Goal: Information Seeking & Learning: Learn about a topic

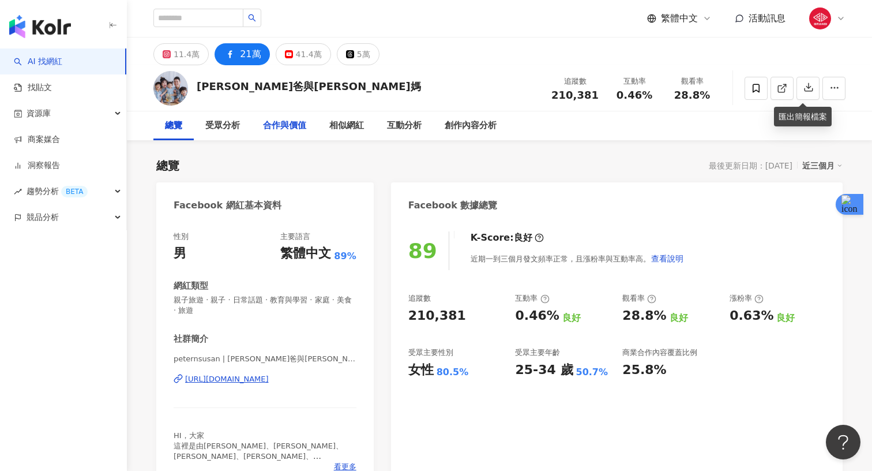
click at [273, 132] on div "合作與價值" at bounding box center [284, 126] width 43 height 14
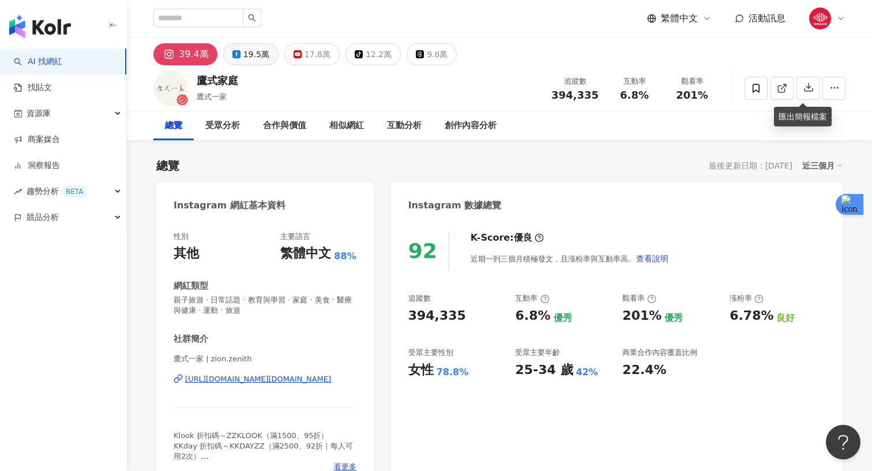
click at [237, 61] on button "19.5萬" at bounding box center [250, 54] width 55 height 22
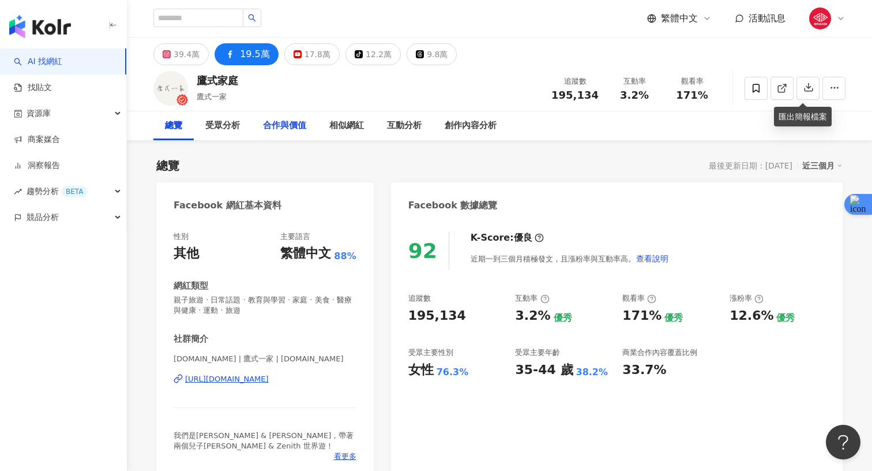
click at [299, 126] on div "合作與價值" at bounding box center [284, 126] width 43 height 14
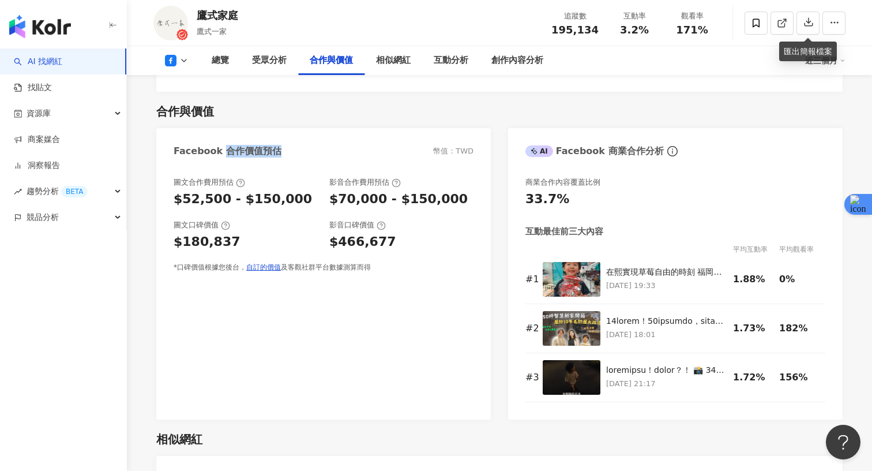
drag, startPoint x: 284, startPoint y: 135, endPoint x: 222, endPoint y: 136, distance: 62.3
click at [223, 136] on div "Facebook 合作價值預估 幣值：TWD" at bounding box center [323, 147] width 335 height 38
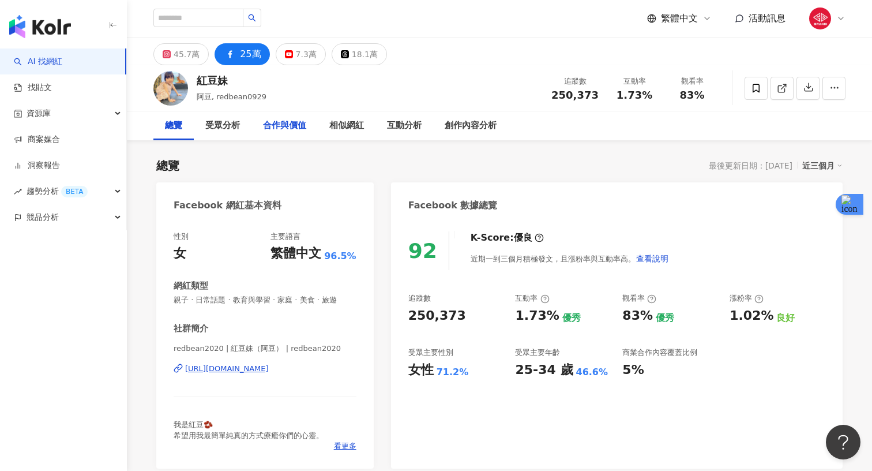
click at [275, 128] on div "合作與價值" at bounding box center [284, 126] width 43 height 14
click at [263, 366] on div "https://www.facebook.com/107112307712582" at bounding box center [227, 369] width 84 height 10
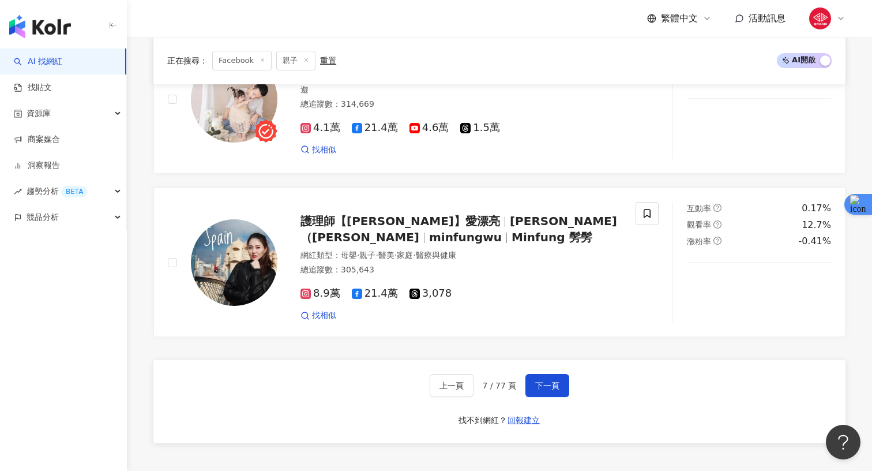
scroll to position [1990, 0]
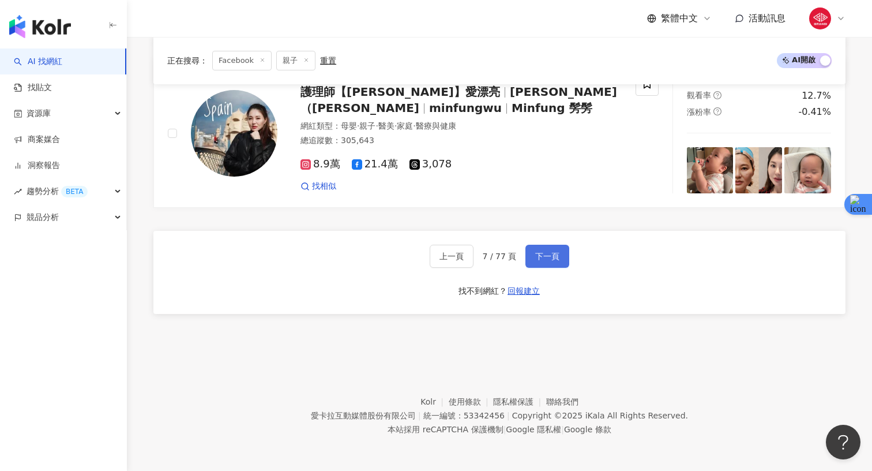
click at [552, 248] on button "下一頁" at bounding box center [548, 256] width 44 height 23
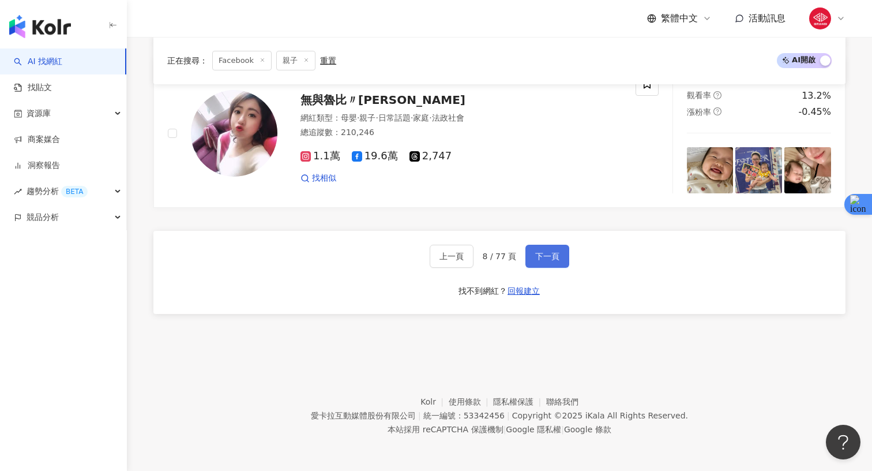
click at [556, 257] on span "下一頁" at bounding box center [547, 256] width 24 height 9
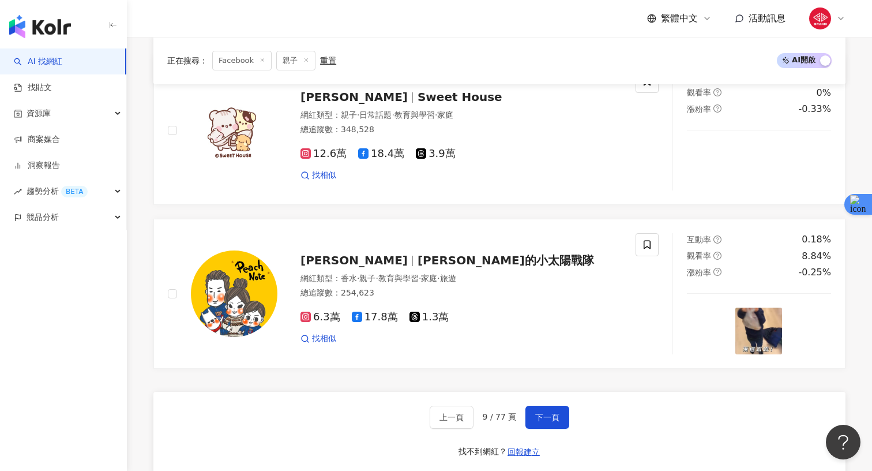
scroll to position [2024, 0]
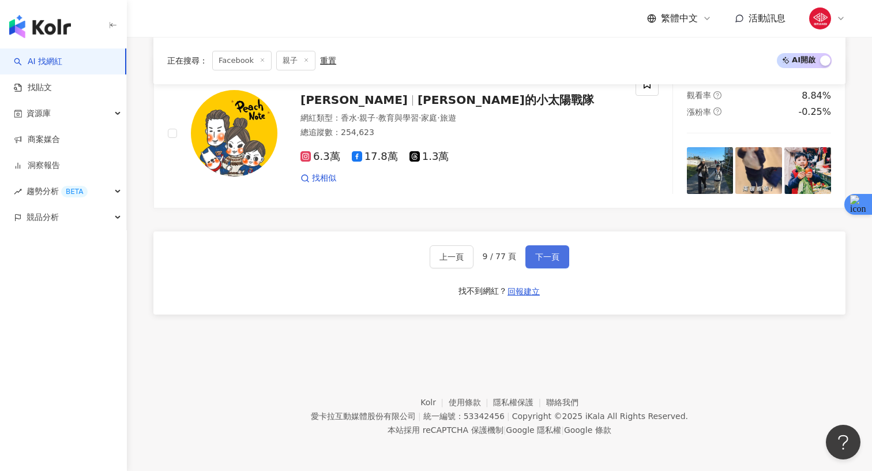
click at [548, 258] on span "下一頁" at bounding box center [547, 256] width 24 height 9
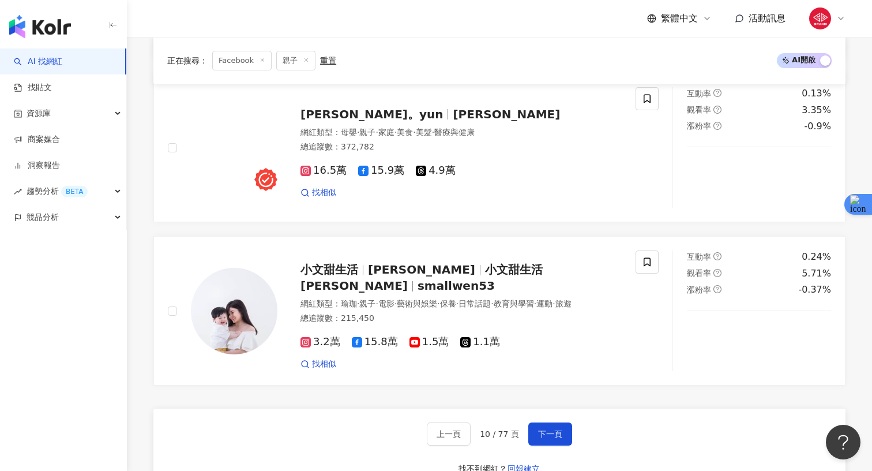
scroll to position [1998, 0]
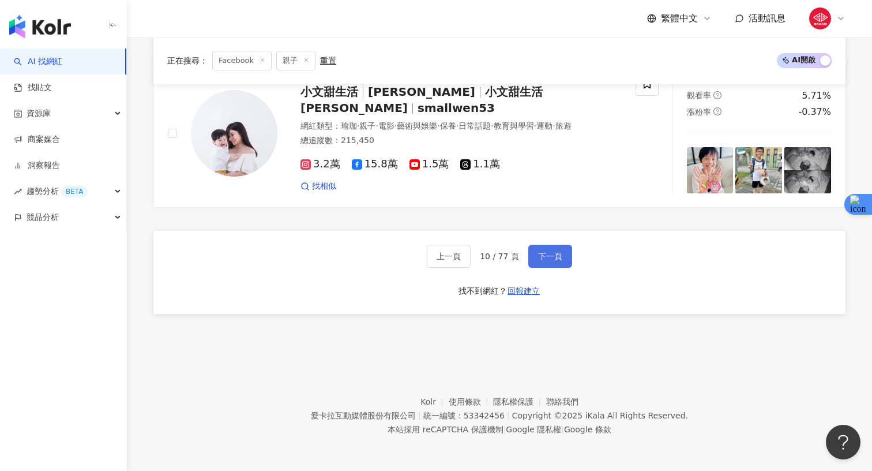
click at [538, 252] on span "下一頁" at bounding box center [550, 256] width 24 height 9
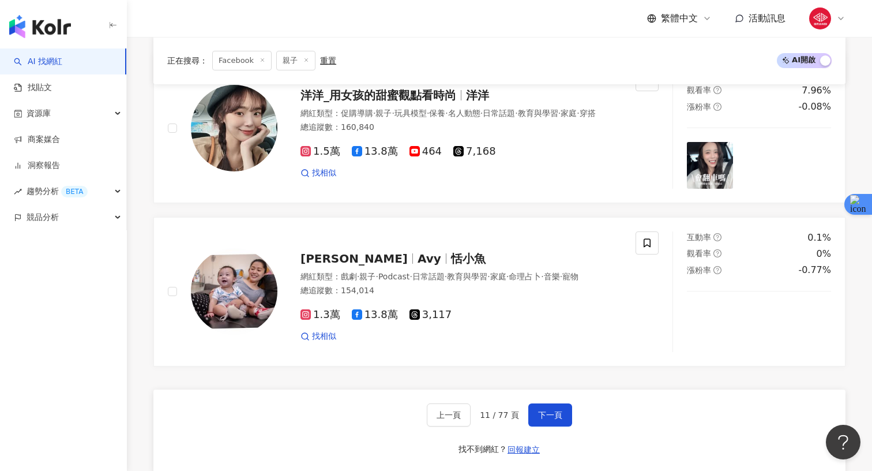
scroll to position [1879, 0]
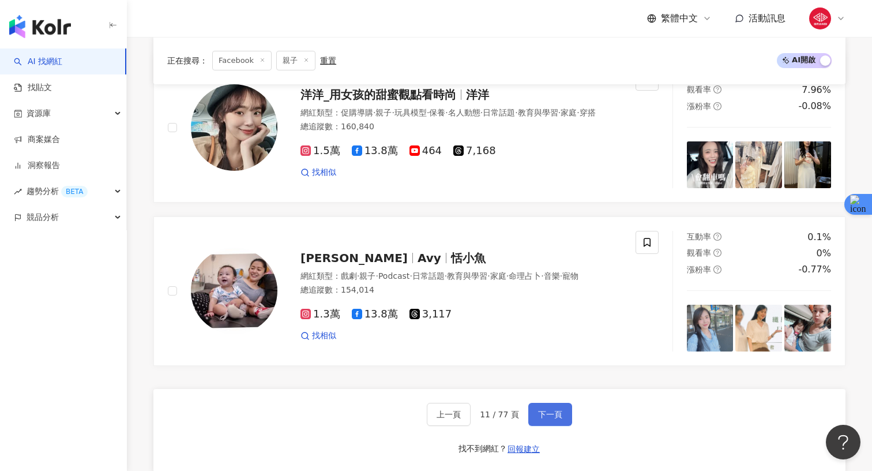
click at [570, 403] on button "下一頁" at bounding box center [551, 414] width 44 height 23
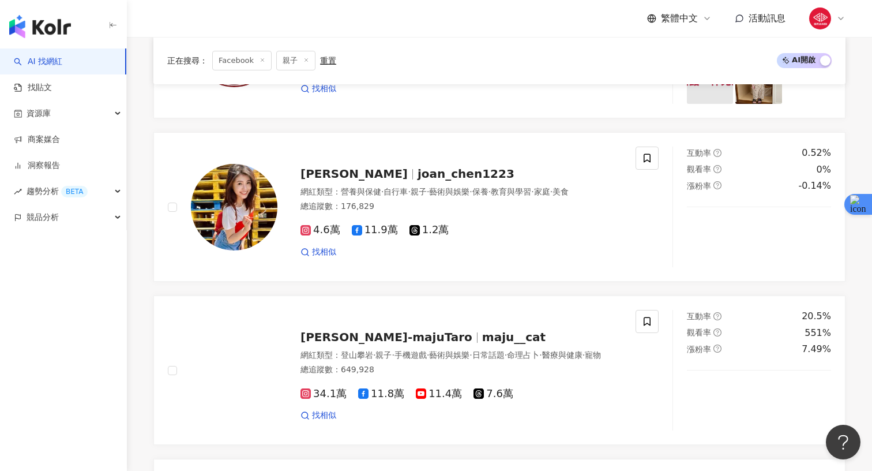
scroll to position [1990, 0]
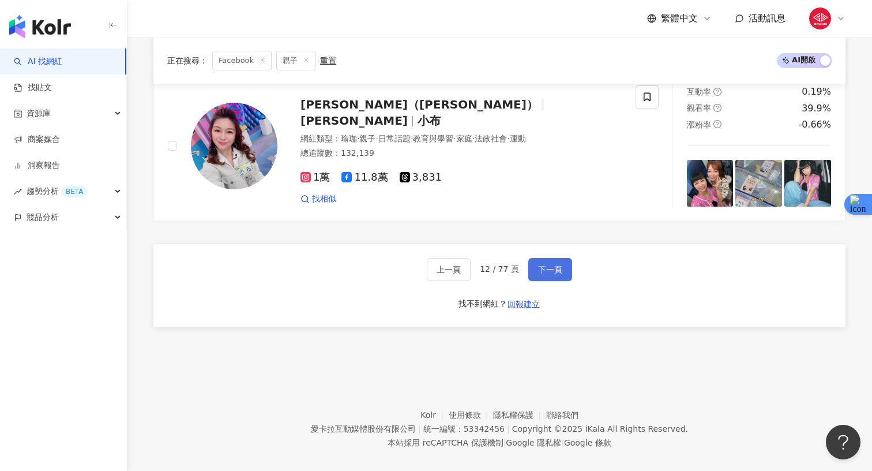
click at [542, 265] on span "下一頁" at bounding box center [550, 269] width 24 height 9
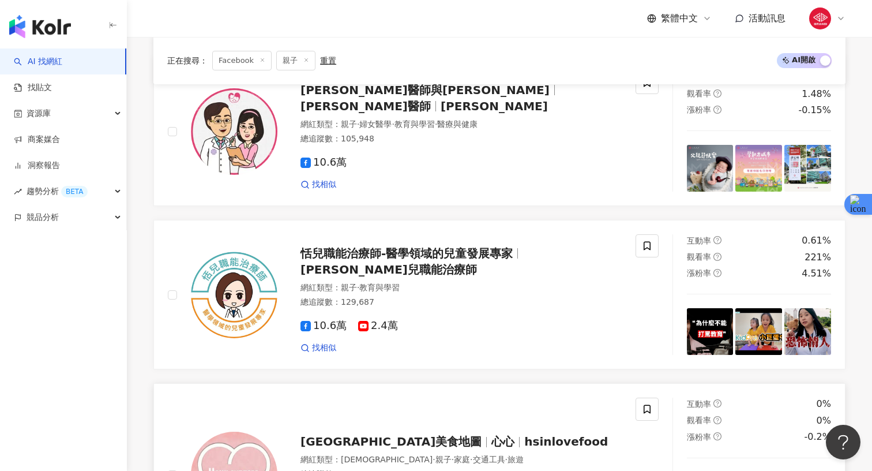
scroll to position [2024, 0]
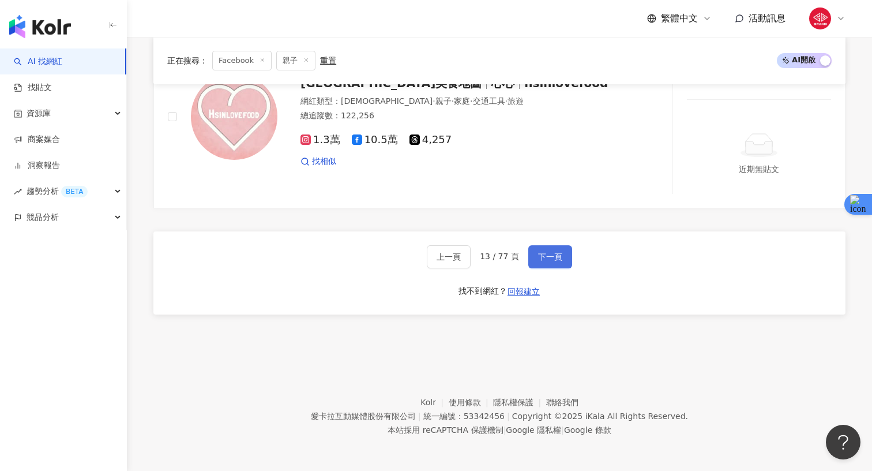
click at [556, 256] on span "下一頁" at bounding box center [550, 256] width 24 height 9
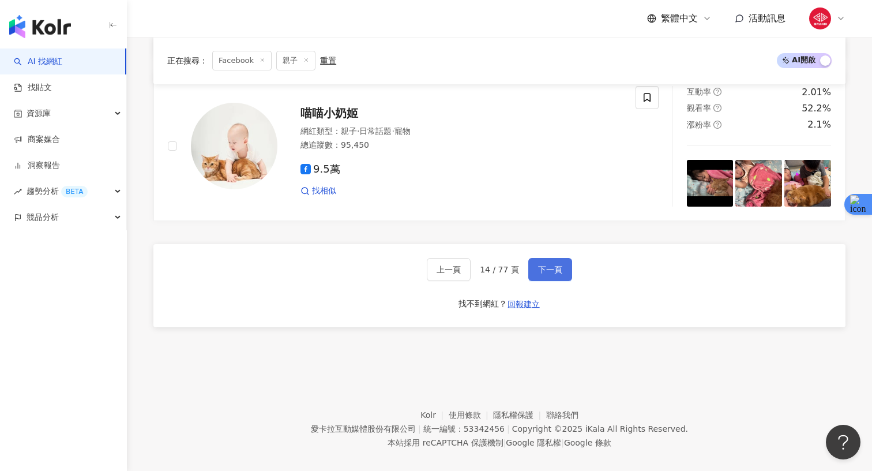
click at [555, 265] on span "下一頁" at bounding box center [550, 269] width 24 height 9
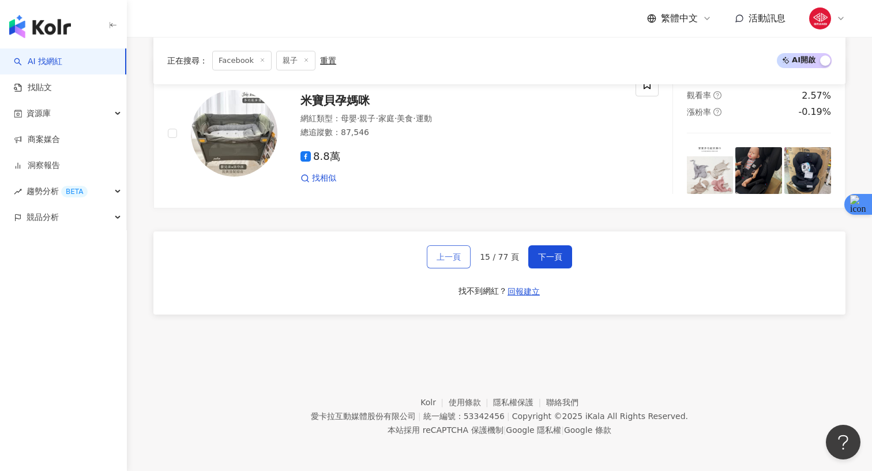
click at [439, 253] on span "上一頁" at bounding box center [449, 256] width 24 height 9
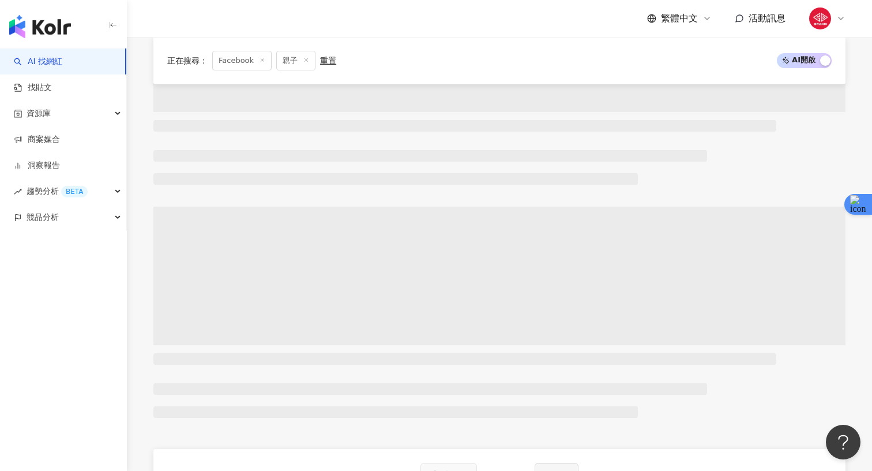
scroll to position [0, 0]
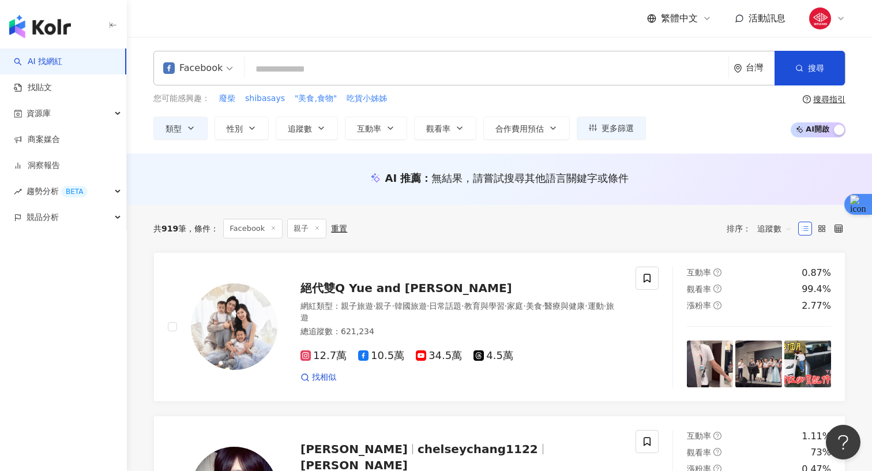
click at [452, 239] on div "共 919 筆 條件 ： Facebook 親子 重置 排序： 追蹤數" at bounding box center [499, 228] width 692 height 47
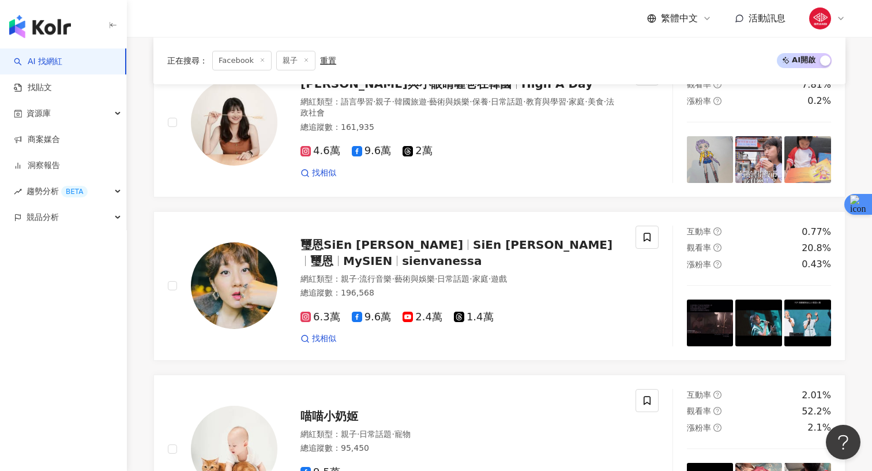
scroll to position [2024, 0]
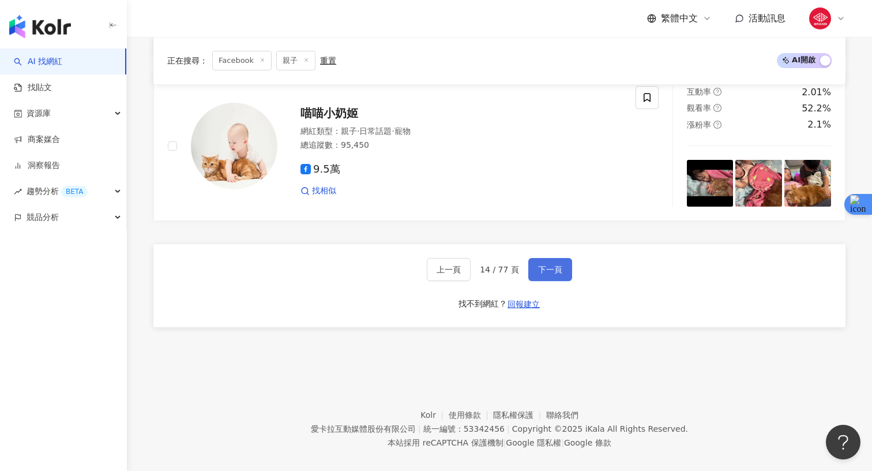
click at [537, 263] on button "下一頁" at bounding box center [551, 269] width 44 height 23
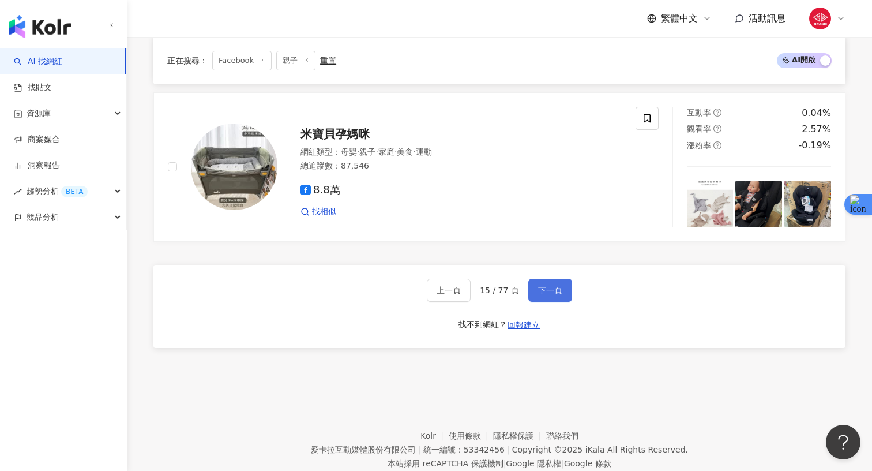
click at [541, 288] on span "下一頁" at bounding box center [550, 290] width 24 height 9
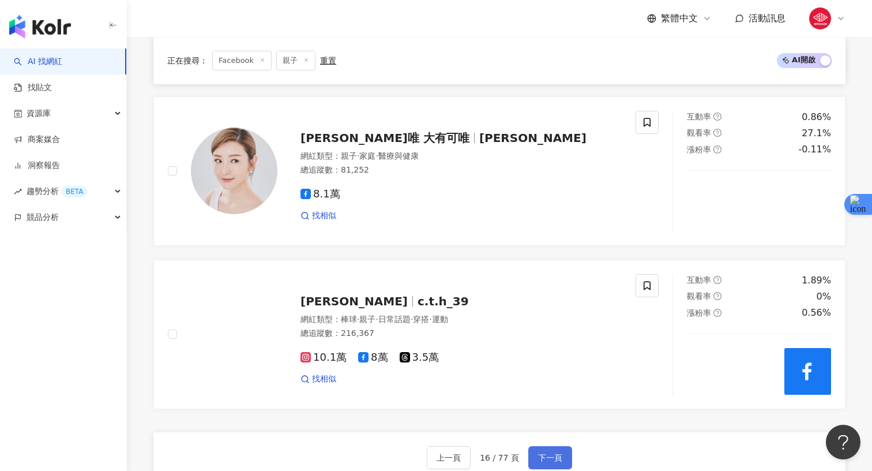
scroll to position [1939, 0]
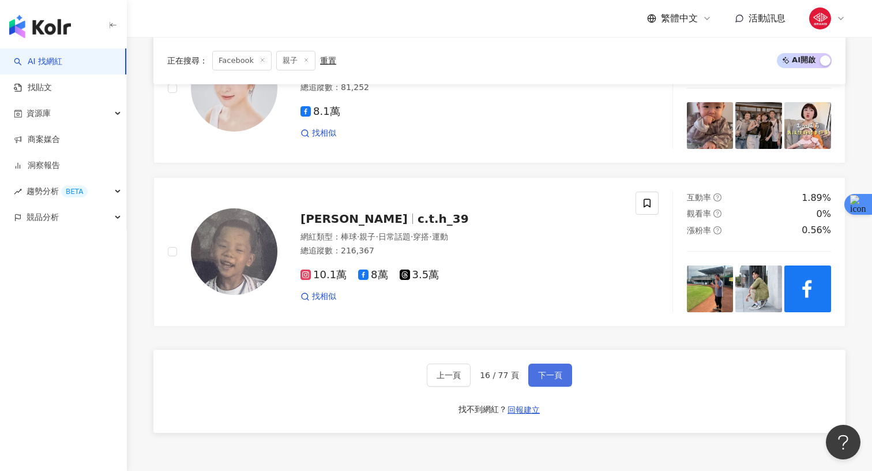
click at [549, 372] on span "下一頁" at bounding box center [550, 374] width 24 height 9
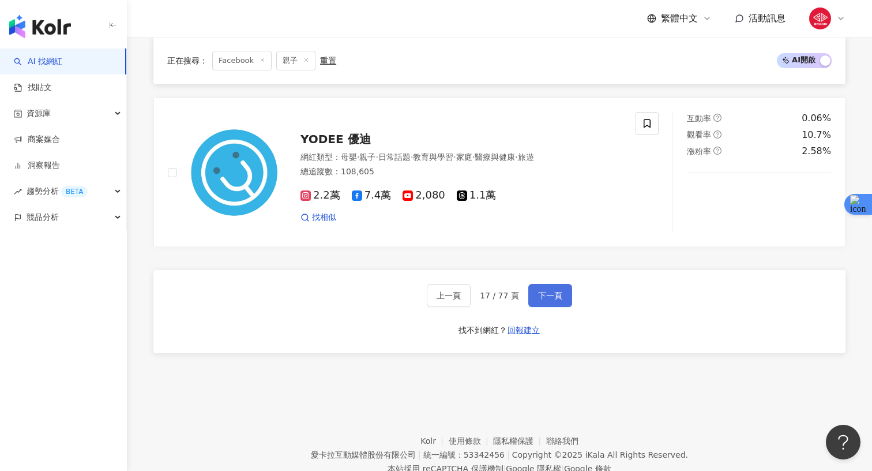
scroll to position [1990, 0]
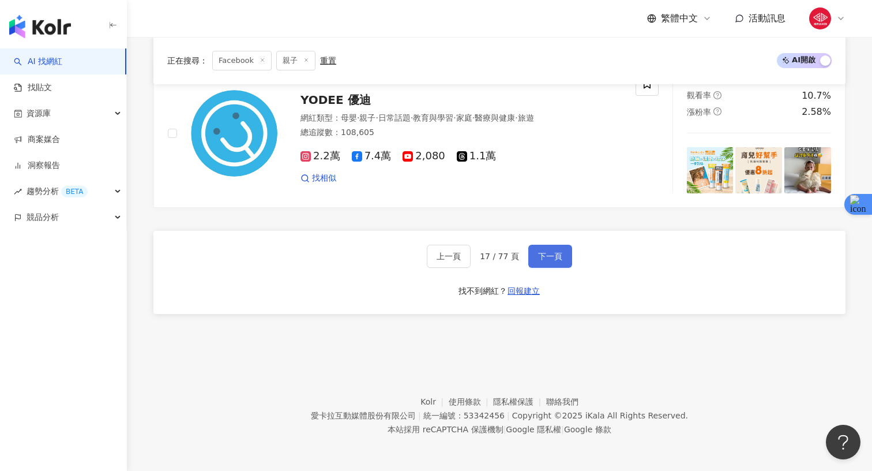
click at [552, 257] on span "下一頁" at bounding box center [550, 256] width 24 height 9
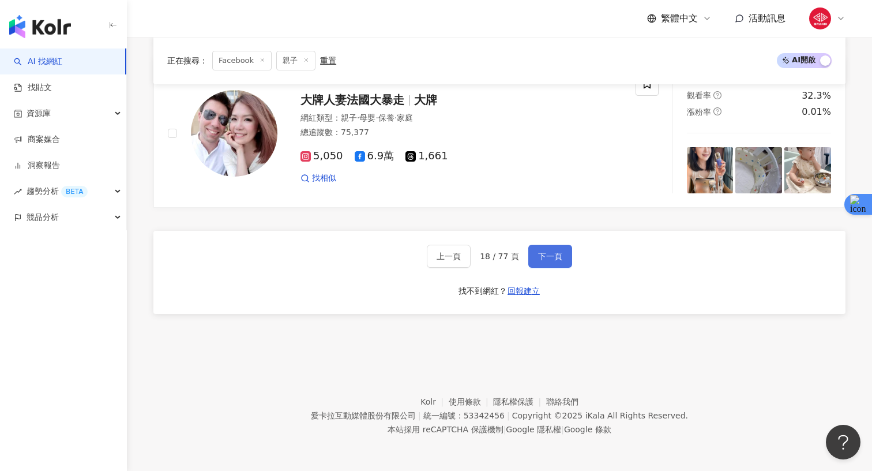
click at [540, 252] on span "下一頁" at bounding box center [550, 256] width 24 height 9
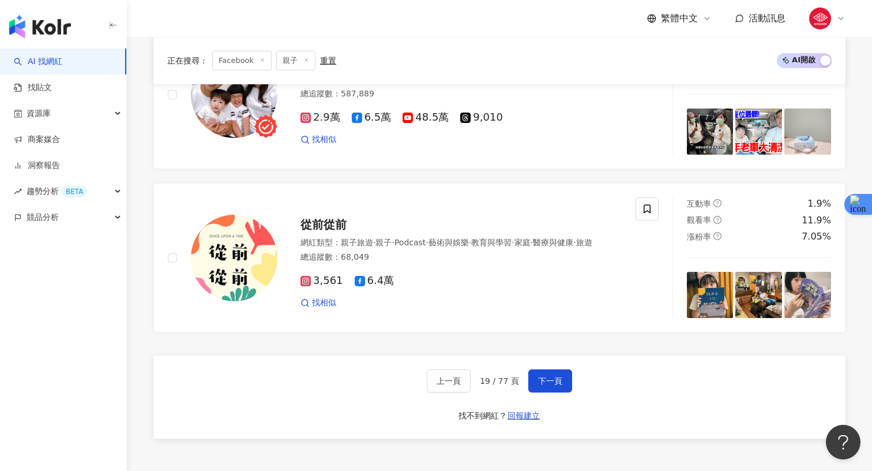
scroll to position [2155, 0]
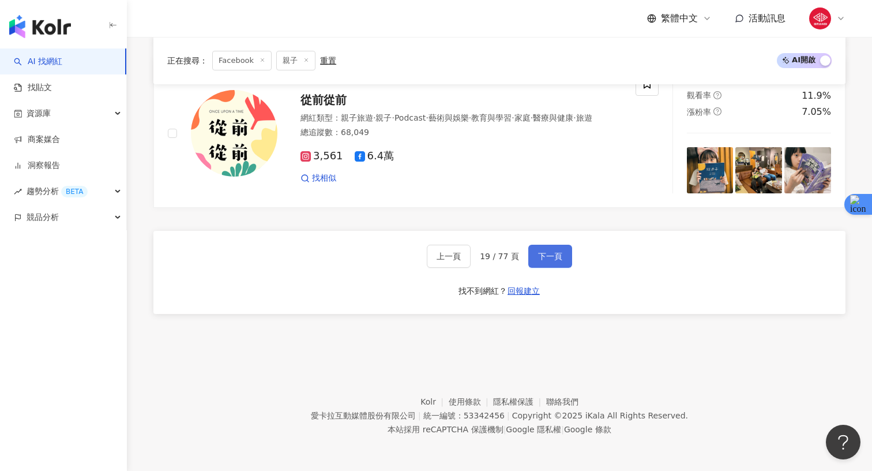
click at [539, 257] on span "下一頁" at bounding box center [550, 256] width 24 height 9
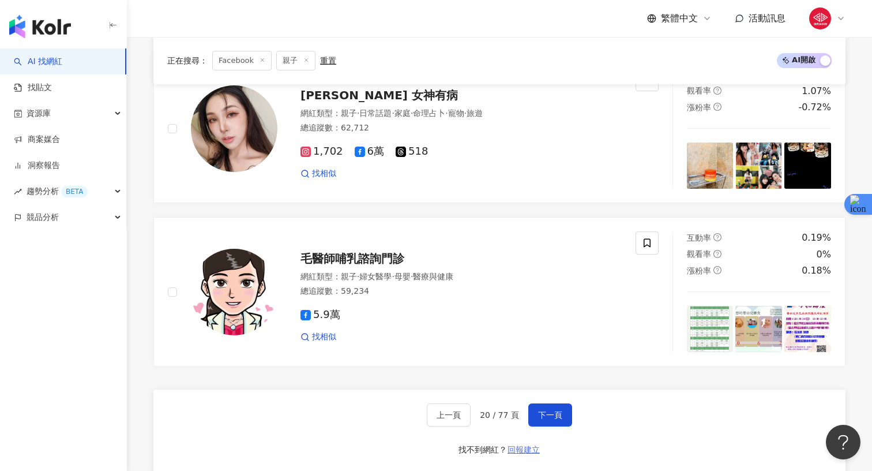
scroll to position [2122, 0]
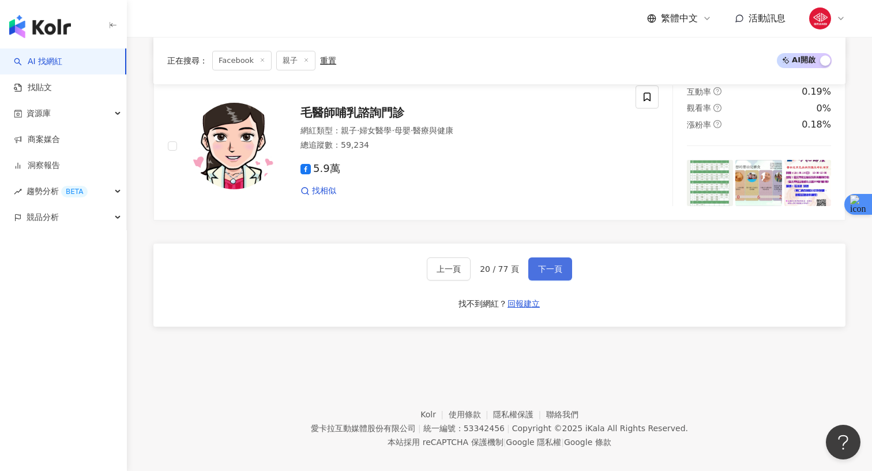
click at [544, 257] on button "下一頁" at bounding box center [551, 268] width 44 height 23
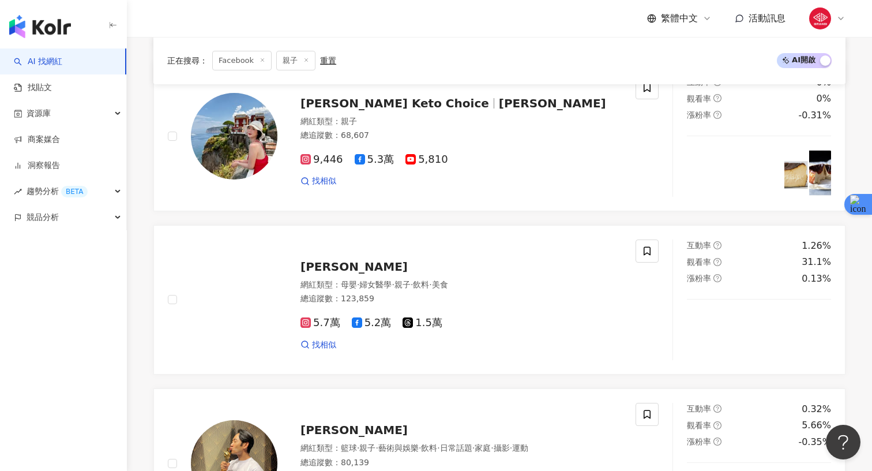
scroll to position [2005, 0]
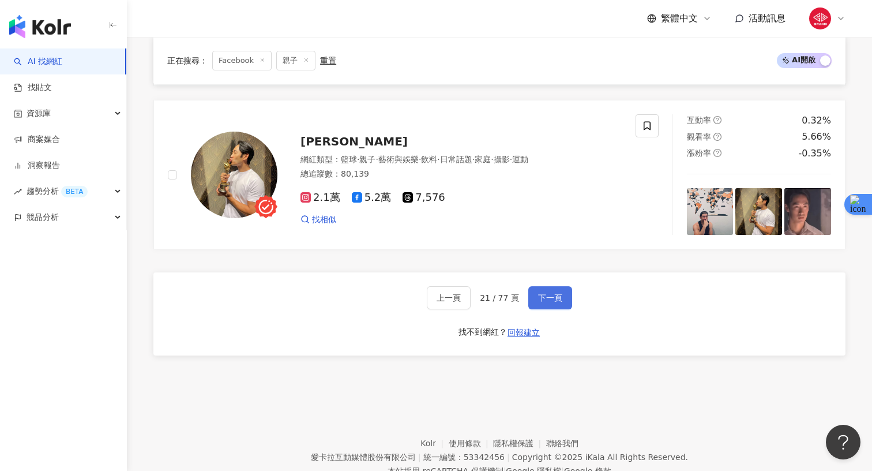
click at [548, 293] on span "下一頁" at bounding box center [550, 297] width 24 height 9
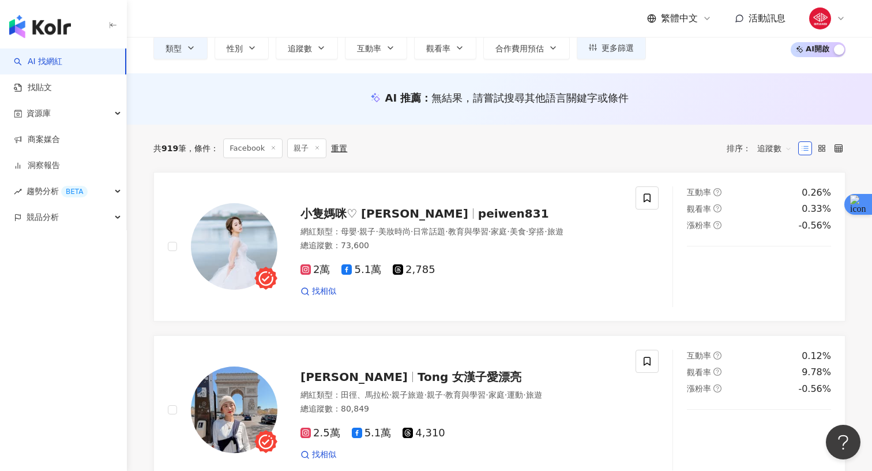
scroll to position [0, 0]
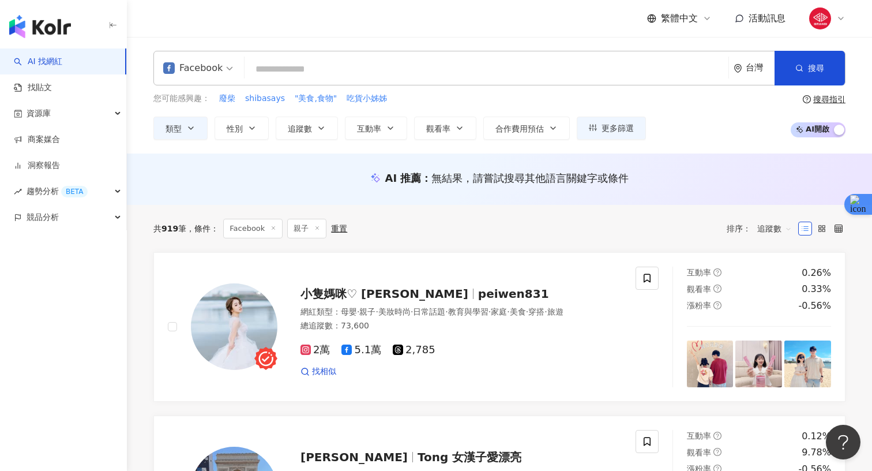
click at [284, 72] on input "search" at bounding box center [486, 69] width 475 height 22
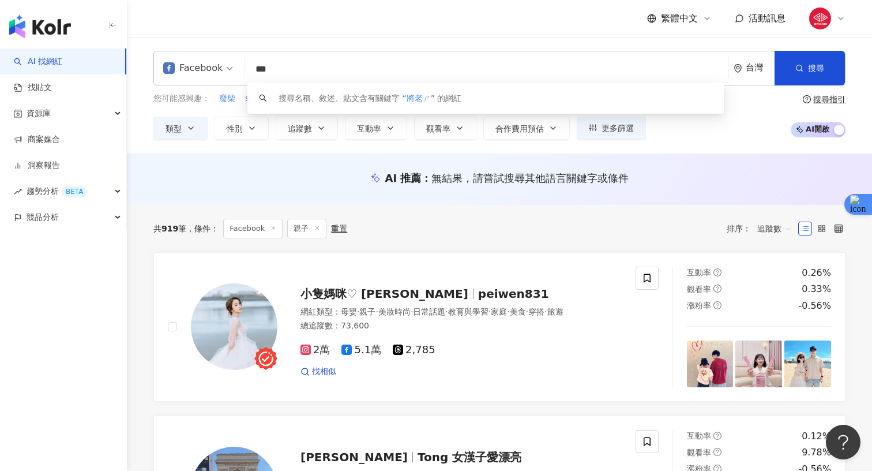
type input "***"
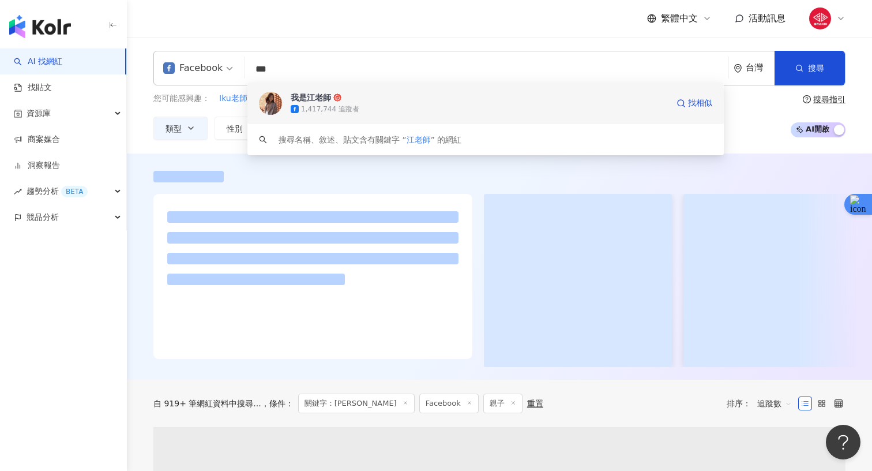
click at [361, 112] on div "1,417,744 追蹤者" at bounding box center [479, 109] width 377 height 12
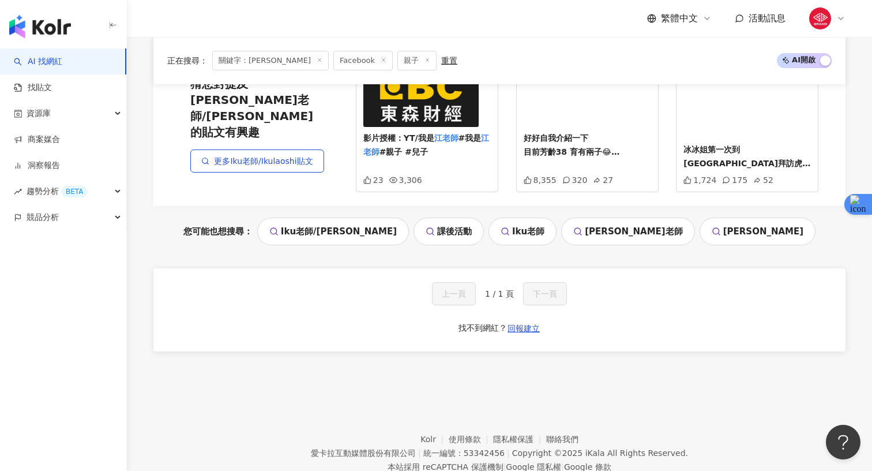
scroll to position [610, 0]
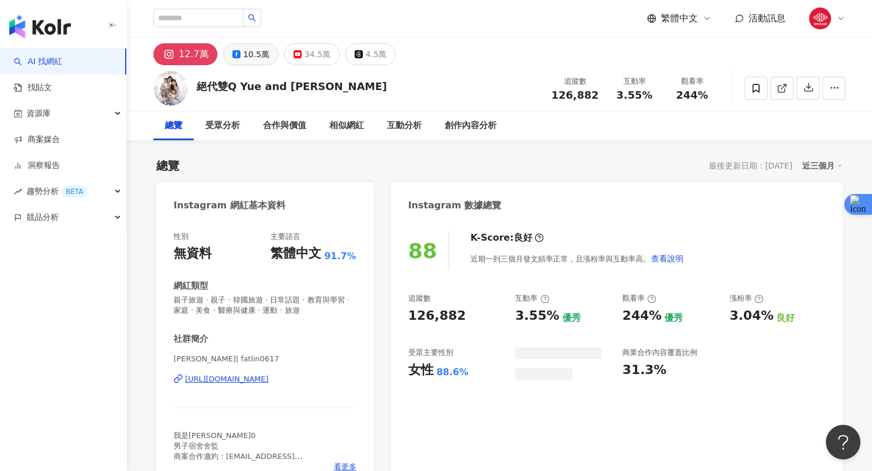
click at [246, 51] on div "10.5萬" at bounding box center [257, 54] width 26 height 16
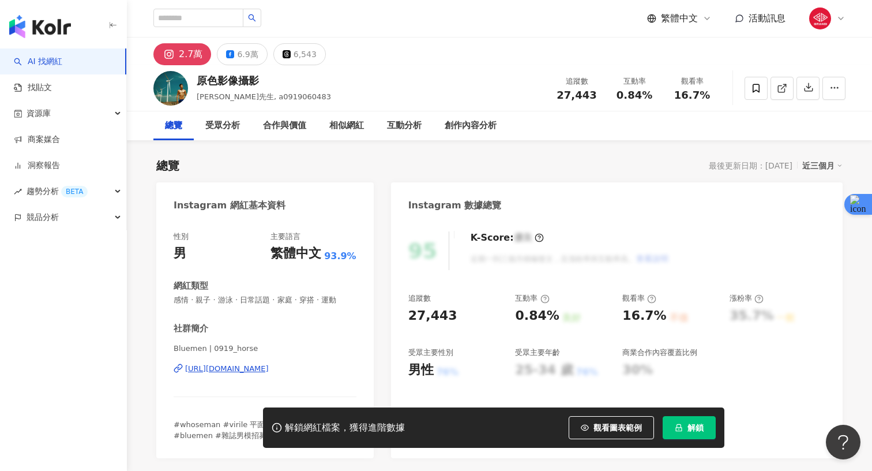
click at [237, 374] on div "https://www.instagram.com/0919_horse/" at bounding box center [227, 369] width 84 height 10
click at [231, 62] on button "6.9萬" at bounding box center [242, 54] width 50 height 22
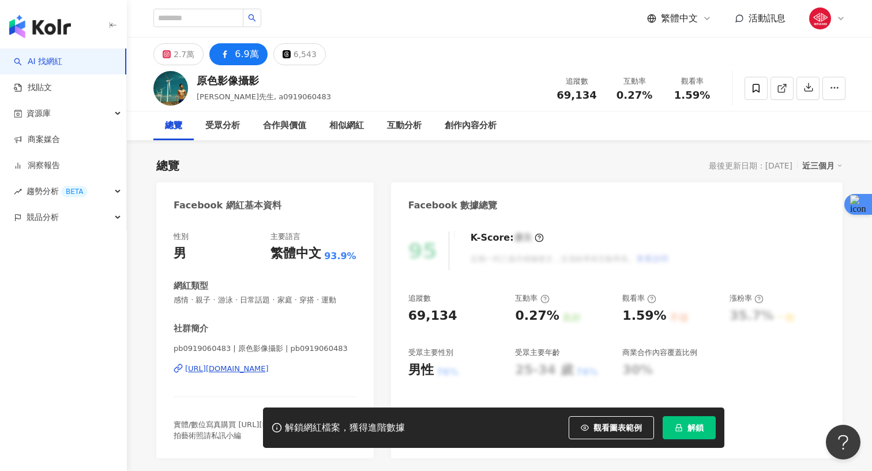
click at [269, 374] on div "https://www.facebook.com/124176501066161" at bounding box center [227, 369] width 84 height 10
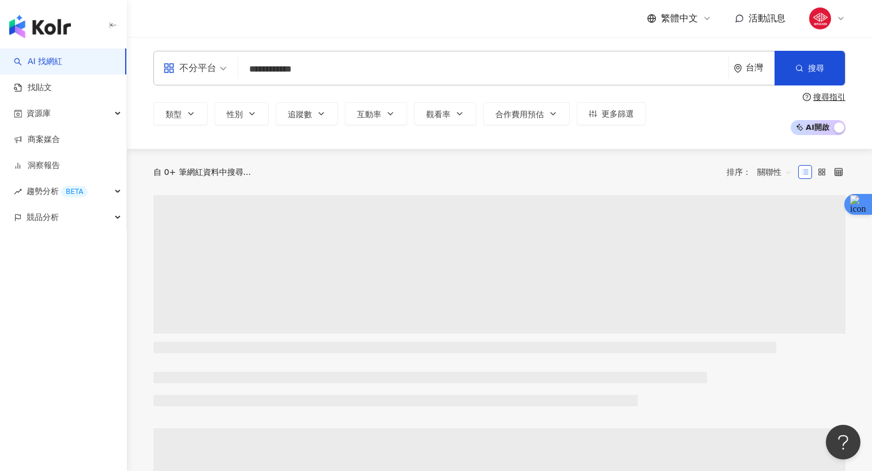
type input "**********"
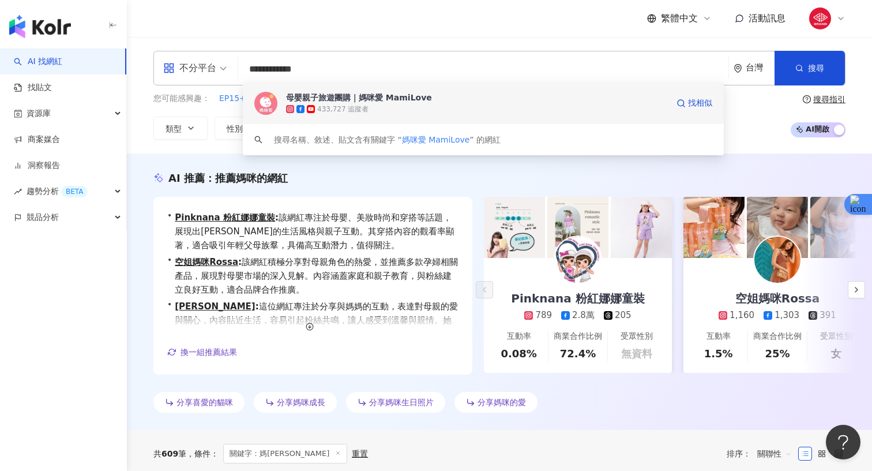
click at [307, 91] on div "母嬰親子旅遊團購｜媽咪愛 MamiLove 433,727 追蹤者 找相似" at bounding box center [483, 104] width 481 height 42
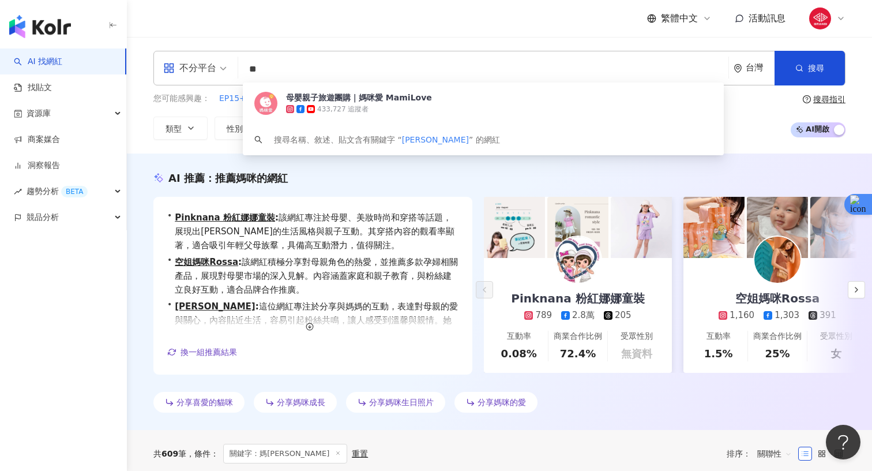
type input "**"
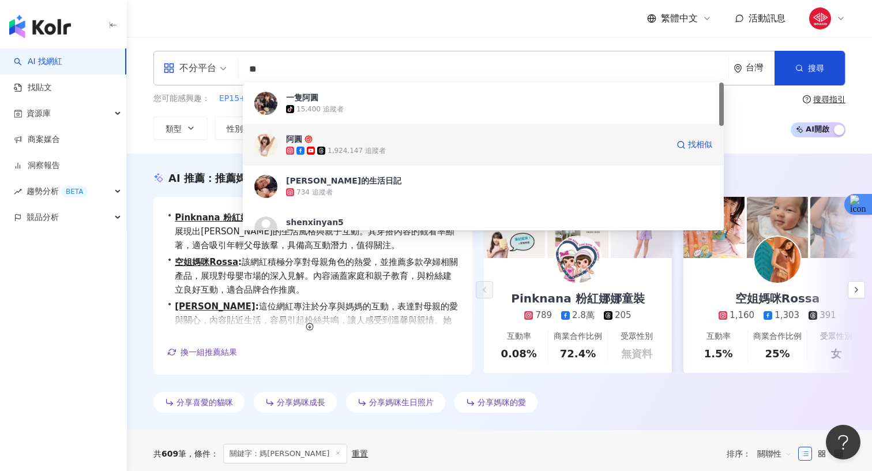
click at [345, 137] on span "阿圓" at bounding box center [477, 139] width 382 height 12
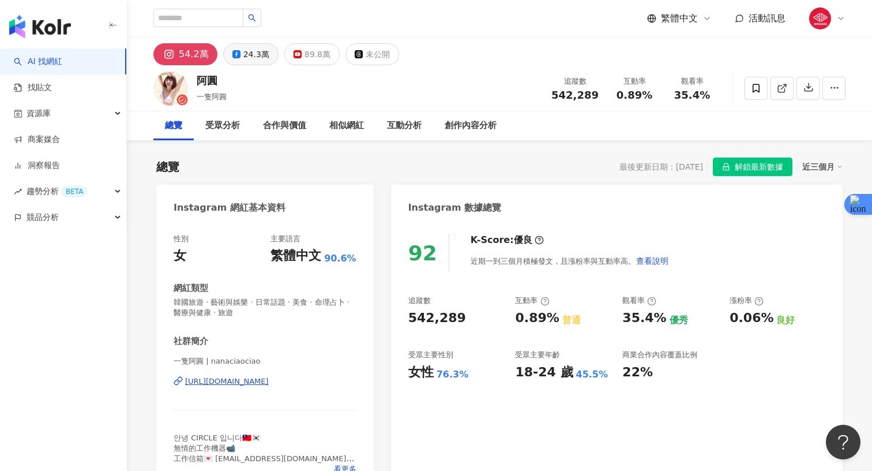
click at [233, 54] on icon at bounding box center [237, 54] width 8 height 8
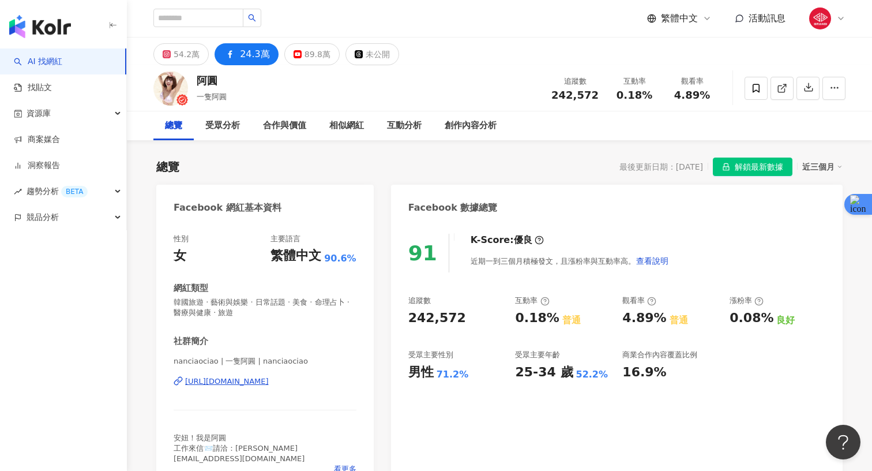
click at [228, 383] on div "https://www.facebook.com/357512144353774" at bounding box center [227, 381] width 84 height 10
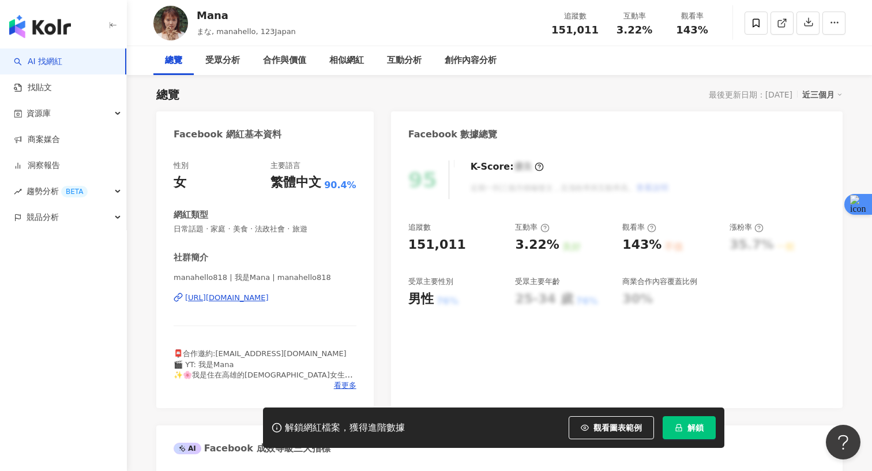
click at [691, 423] on span "解鎖" at bounding box center [696, 427] width 16 height 9
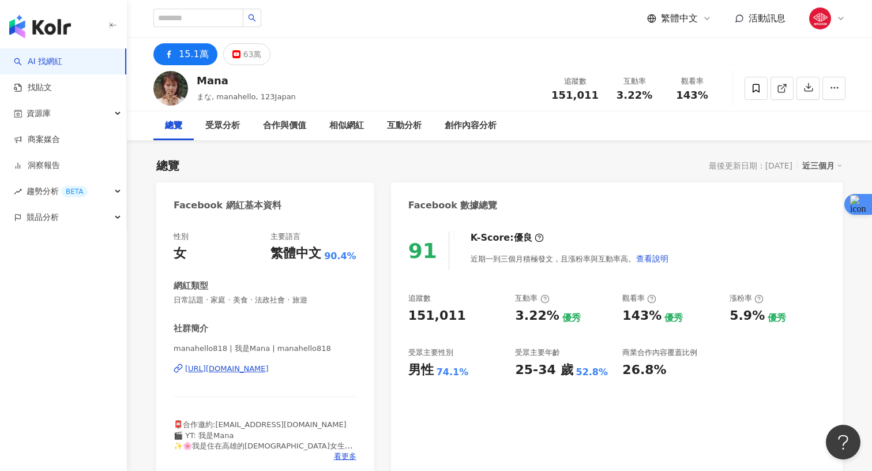
click at [248, 373] on div "https://www.facebook.com/100444424925701" at bounding box center [227, 369] width 84 height 10
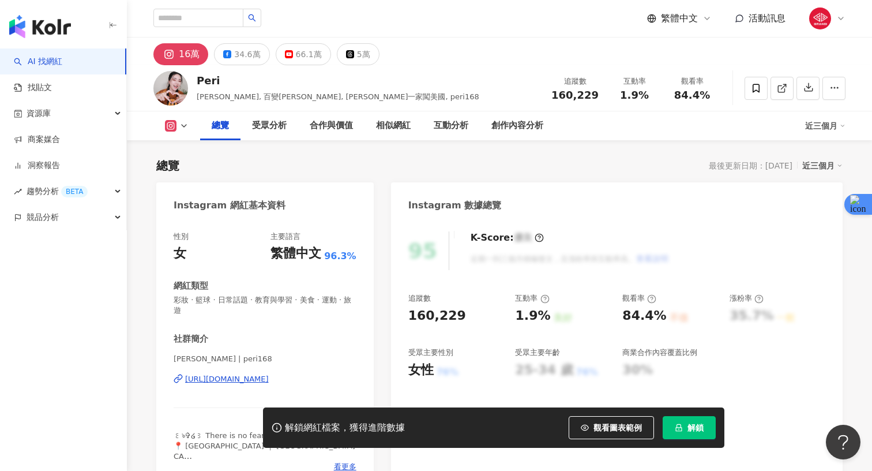
click at [229, 111] on div "總覽" at bounding box center [220, 125] width 40 height 29
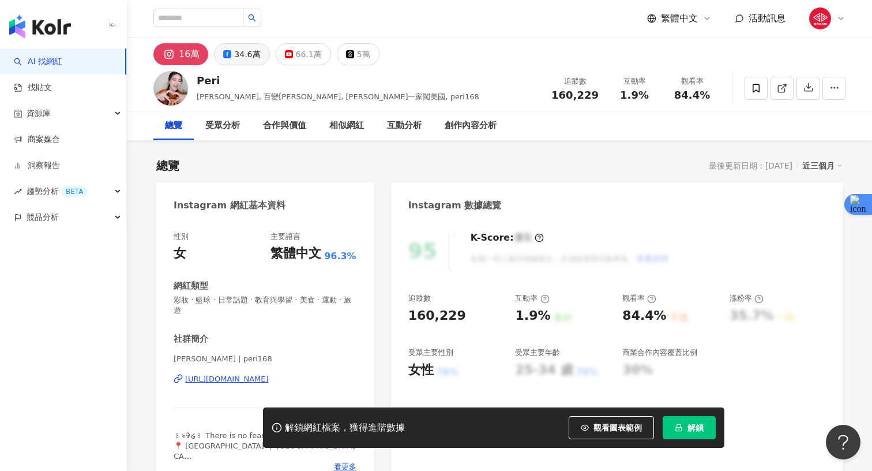
click at [244, 56] on div "34.6萬" at bounding box center [247, 54] width 26 height 16
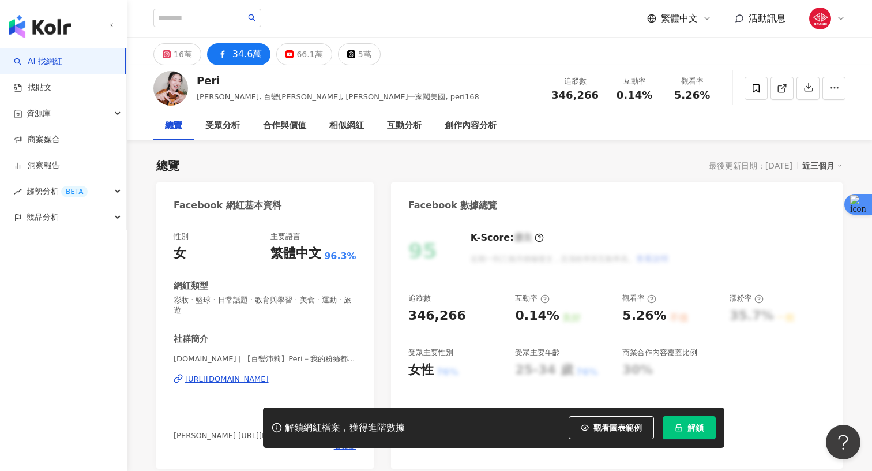
click at [684, 428] on button "解鎖" at bounding box center [689, 427] width 53 height 23
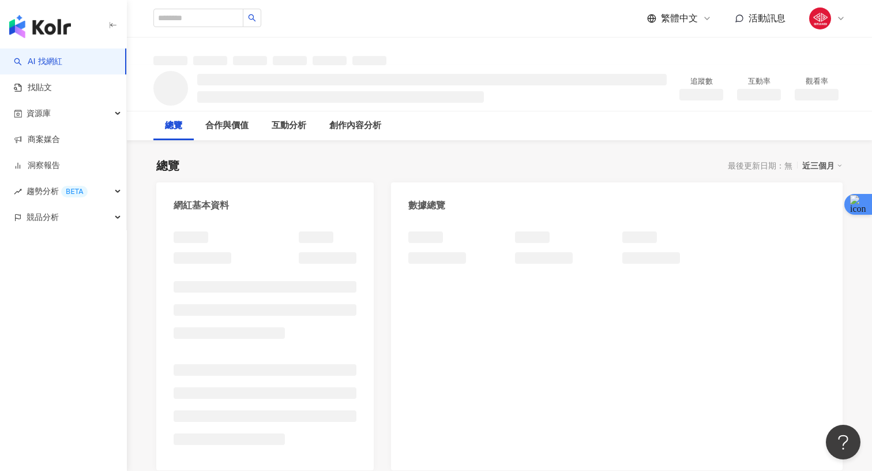
scroll to position [71, 0]
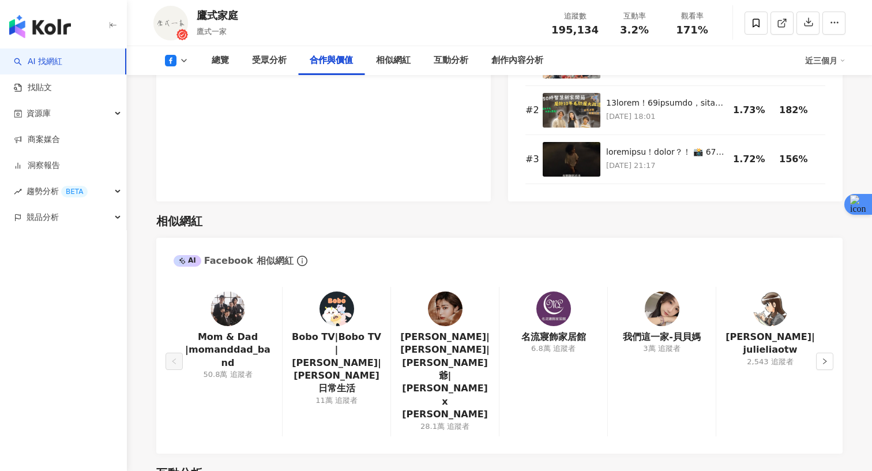
scroll to position [1305, 0]
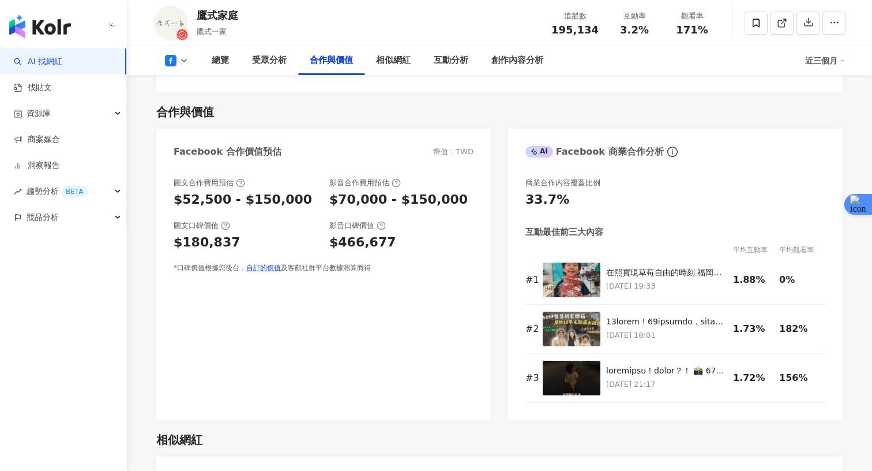
click at [74, 33] on div "button" at bounding box center [63, 24] width 127 height 48
click at [59, 31] on img "button" at bounding box center [40, 26] width 62 height 23
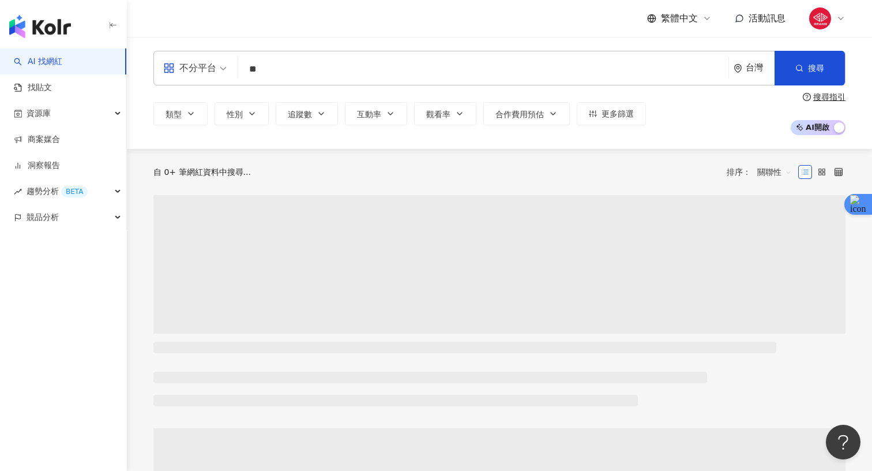
type input "*"
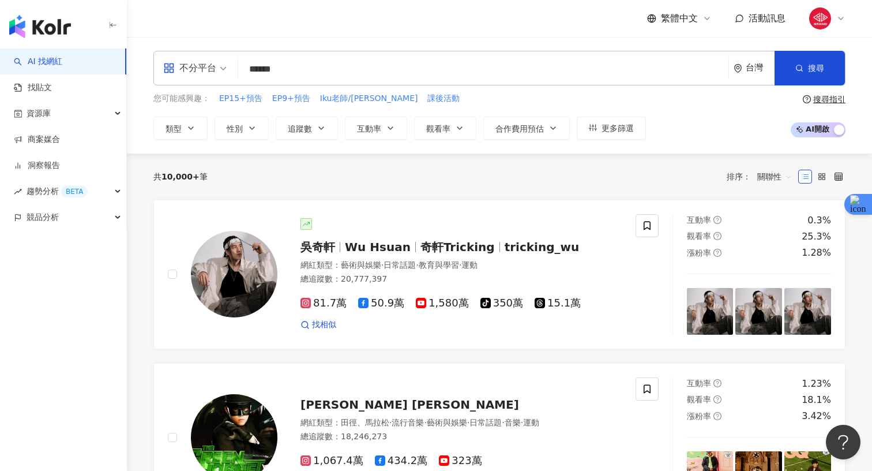
type input "****"
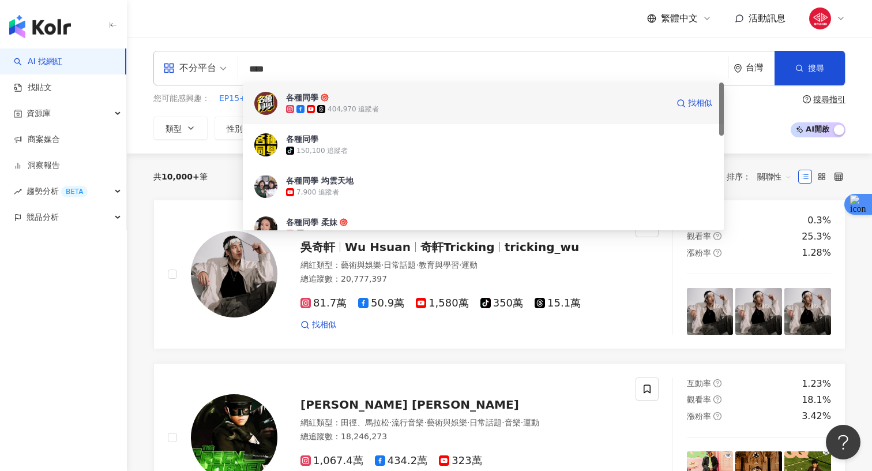
click at [317, 95] on div "各種同學" at bounding box center [302, 98] width 32 height 12
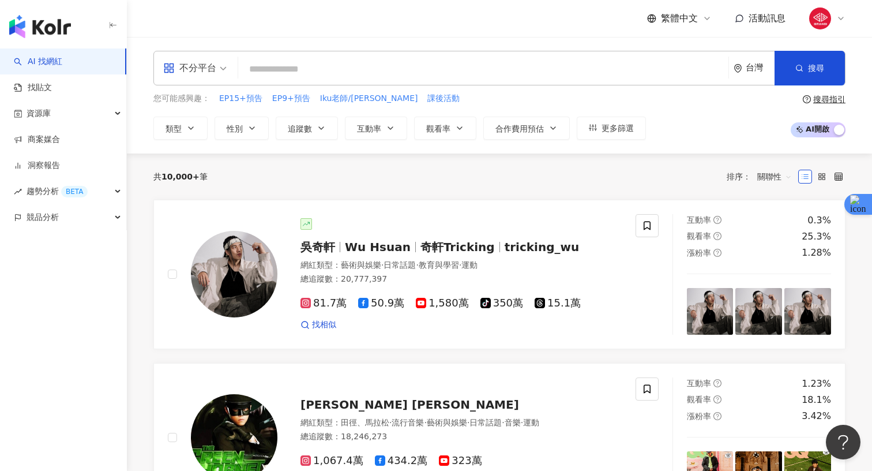
click at [267, 85] on div "不分平台 台灣 搜尋 17b71269-66ed-4467-a2b5-f11c116a1c16 各種同學 404,970 追蹤者 各種同學 tiktok-ic…" at bounding box center [499, 68] width 692 height 35
click at [193, 69] on div "不分平台" at bounding box center [189, 68] width 53 height 18
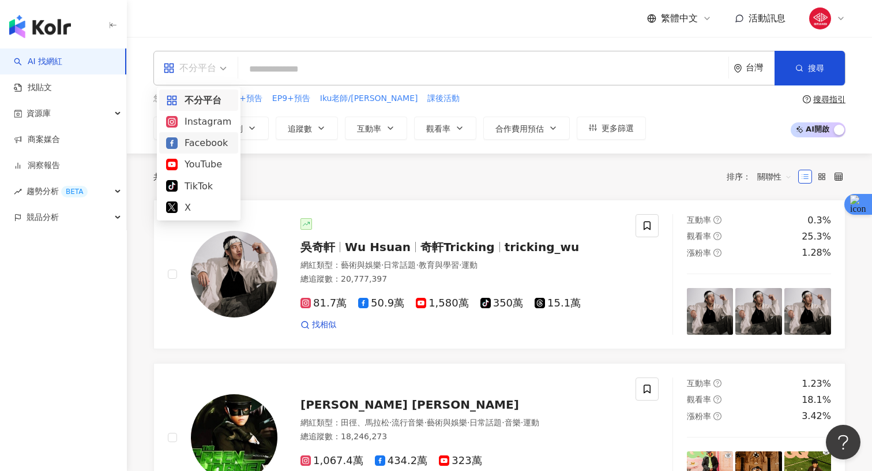
click at [181, 148] on div "Facebook" at bounding box center [198, 143] width 65 height 14
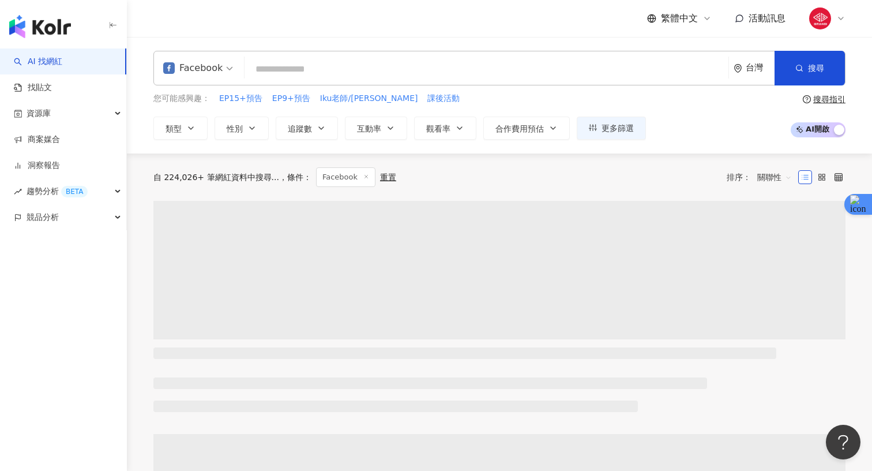
click at [291, 70] on input "search" at bounding box center [486, 69] width 475 height 22
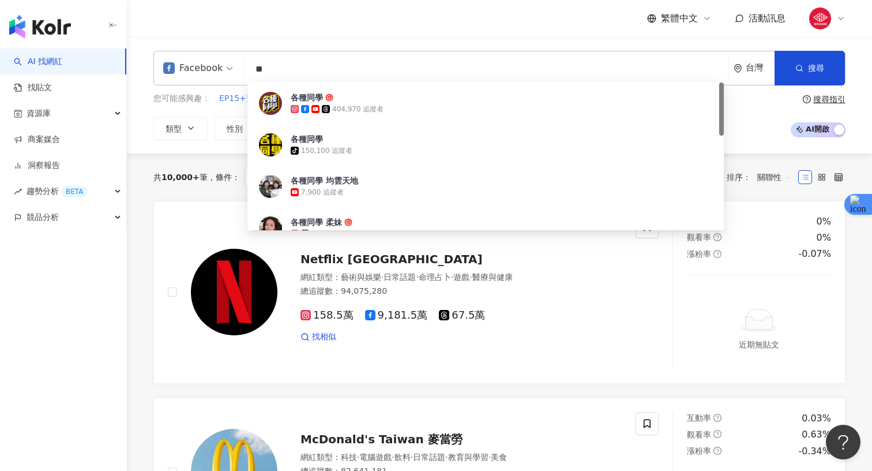
type input "*"
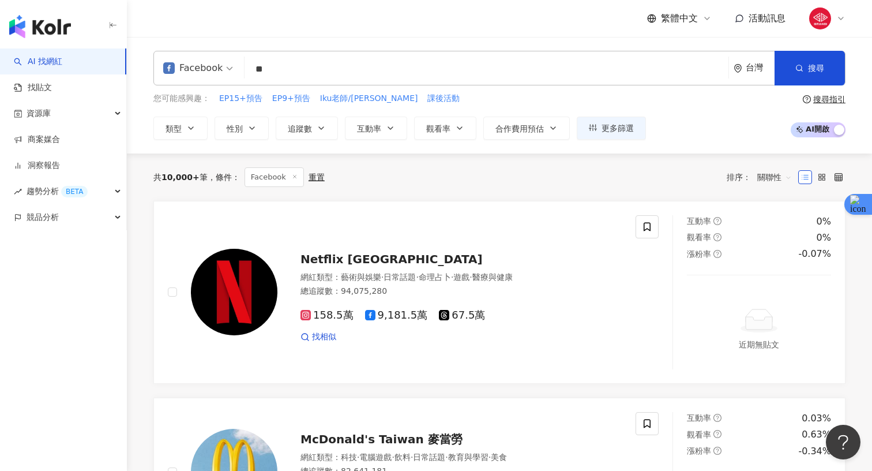
type input "**"
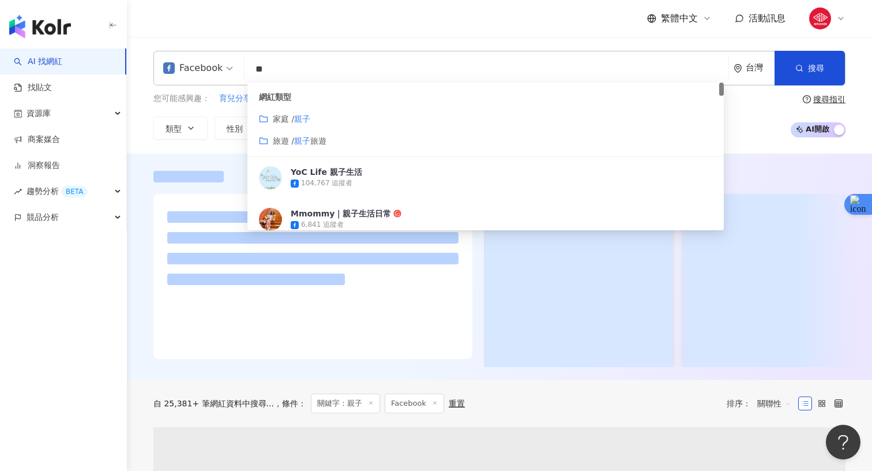
click at [141, 144] on div "Facebook ** 台灣 搜尋 customizedTag 35bbcae5-957a-456e-9be3-3e37d5d1318e 網紅類型 家庭 / …" at bounding box center [500, 95] width 746 height 117
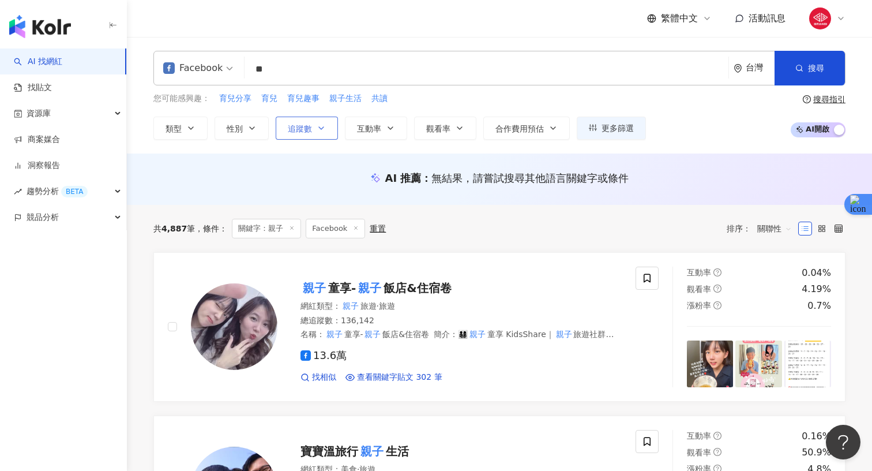
click at [282, 122] on button "追蹤數" at bounding box center [307, 128] width 62 height 23
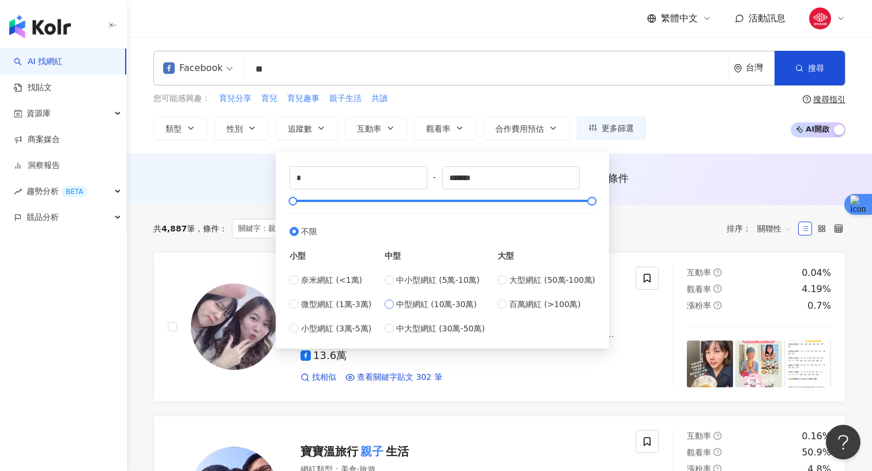
click at [433, 310] on span "中型網紅 (10萬-30萬)" at bounding box center [436, 304] width 81 height 13
type input "******"
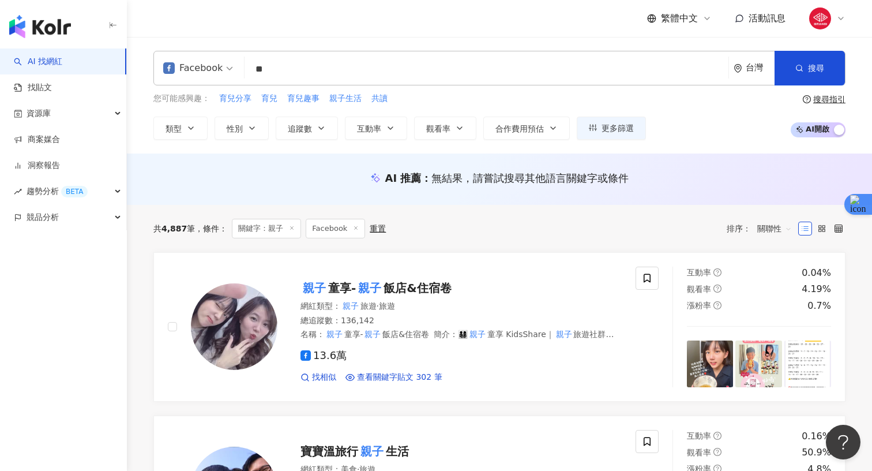
click at [722, 130] on div "您可能感興趣： 育兒分享 育兒 育兒趣事 親子生活 共讀 類型 性別 追蹤數 互動率 觀看率 合作費用預估 更多篩選 ****** - ****** 不限 小…" at bounding box center [499, 115] width 692 height 47
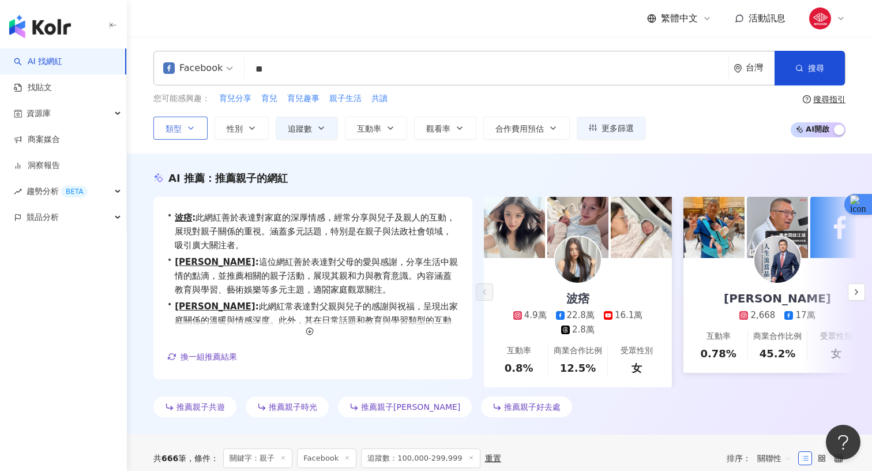
click at [186, 127] on icon "button" at bounding box center [190, 127] width 9 height 9
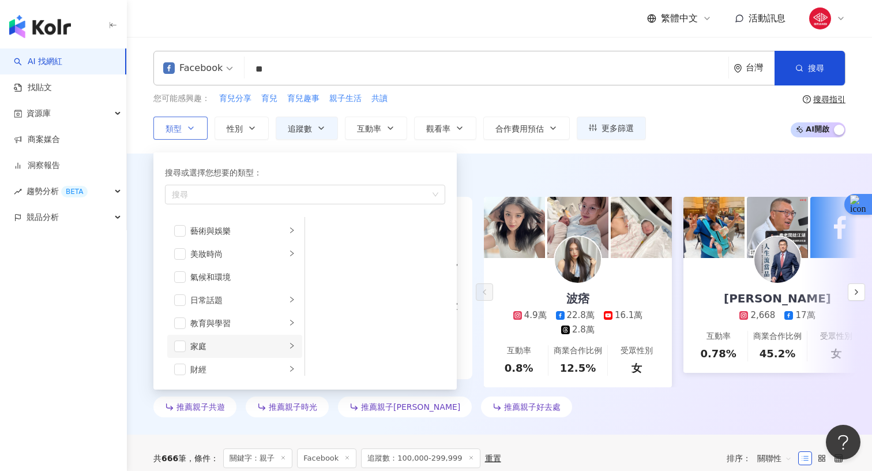
click at [233, 336] on li "家庭" at bounding box center [234, 346] width 135 height 23
click at [320, 250] on span "button" at bounding box center [320, 254] width 12 height 12
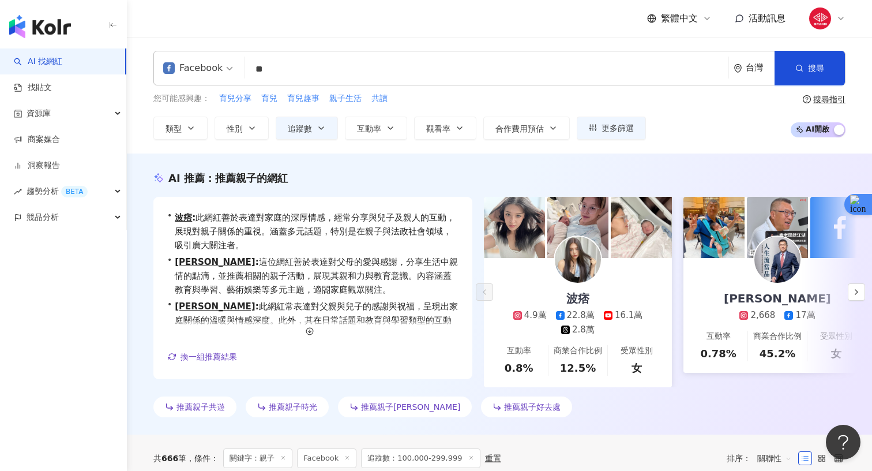
click at [457, 145] on div "Facebook ** 台灣 搜尋 customizedTag 35bbcae5-957a-456e-9be3-3e37d5d1318e 網紅類型 家庭 / …" at bounding box center [500, 95] width 746 height 117
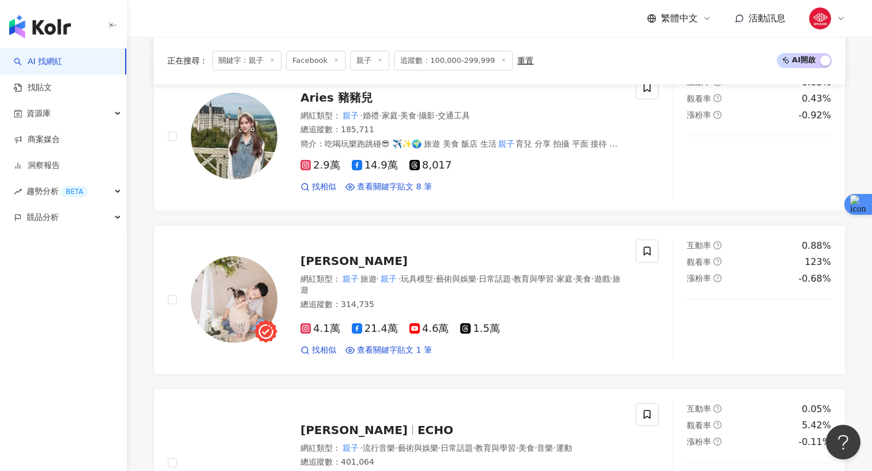
scroll to position [630, 0]
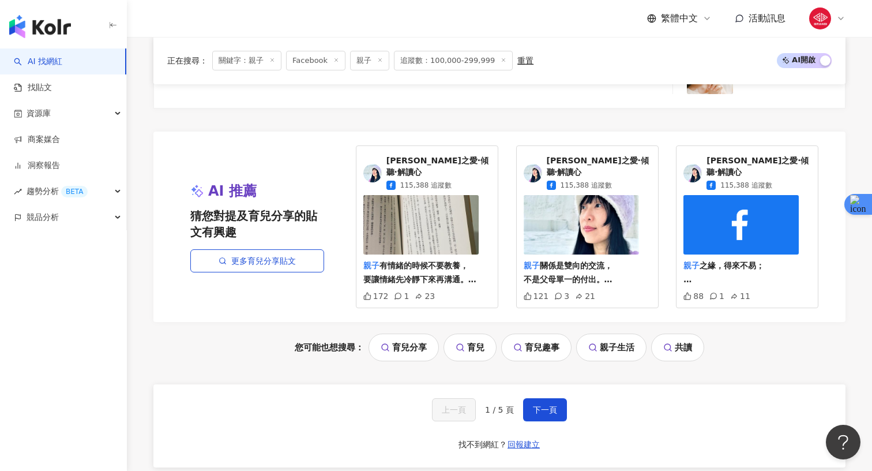
scroll to position [2379, 0]
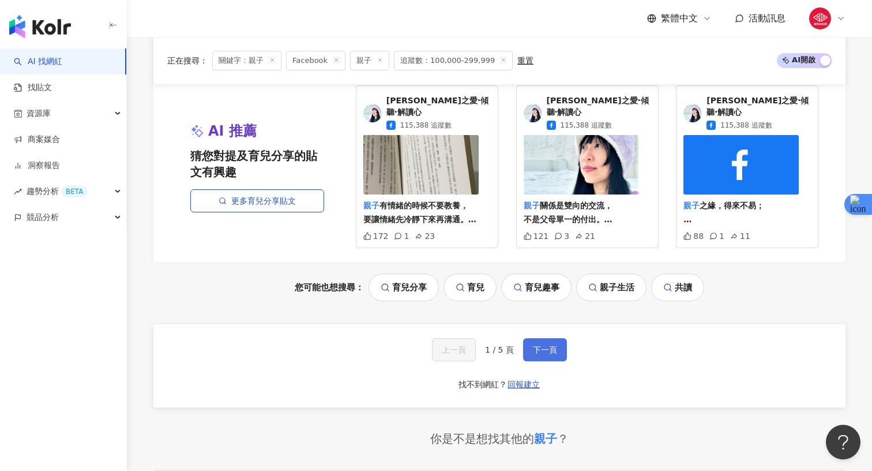
click at [530, 339] on button "下一頁" at bounding box center [545, 349] width 44 height 23
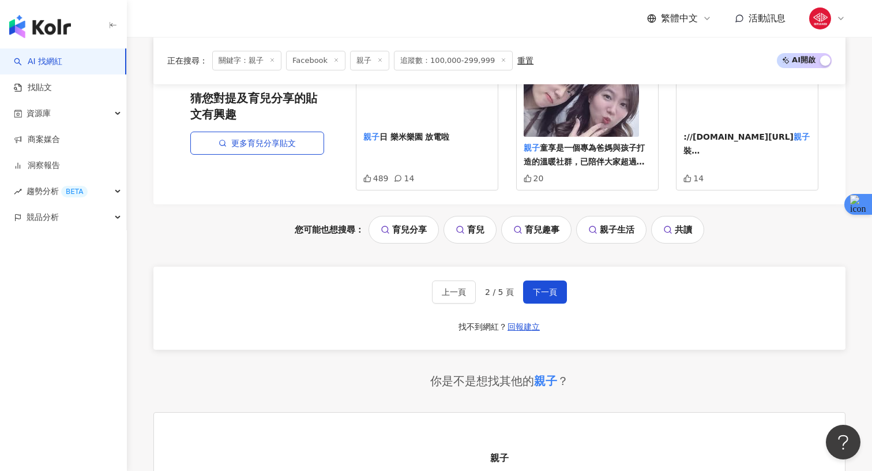
scroll to position [2511, 0]
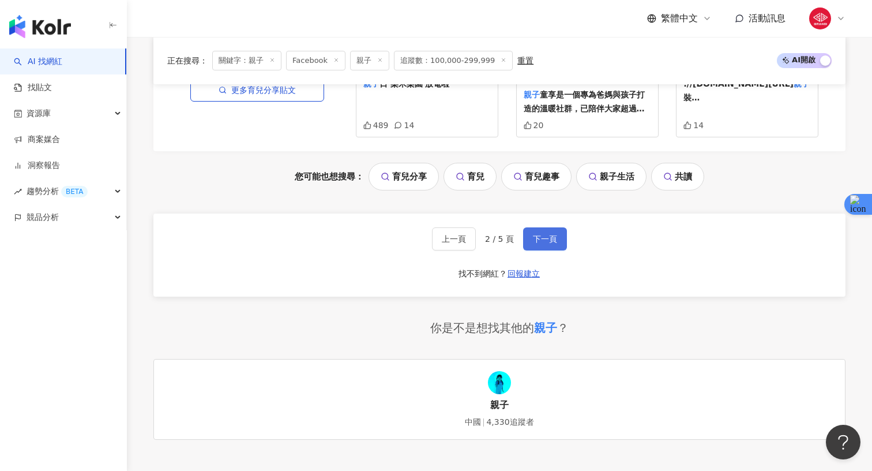
click at [540, 234] on span "下一頁" at bounding box center [545, 238] width 24 height 9
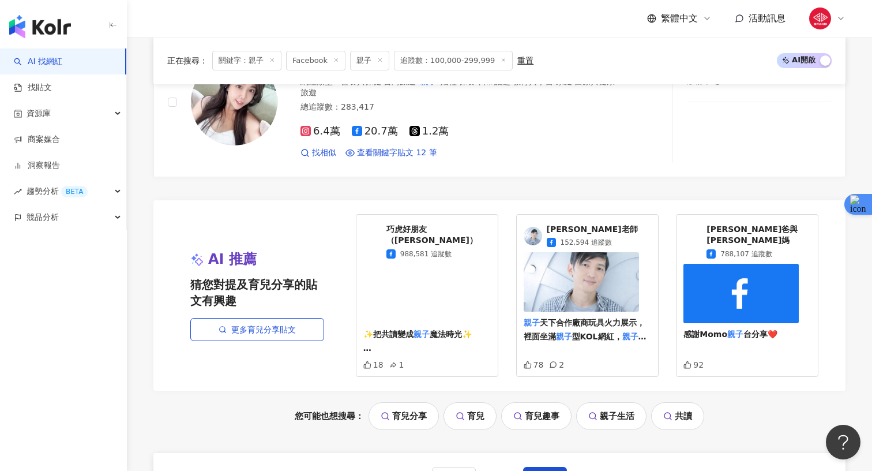
scroll to position [2271, 0]
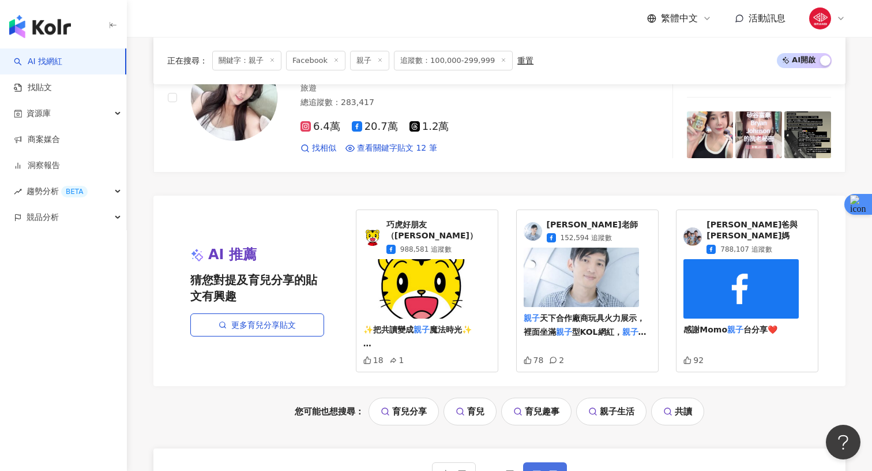
click at [546, 469] on span "下一頁" at bounding box center [545, 473] width 24 height 9
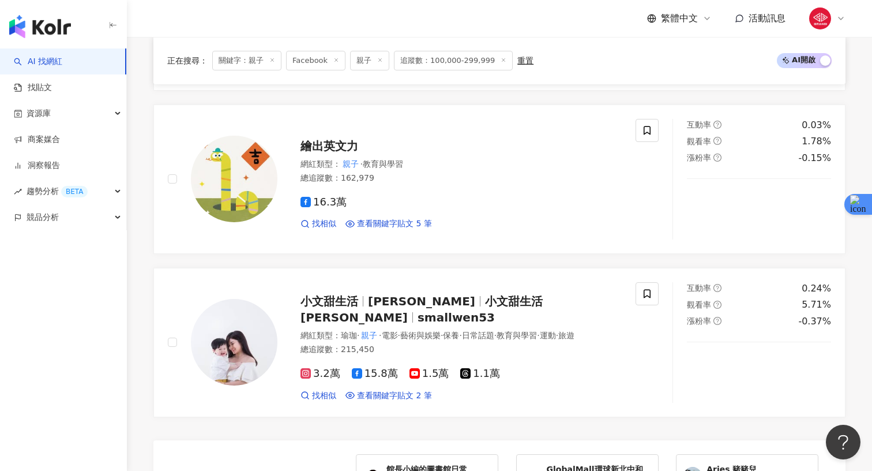
scroll to position [2316, 0]
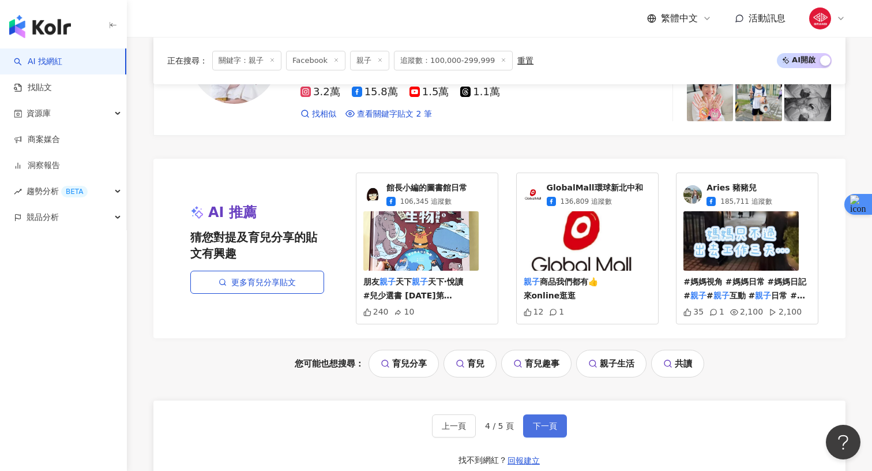
click at [546, 414] on button "下一頁" at bounding box center [545, 425] width 44 height 23
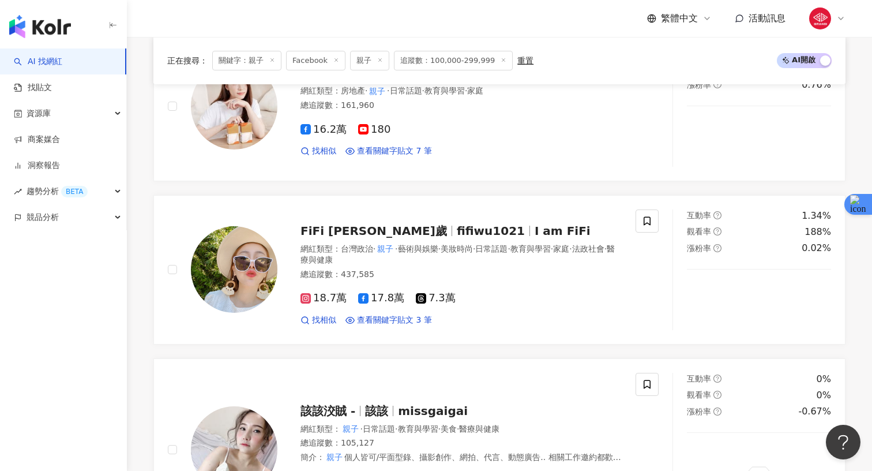
scroll to position [328, 0]
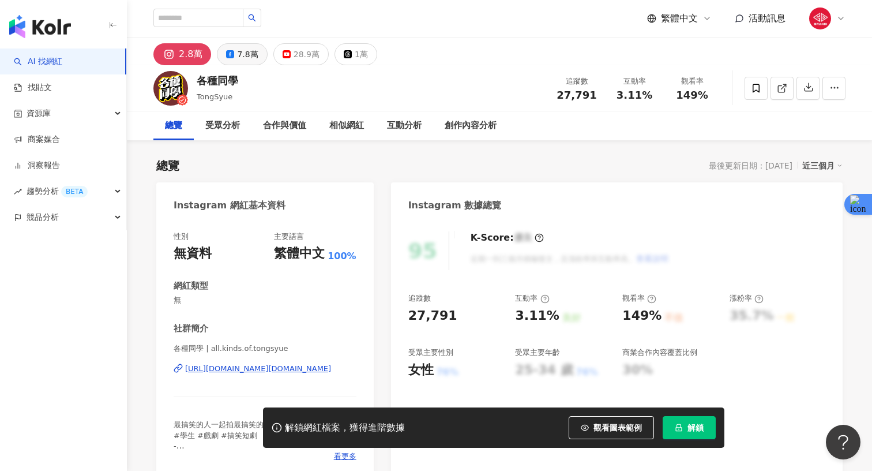
click at [232, 49] on button "7.8萬" at bounding box center [242, 54] width 50 height 22
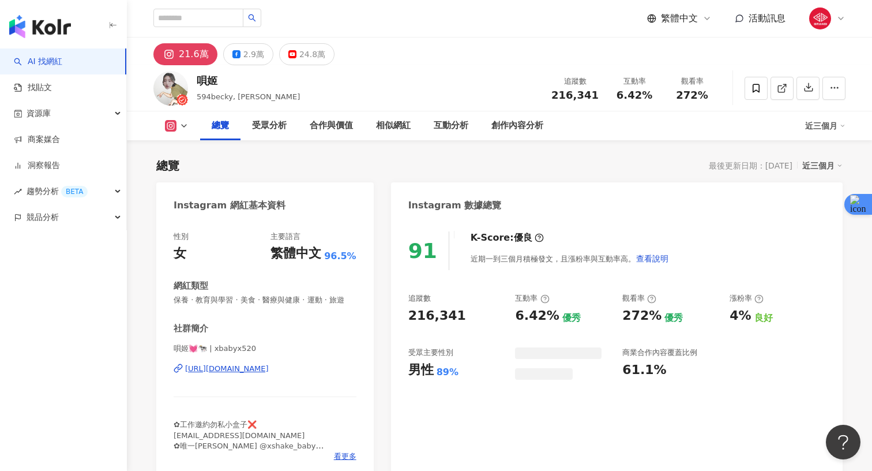
scroll to position [71, 0]
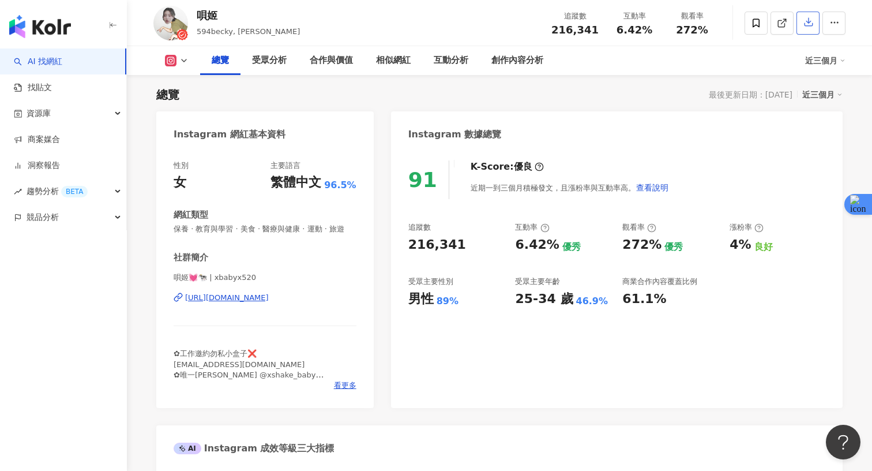
click at [803, 27] on button "button" at bounding box center [808, 23] width 23 height 23
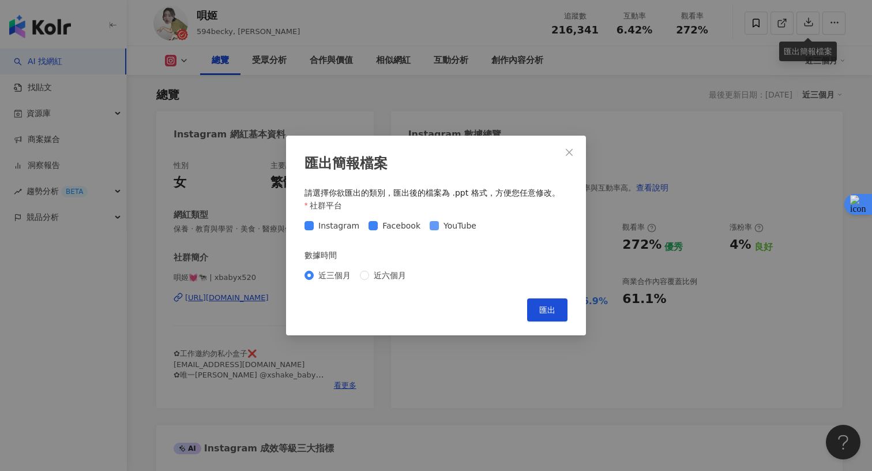
click at [455, 223] on span "YouTube" at bounding box center [460, 225] width 42 height 13
click at [336, 222] on span "Instagram" at bounding box center [339, 225] width 50 height 13
click at [379, 283] on div "近三個月 近六個月" at bounding box center [436, 275] width 263 height 18
click at [538, 304] on button "匯出" at bounding box center [547, 309] width 40 height 23
click at [570, 151] on icon "close" at bounding box center [569, 152] width 7 height 7
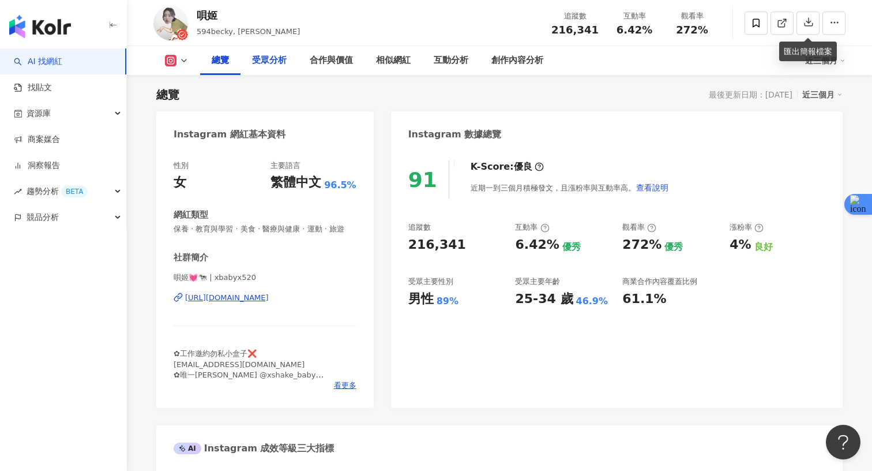
click at [283, 58] on div "受眾分析" at bounding box center [269, 61] width 35 height 14
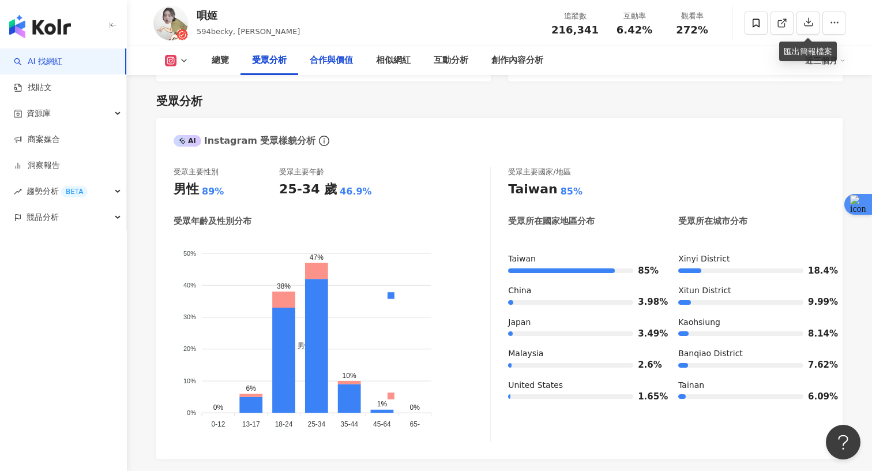
click at [330, 58] on div "合作與價值" at bounding box center [331, 61] width 43 height 14
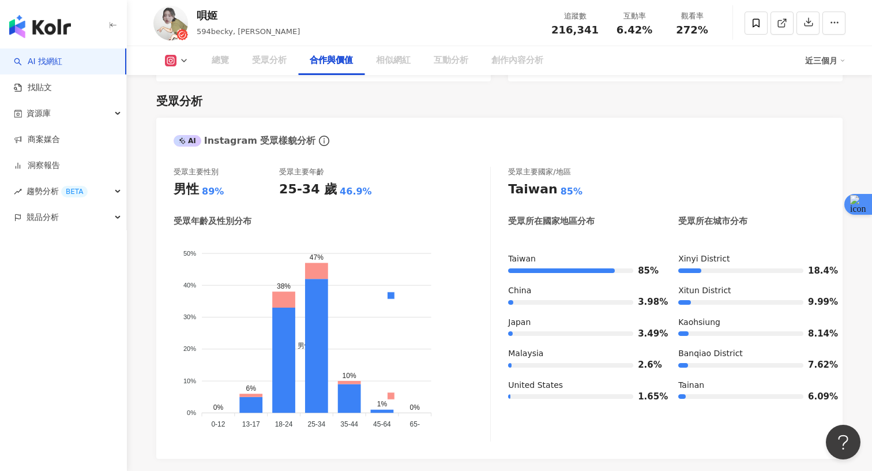
scroll to position [1574, 0]
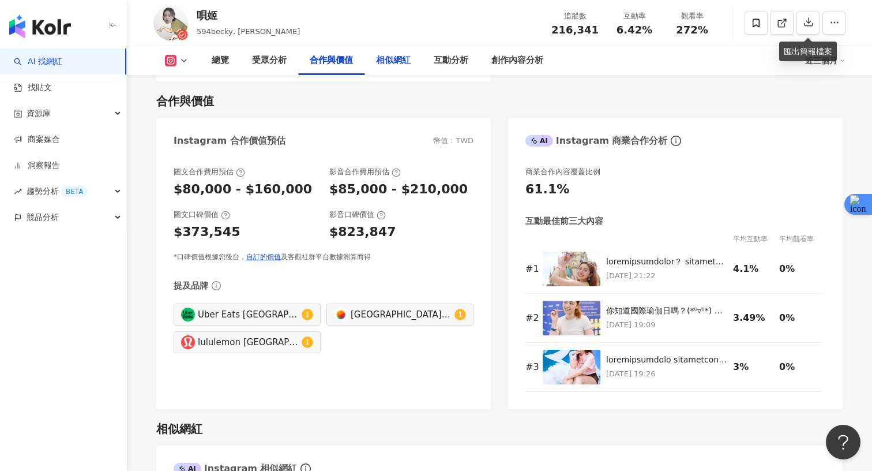
click at [385, 63] on div "相似網紅" at bounding box center [393, 61] width 35 height 14
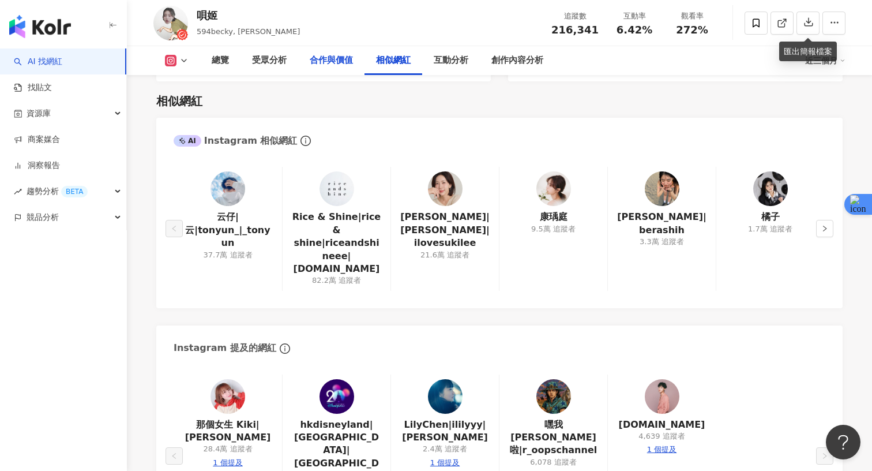
click at [359, 62] on div "合作與價值" at bounding box center [331, 60] width 66 height 29
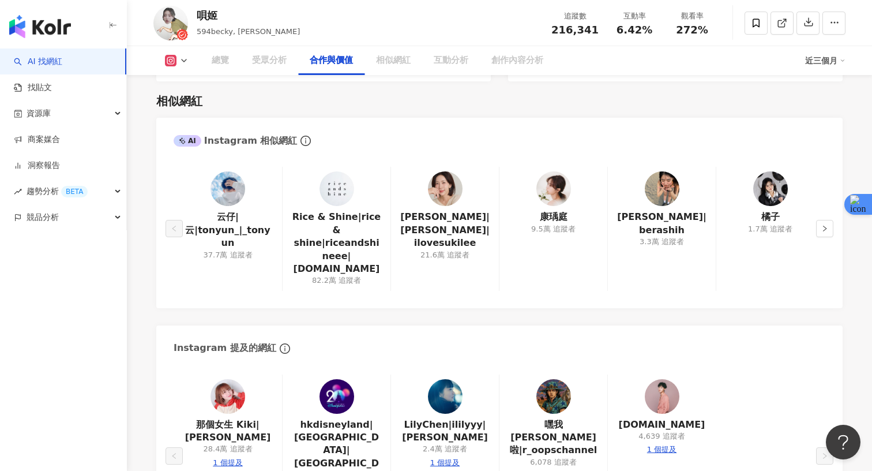
scroll to position [1574, 0]
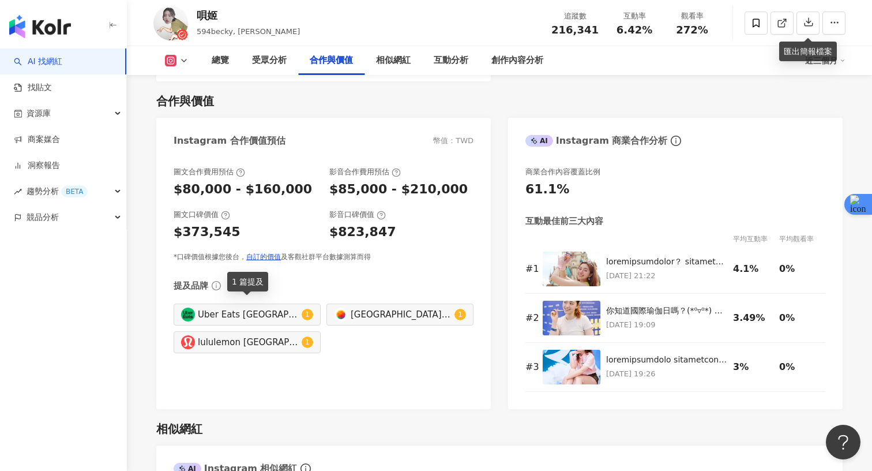
click at [278, 312] on div "Uber Eats Taiwan" at bounding box center [248, 314] width 101 height 13
type input "**********"
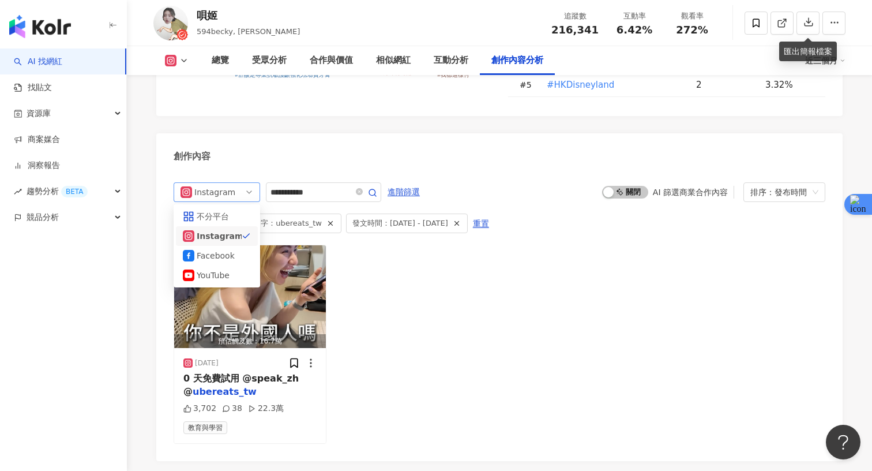
click at [216, 183] on div "Instagram" at bounding box center [213, 192] width 38 height 18
click at [211, 249] on div "Facebook" at bounding box center [216, 255] width 38 height 13
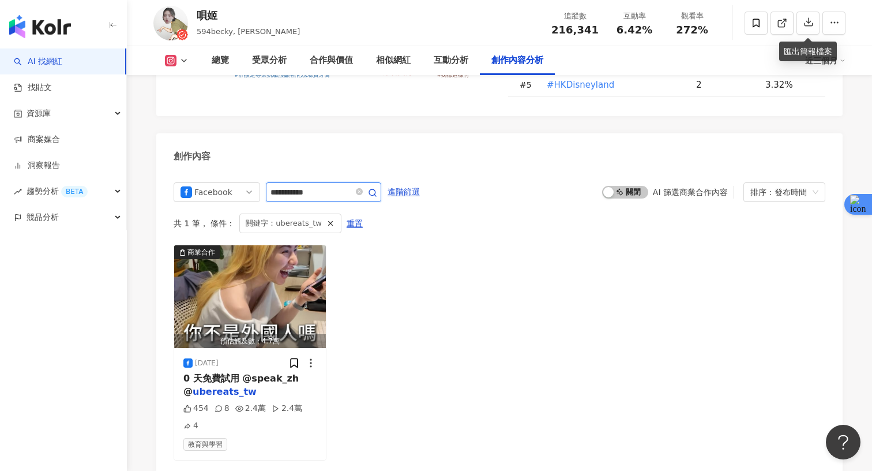
click at [336, 185] on input "**********" at bounding box center [311, 192] width 81 height 14
click at [52, 89] on link "找貼文" at bounding box center [33, 88] width 38 height 12
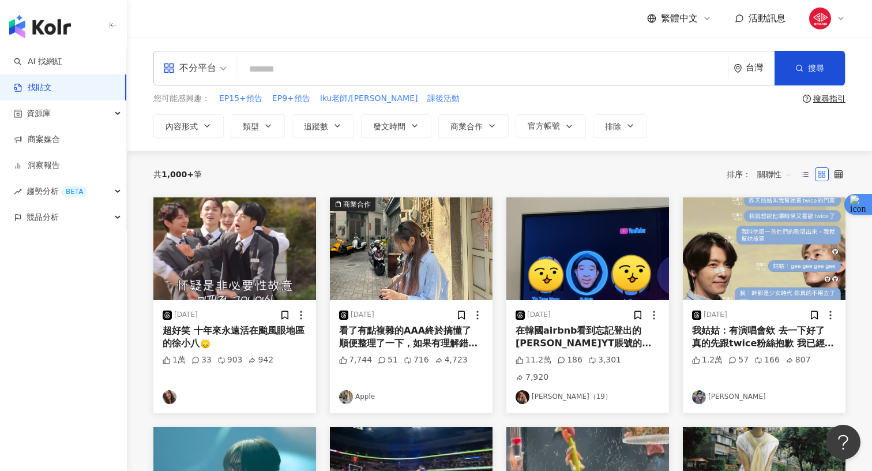
click at [331, 71] on input "search" at bounding box center [483, 69] width 481 height 25
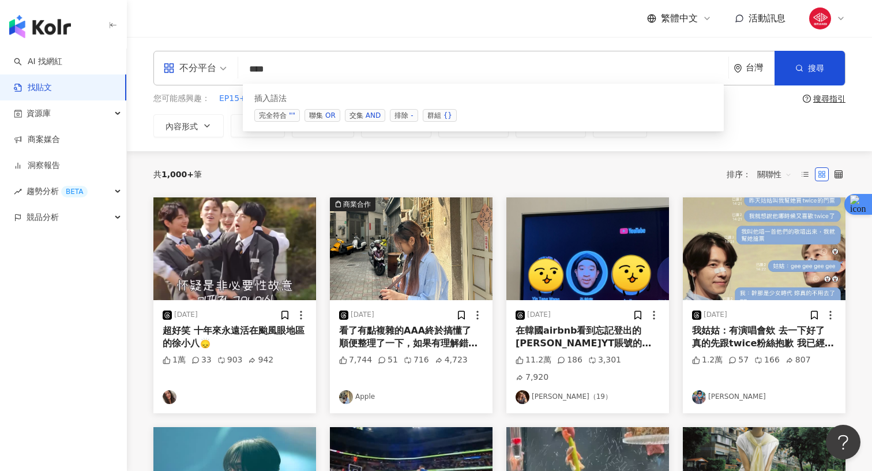
type input "*"
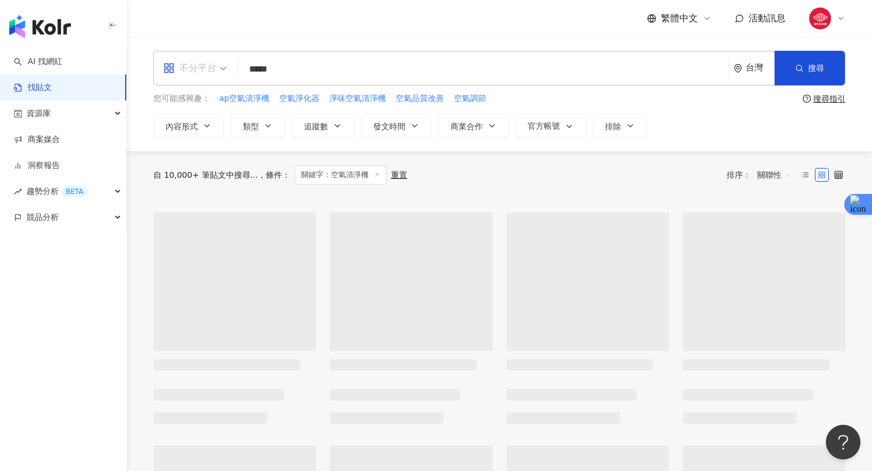
click at [205, 69] on div "不分平台" at bounding box center [189, 68] width 53 height 18
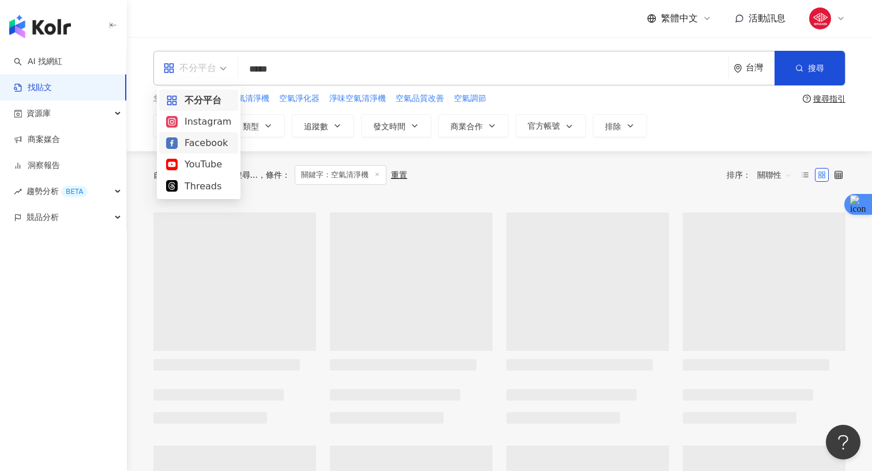
click at [189, 138] on div "Facebook" at bounding box center [198, 143] width 65 height 14
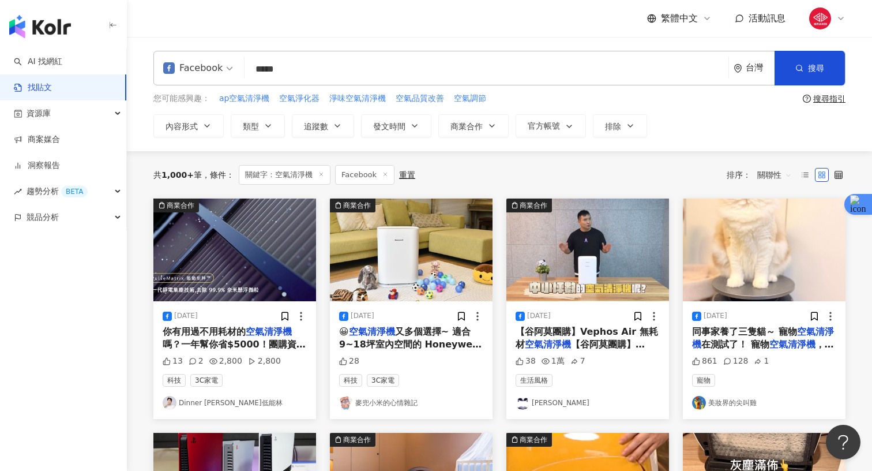
click at [776, 173] on span "關聯性" at bounding box center [775, 175] width 35 height 18
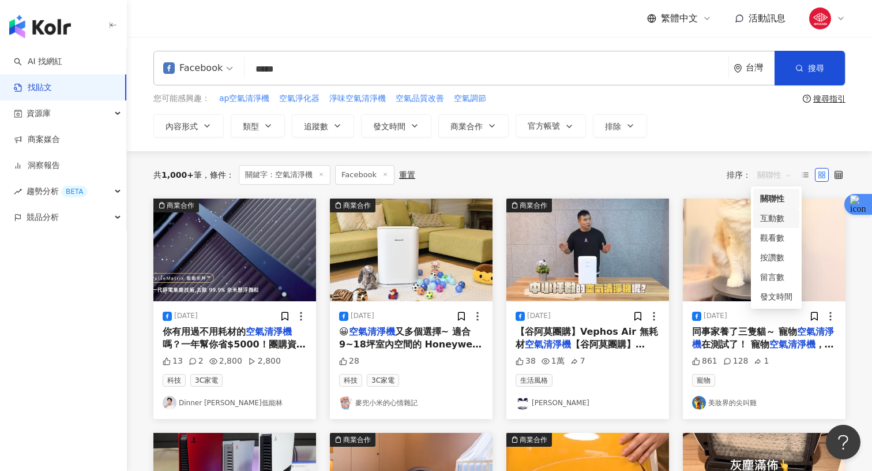
click at [770, 219] on div "互動數" at bounding box center [777, 218] width 32 height 13
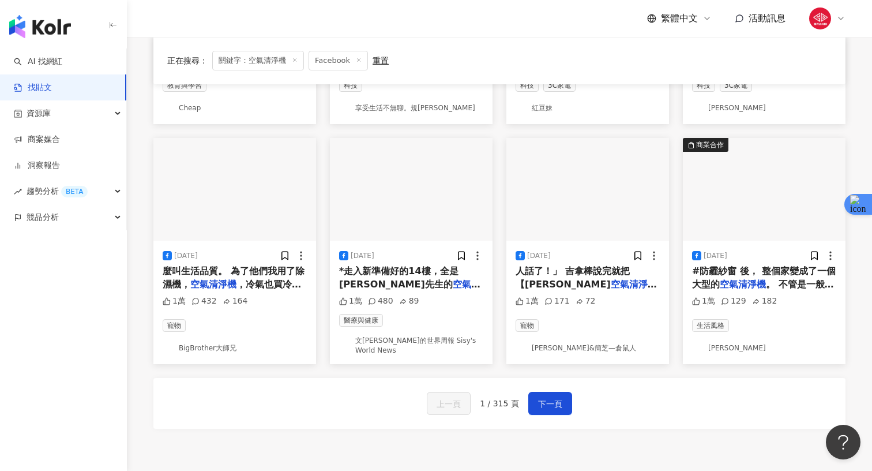
scroll to position [554, 0]
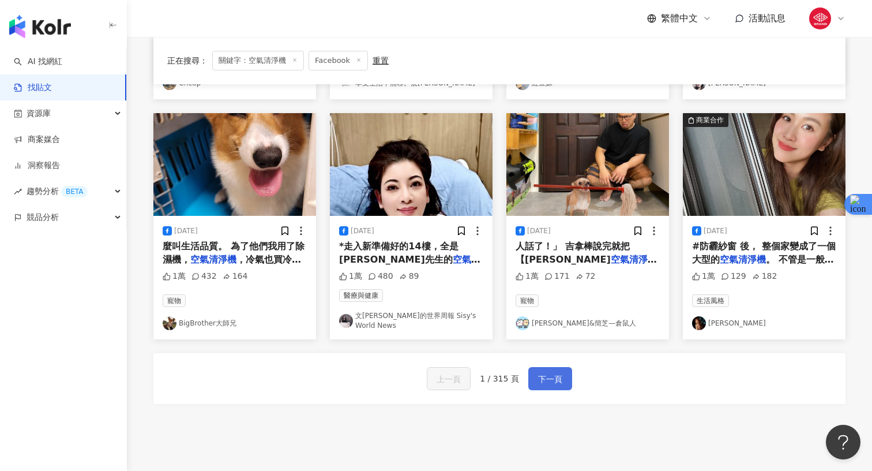
click at [557, 372] on span "下一頁" at bounding box center [550, 379] width 24 height 14
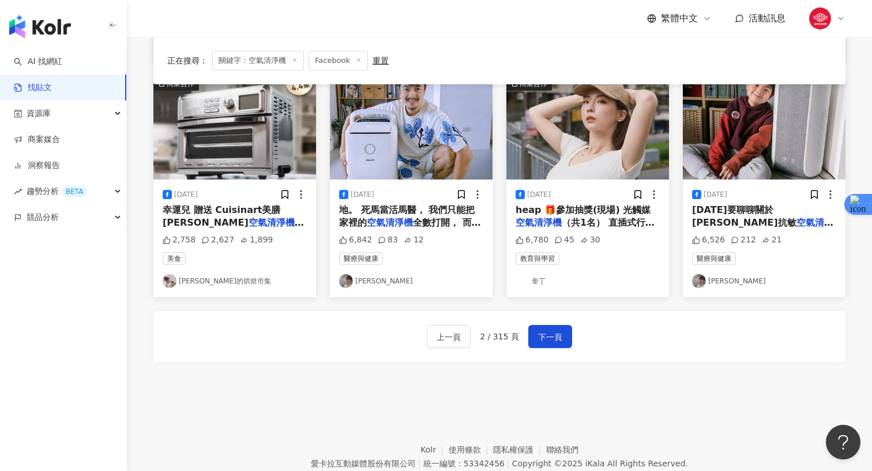
scroll to position [639, 0]
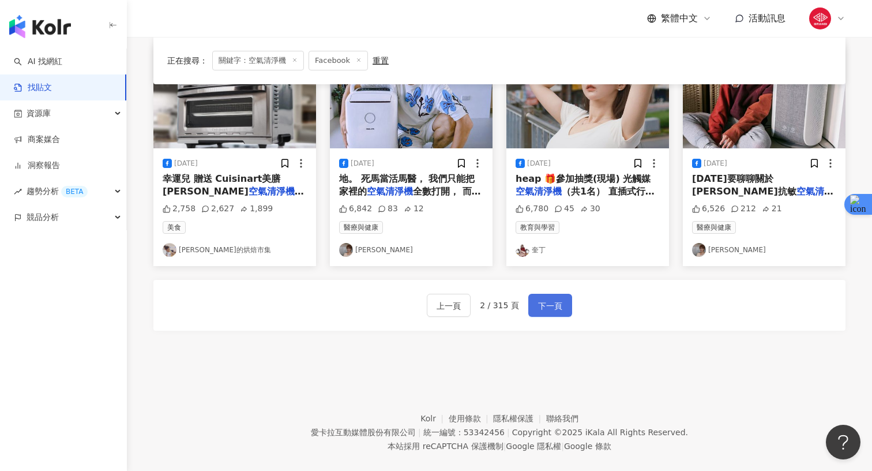
click at [538, 299] on span "下一頁" at bounding box center [550, 306] width 24 height 14
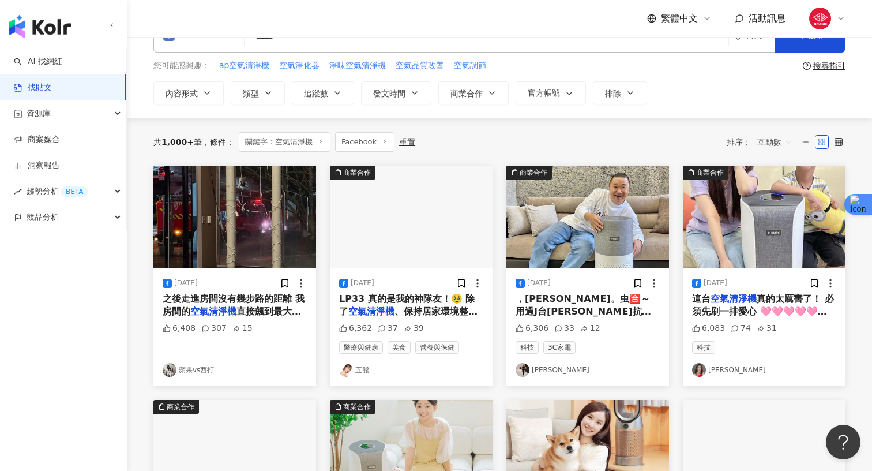
scroll to position [0, 0]
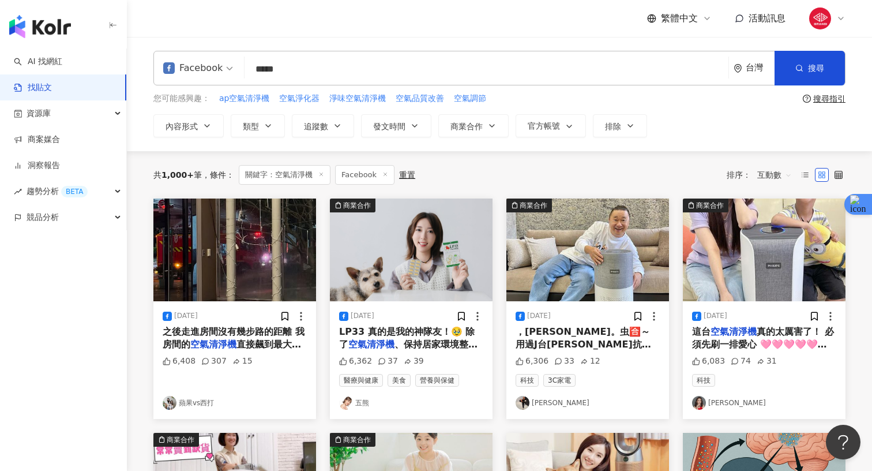
drag, startPoint x: 255, startPoint y: 70, endPoint x: 353, endPoint y: 79, distance: 98.5
click at [355, 79] on input "*****" at bounding box center [486, 69] width 475 height 25
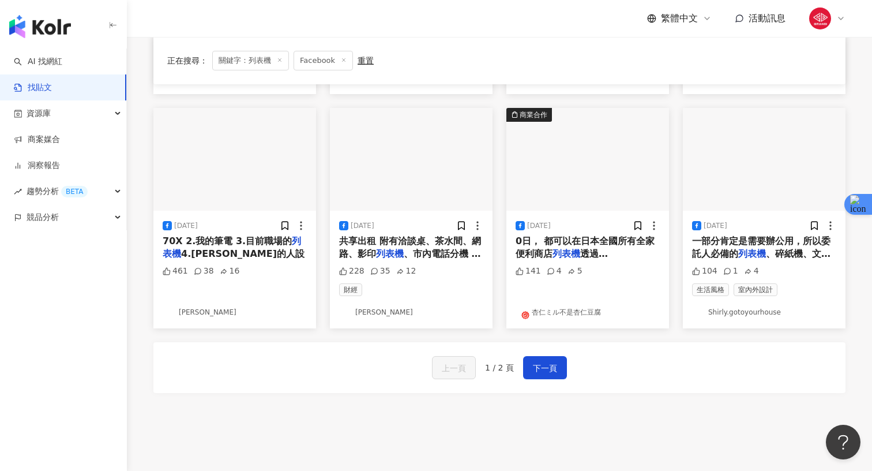
scroll to position [566, 0]
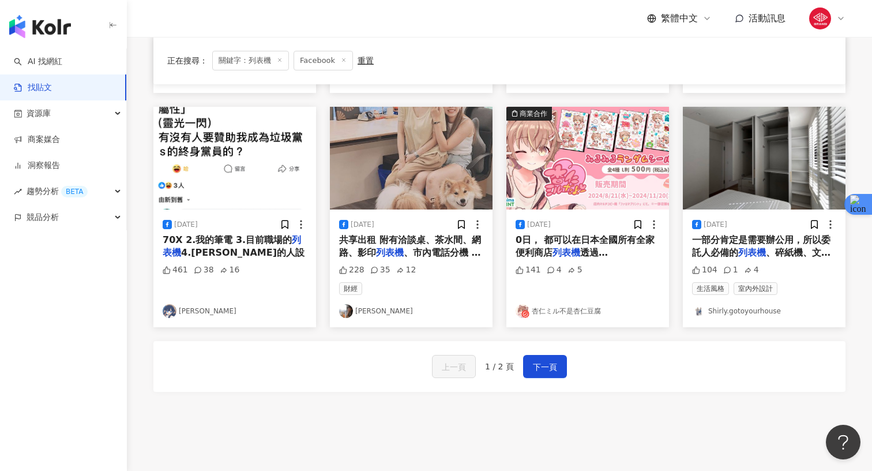
click at [555, 346] on div "上一頁 1 / 2 頁 下一頁" at bounding box center [499, 366] width 692 height 51
click at [548, 355] on button "下一頁" at bounding box center [545, 366] width 44 height 23
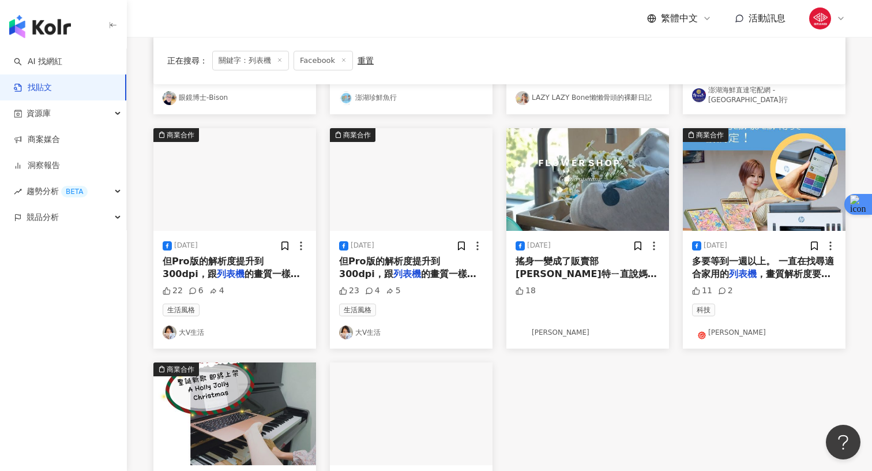
scroll to position [259, 0]
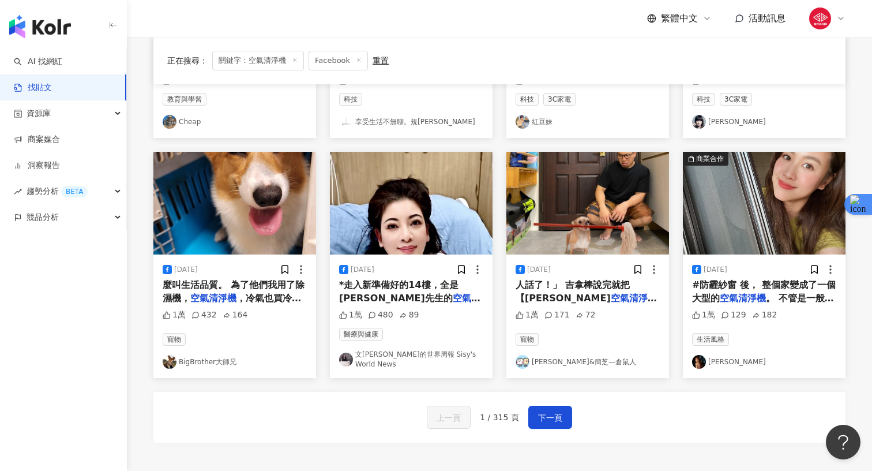
scroll to position [524, 0]
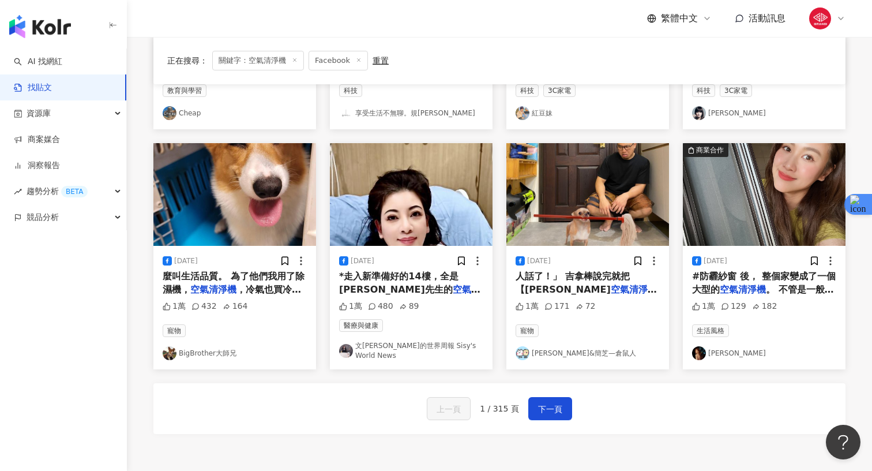
click at [542, 388] on div "上一頁 1 / 315 頁 下一頁" at bounding box center [499, 408] width 692 height 51
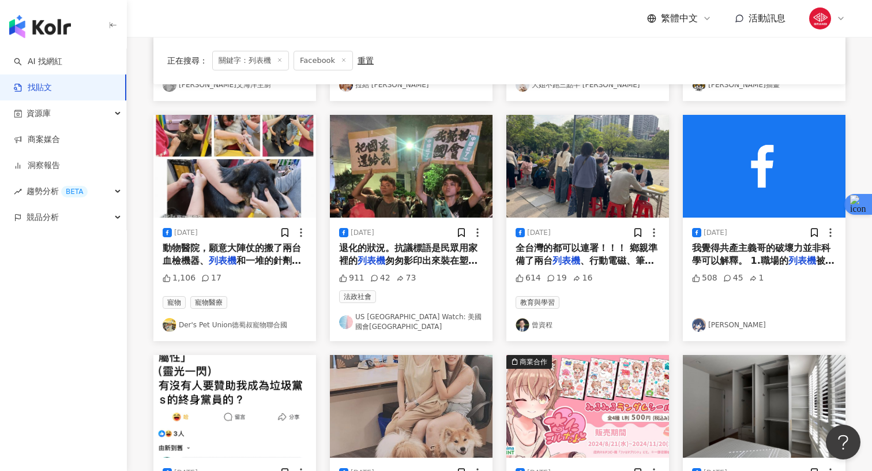
scroll to position [319, 0]
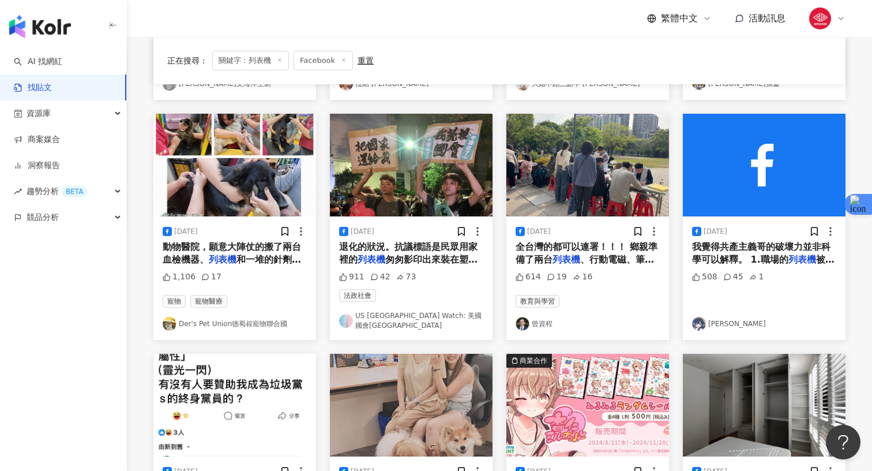
click at [732, 261] on span "我覺得共產主義哥的破壞力並非科學可以解釋。 1.職場的" at bounding box center [761, 253] width 138 height 24
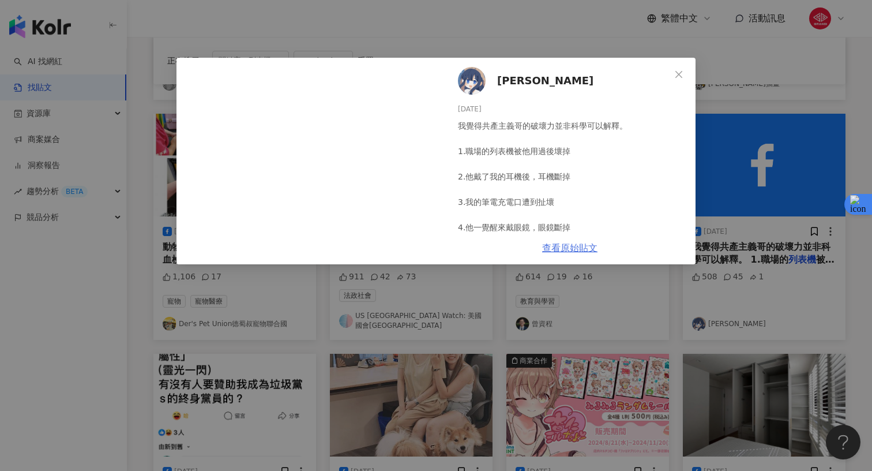
click at [591, 249] on link "查看原始貼文" at bounding box center [569, 247] width 55 height 11
click at [687, 75] on span "Close" at bounding box center [679, 74] width 23 height 9
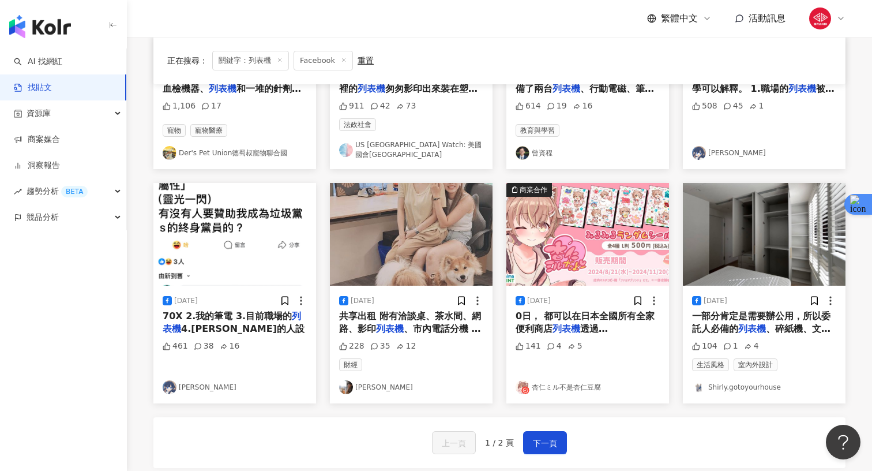
scroll to position [505, 0]
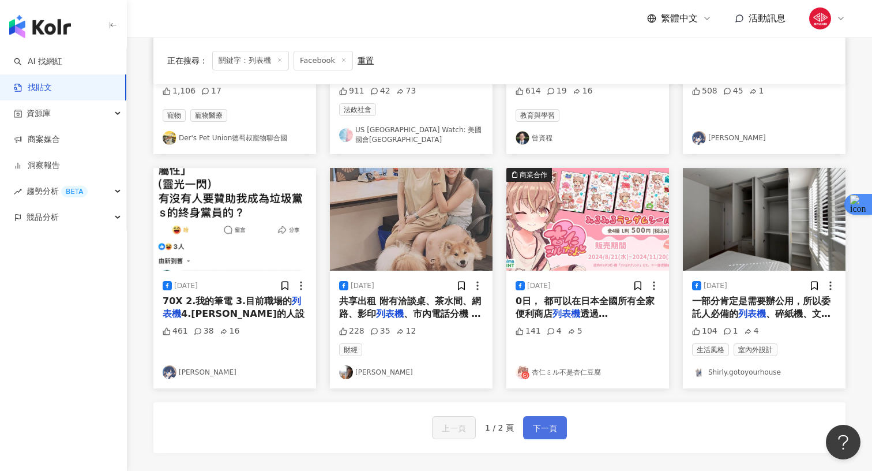
click at [553, 416] on button "下一頁" at bounding box center [545, 427] width 44 height 23
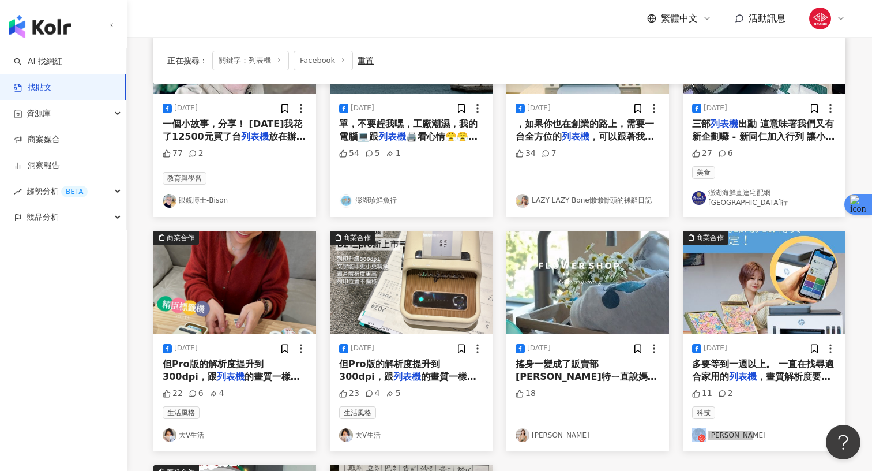
scroll to position [383, 0]
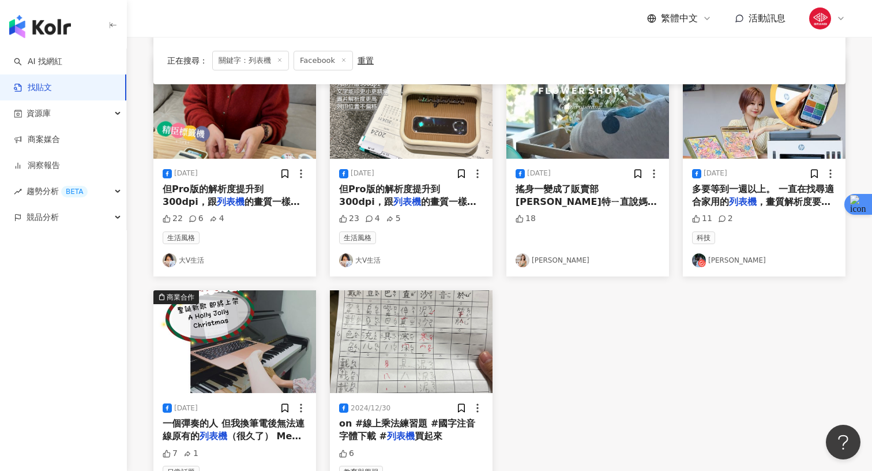
click at [782, 198] on span "，畫質解析度要夠高清，當然成本也不" at bounding box center [761, 208] width 138 height 24
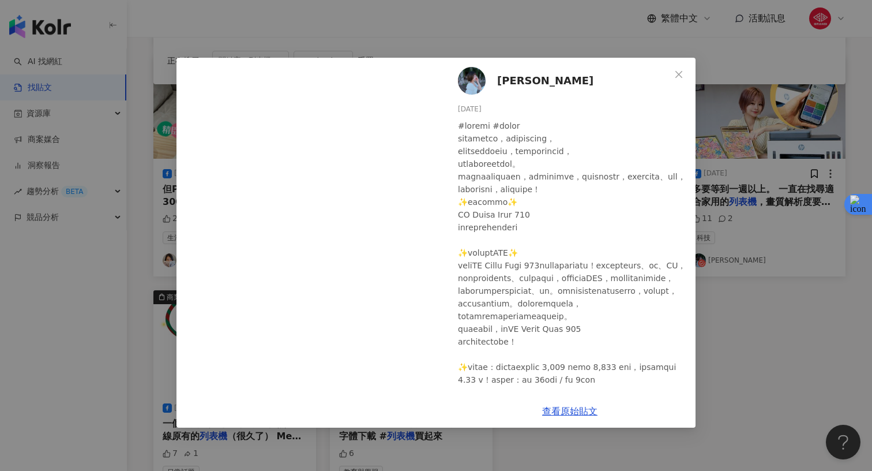
click at [750, 201] on div "愛麗森Allison 2024/8/8 11 2 查看原始貼文" at bounding box center [436, 235] width 872 height 471
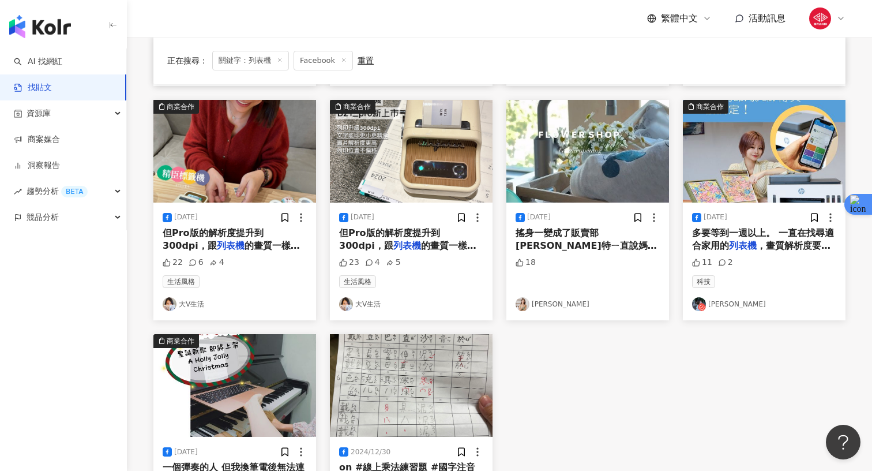
scroll to position [327, 0]
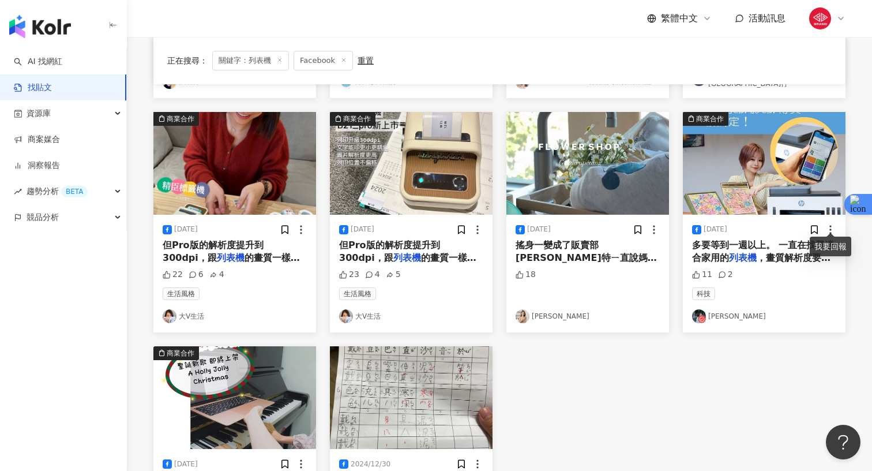
click at [829, 224] on icon at bounding box center [831, 230] width 12 height 12
click at [784, 239] on span "多要等到一週以上。 一直在找尋適合家用的" at bounding box center [763, 251] width 142 height 24
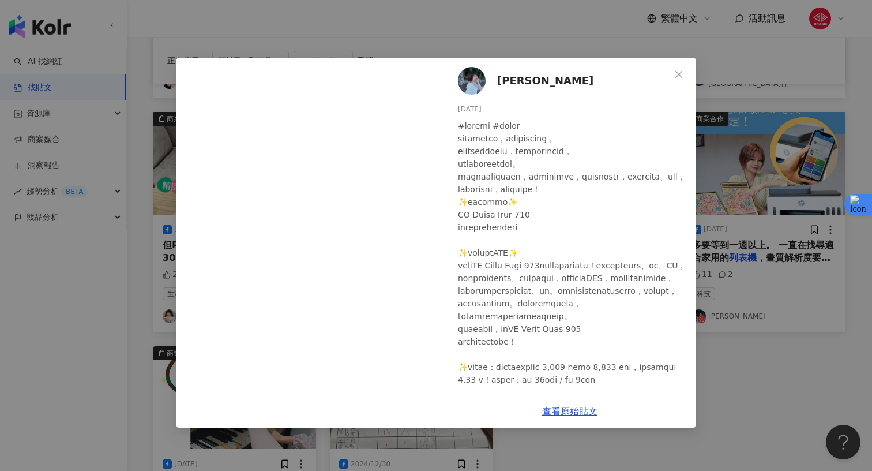
click at [784, 236] on div "愛麗森Allison 2024/8/8 11 2 查看原始貼文" at bounding box center [436, 235] width 872 height 471
click at [784, 239] on span "多要等到一週以上。 一直在找尋適合家用的" at bounding box center [763, 251] width 142 height 24
click at [784, 236] on div "愛麗森Allison 2024/8/8 11 2 查看原始貼文" at bounding box center [436, 235] width 872 height 471
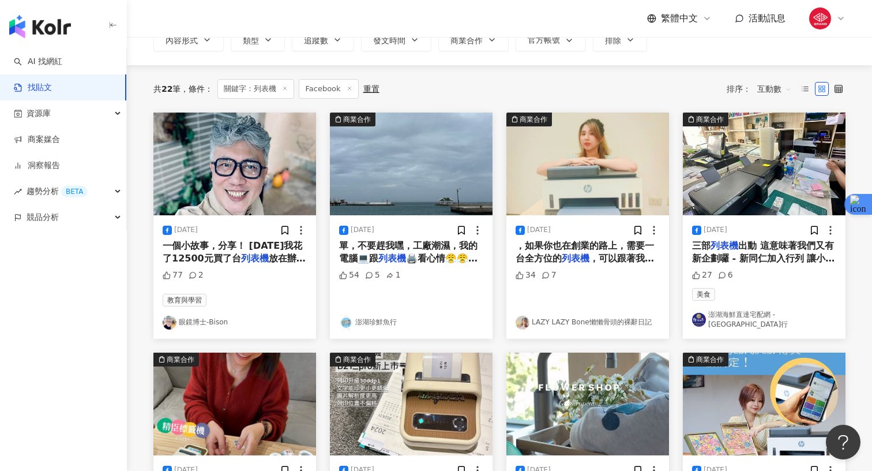
scroll to position [0, 0]
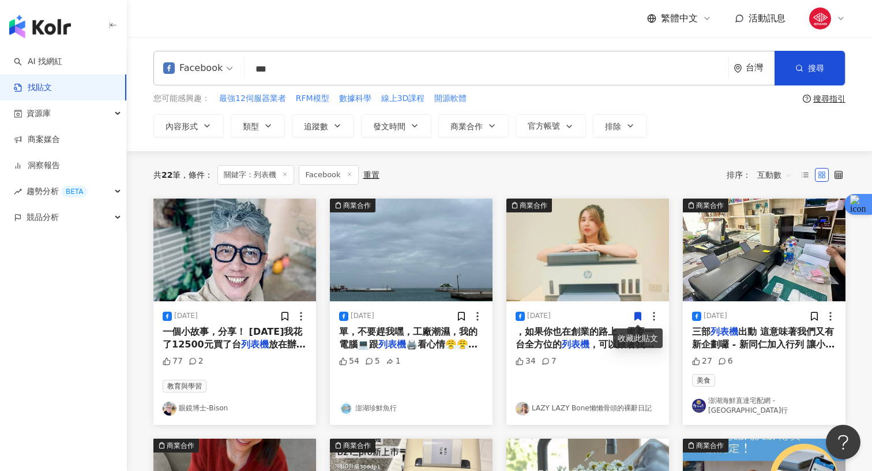
click at [598, 344] on span "，可以跟著我一起使用這台結合 #列" at bounding box center [585, 351] width 138 height 24
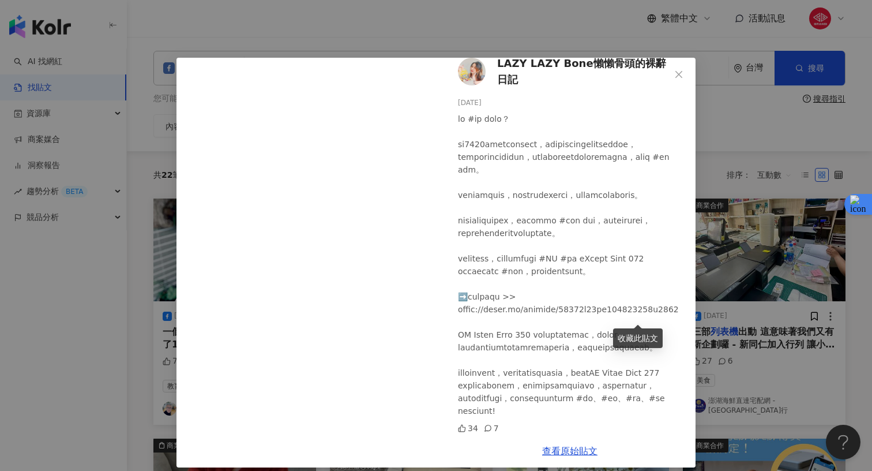
click at [509, 295] on div at bounding box center [572, 265] width 228 height 305
click at [715, 319] on div "LAZY LAZY Bone懶懶骨頭的裸辭日記 2024/8/15 34 7 查看原始貼文" at bounding box center [436, 235] width 872 height 471
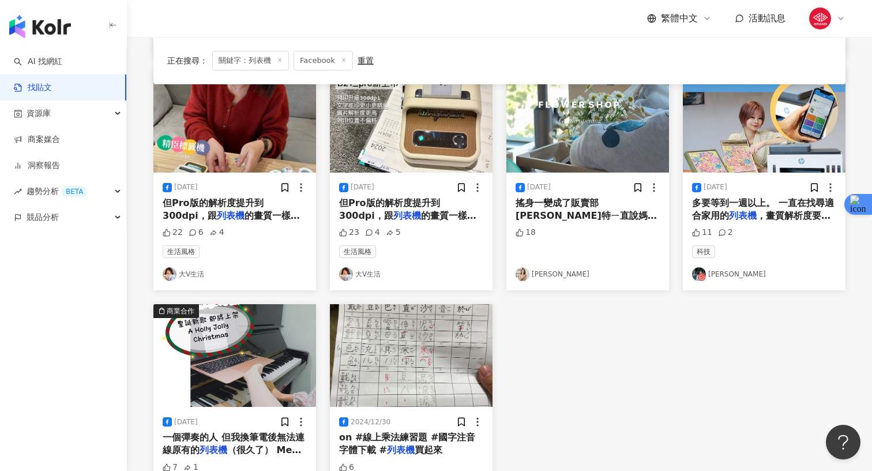
scroll to position [639, 0]
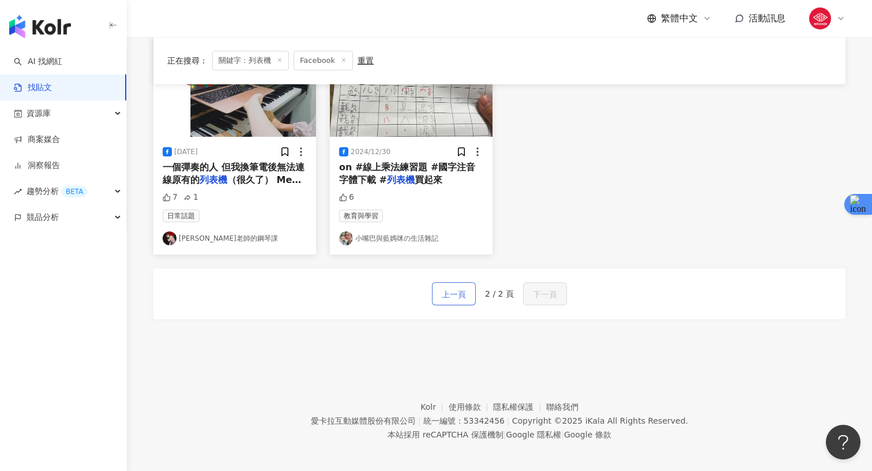
click at [465, 293] on span "上一頁" at bounding box center [454, 294] width 24 height 14
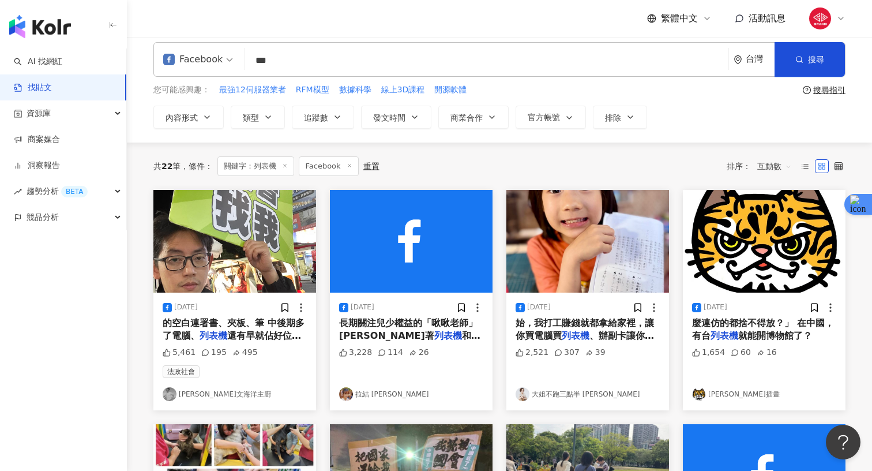
scroll to position [0, 0]
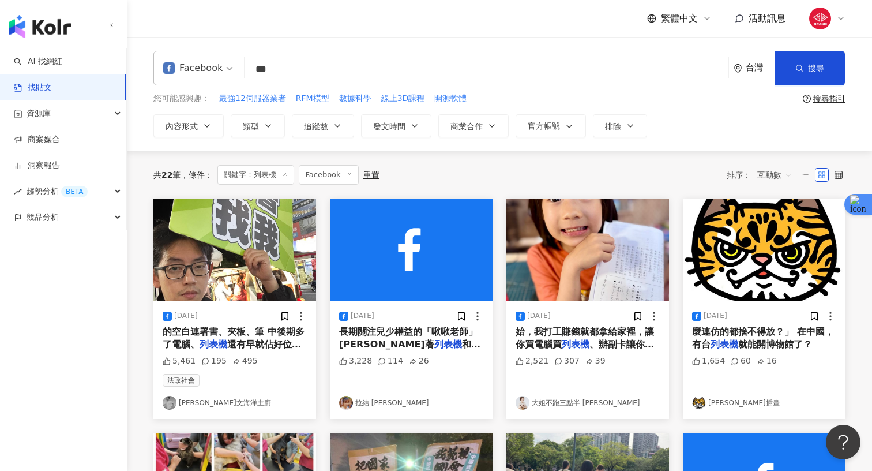
click at [229, 341] on span "還有早就佔好位的小啡俠罷免車 有" at bounding box center [232, 351] width 138 height 24
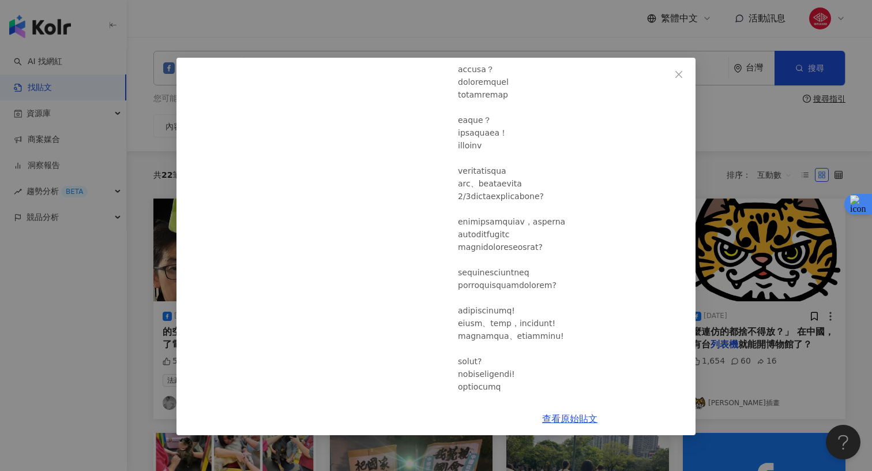
scroll to position [522, 0]
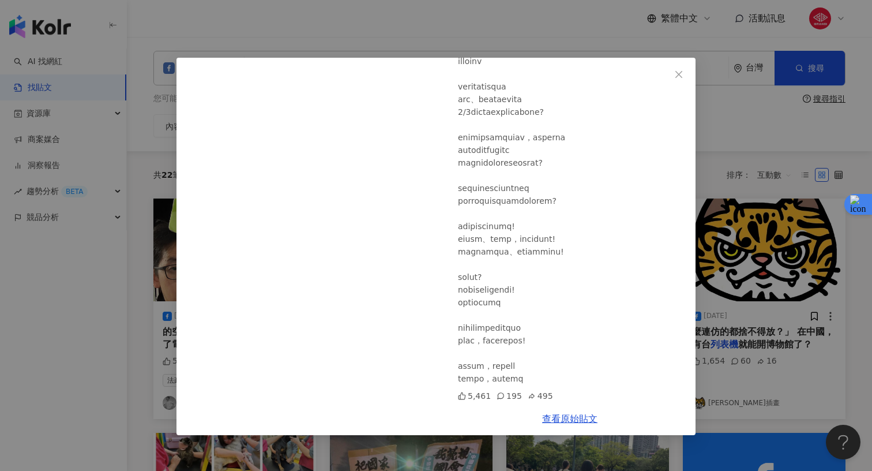
click at [737, 237] on div "愛爾文海洋主廚 2025/4/14 5,461 195 495 查看原始貼文" at bounding box center [436, 235] width 872 height 471
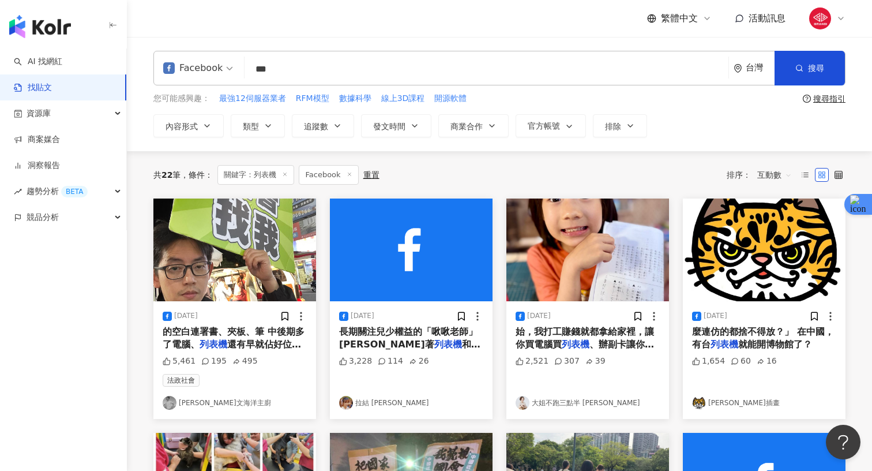
click at [417, 327] on span "長期關注兒少權益的「啾啾老師」吳少喬拖著" at bounding box center [408, 338] width 138 height 24
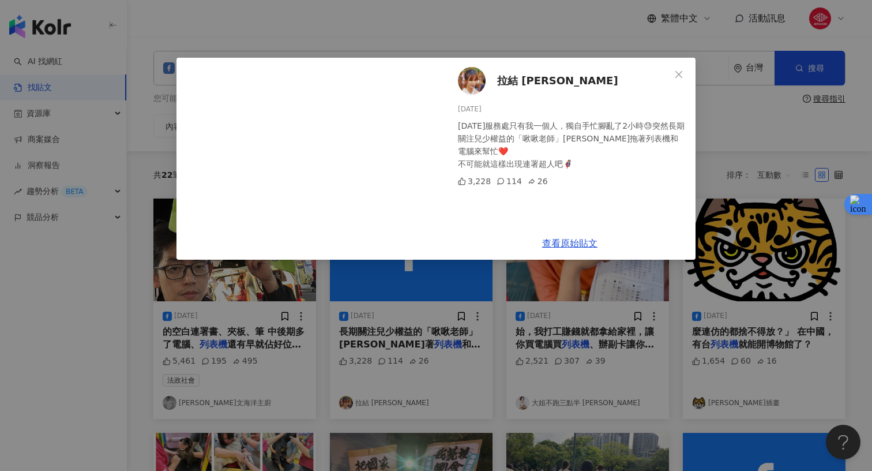
click at [562, 309] on div "拉結 黃 2025/4/6 今天服務處只有我一個人，獨自手忙腳亂了2小時😓突然長期關注兒少權益的「啾啾老師」吳少喬拖著列表機和電腦來幫忙❤️ 不可能就這樣出現…" at bounding box center [436, 235] width 872 height 471
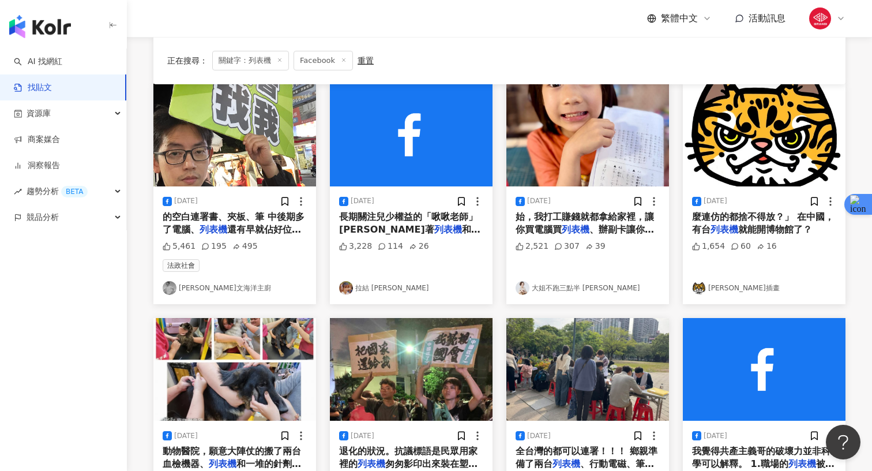
scroll to position [0, 0]
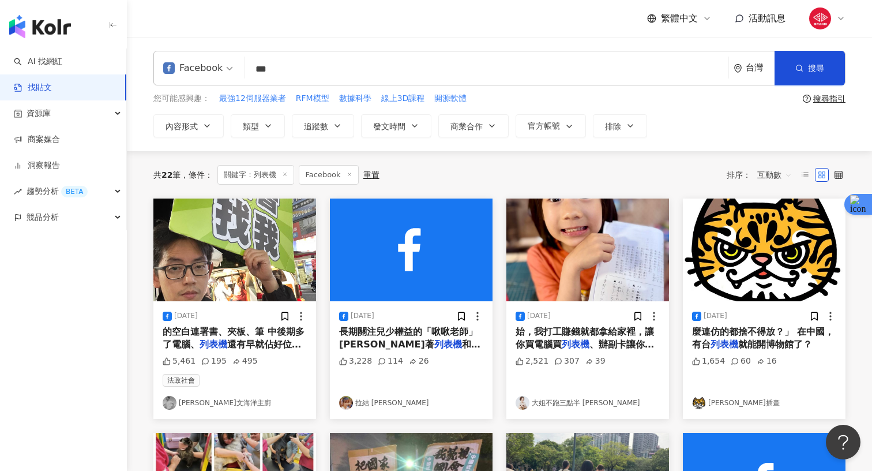
drag, startPoint x: 294, startPoint y: 77, endPoint x: 203, endPoint y: 66, distance: 91.2
click at [203, 66] on div "Facebook 列表機 *** 台灣 搜尋 searchOperator 插入語法 完全符合 "" 聯集 OR 交集 AND 排除 - 群組 {}" at bounding box center [499, 68] width 692 height 35
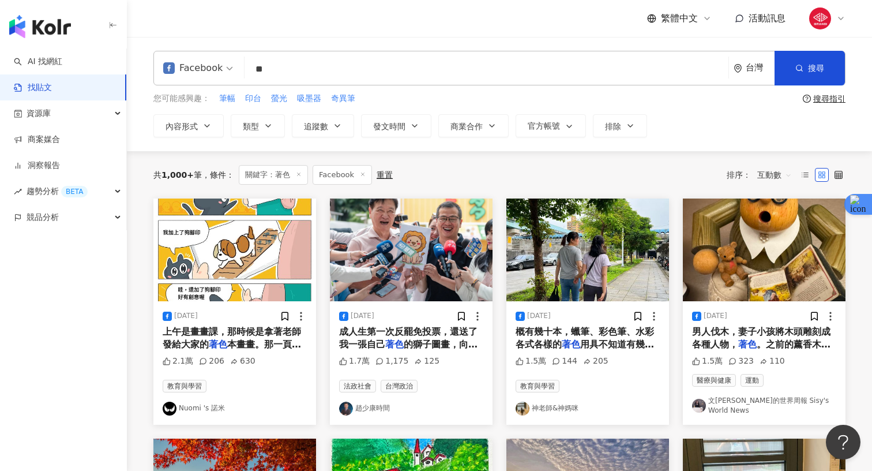
click at [364, 242] on img "button" at bounding box center [411, 249] width 163 height 103
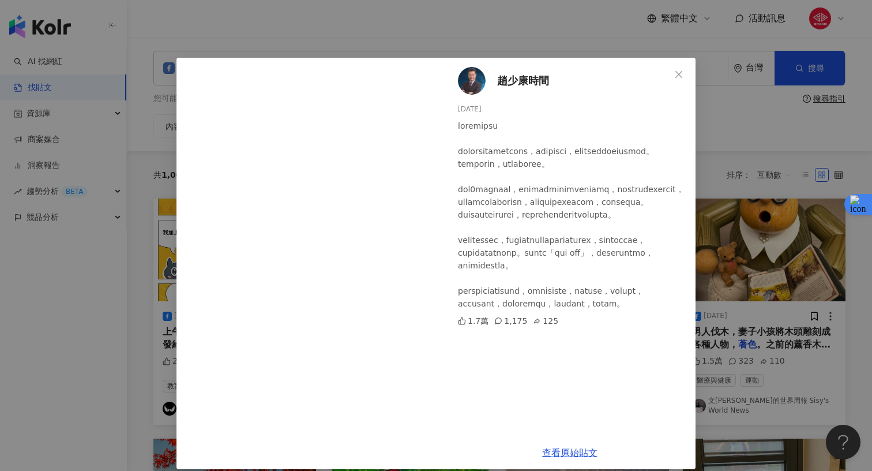
click at [709, 216] on div "趙少康時間 2025/7/26 1.7萬 1,175 125 查看原始貼文" at bounding box center [436, 235] width 872 height 471
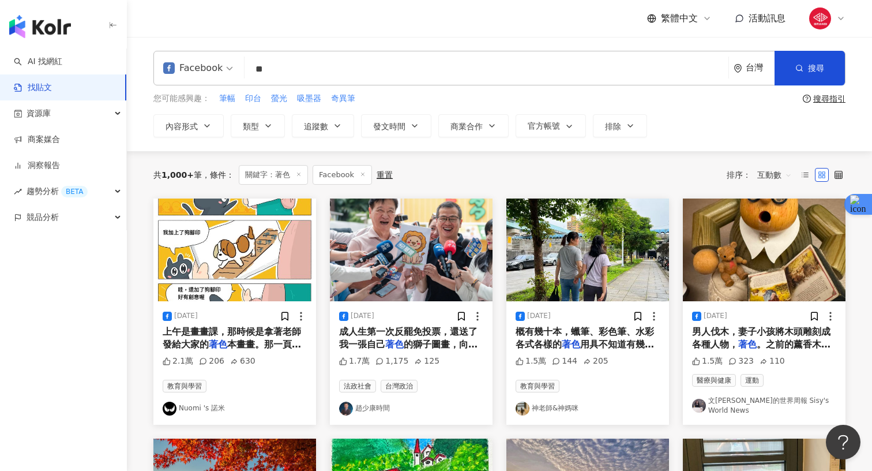
click at [283, 70] on input "**" at bounding box center [486, 69] width 475 height 25
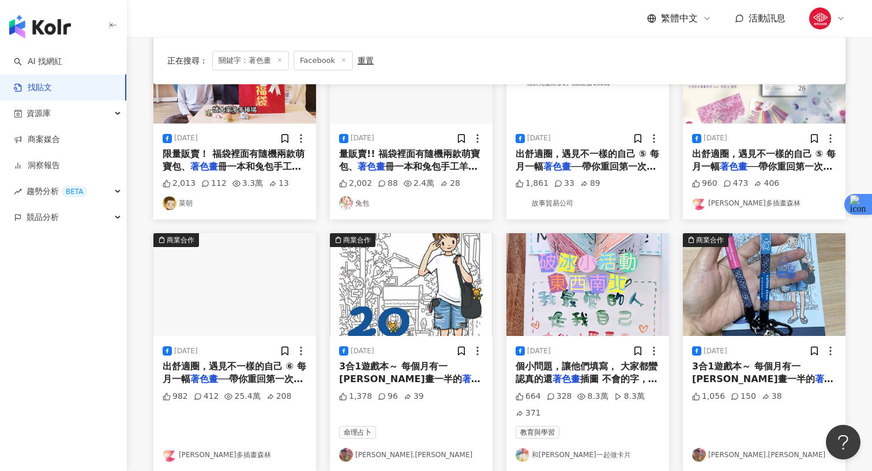
scroll to position [426, 0]
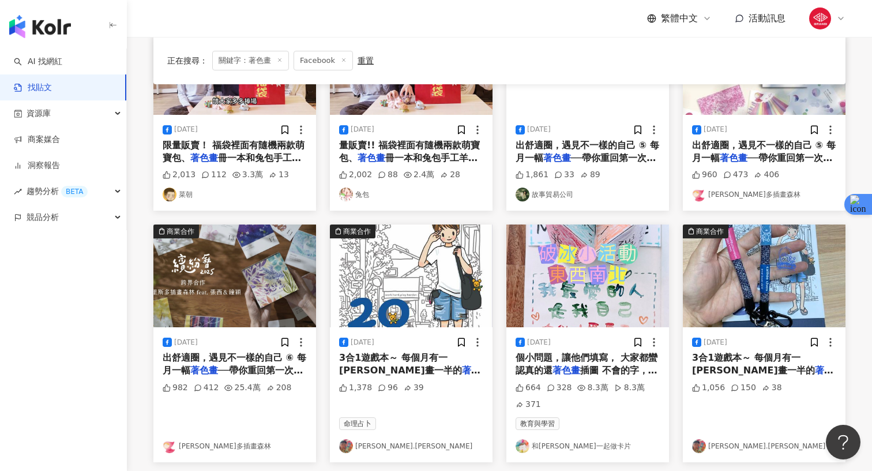
click at [361, 440] on link "凱西.陳" at bounding box center [411, 446] width 144 height 14
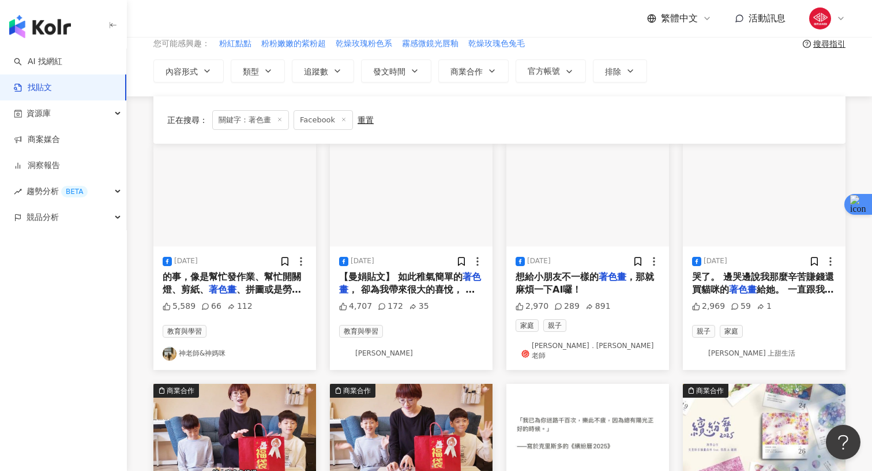
scroll to position [0, 0]
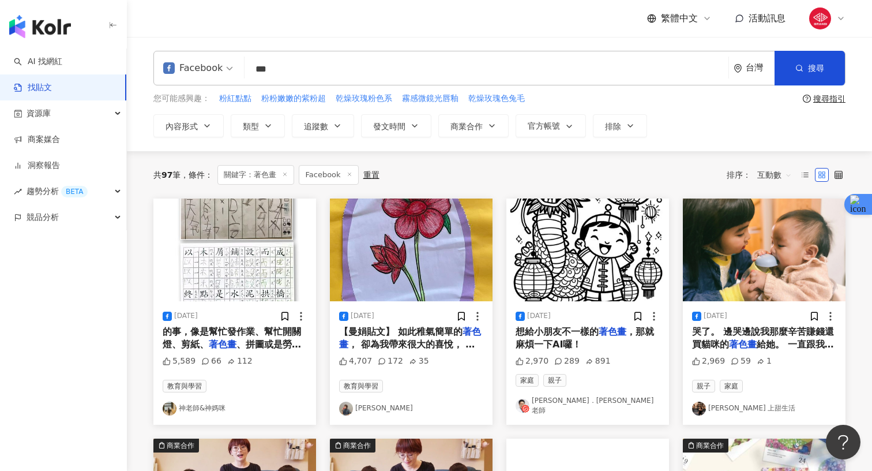
click at [364, 72] on input "***" at bounding box center [486, 69] width 475 height 25
type input "*"
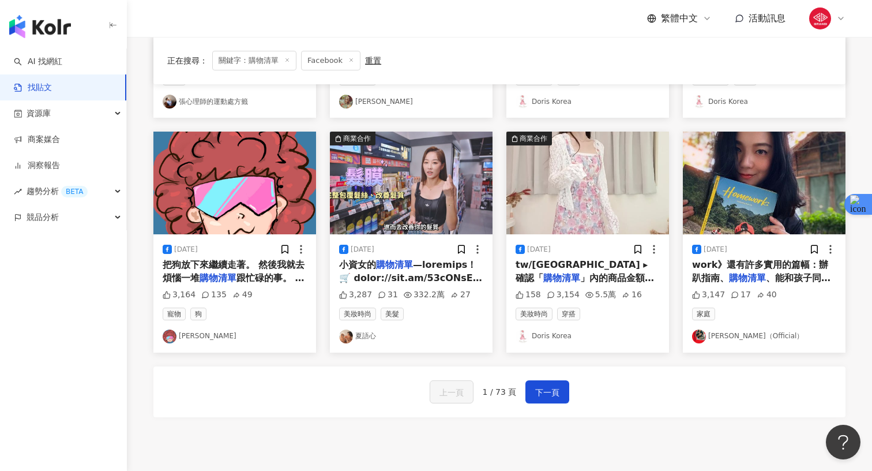
scroll to position [639, 0]
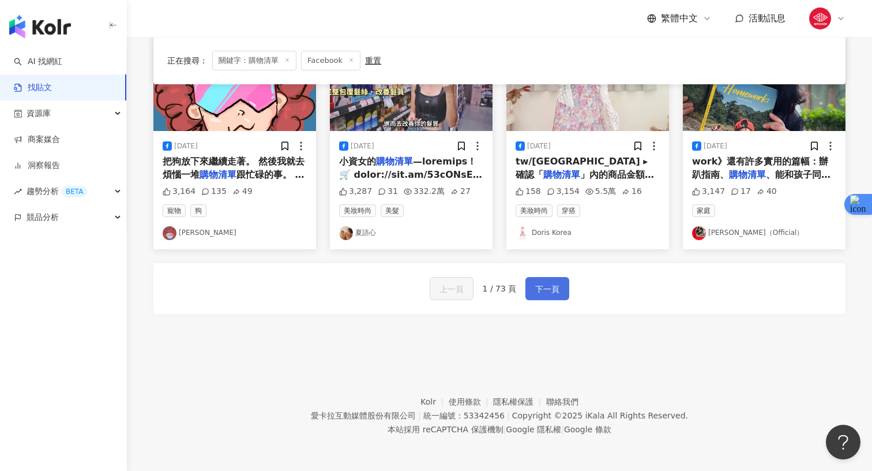
click at [535, 288] on span "下一頁" at bounding box center [547, 289] width 24 height 14
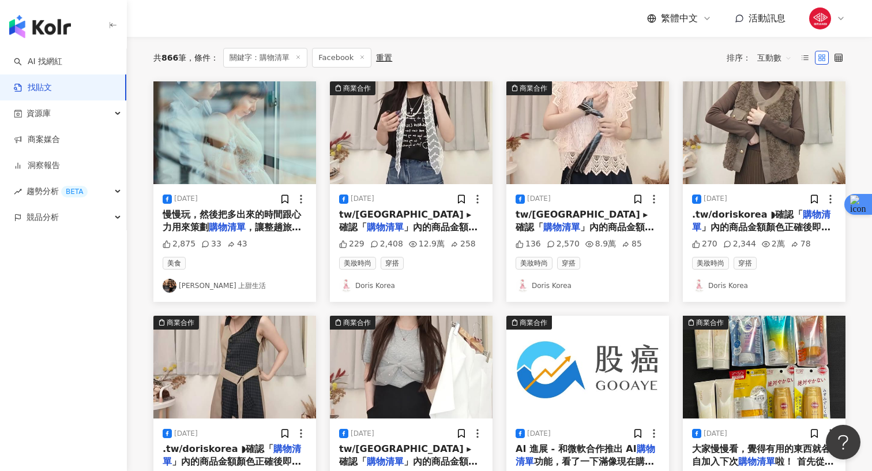
scroll to position [0, 0]
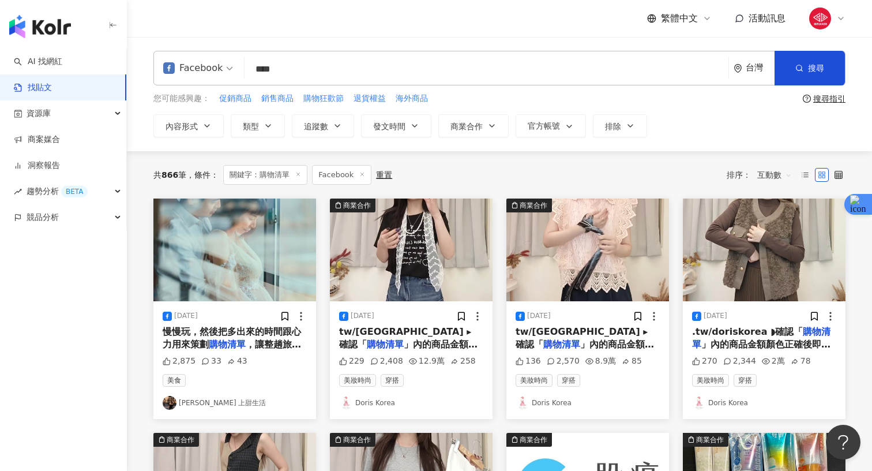
drag, startPoint x: 323, startPoint y: 69, endPoint x: 200, endPoint y: 59, distance: 123.3
click at [200, 59] on div "Facebook 購物清單 **** 台灣 搜尋 searchOperator 插入語法 完全符合 "" 聯集 OR 交集 AND 排除 - 群組 {}" at bounding box center [499, 68] width 692 height 35
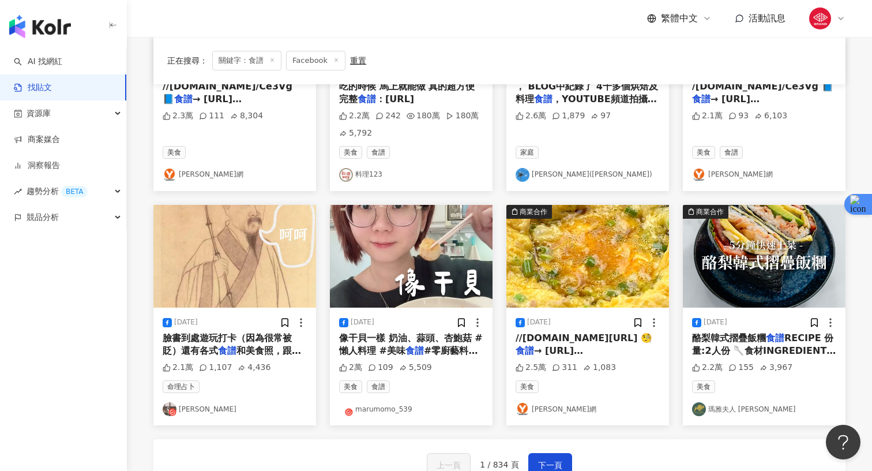
scroll to position [556, 0]
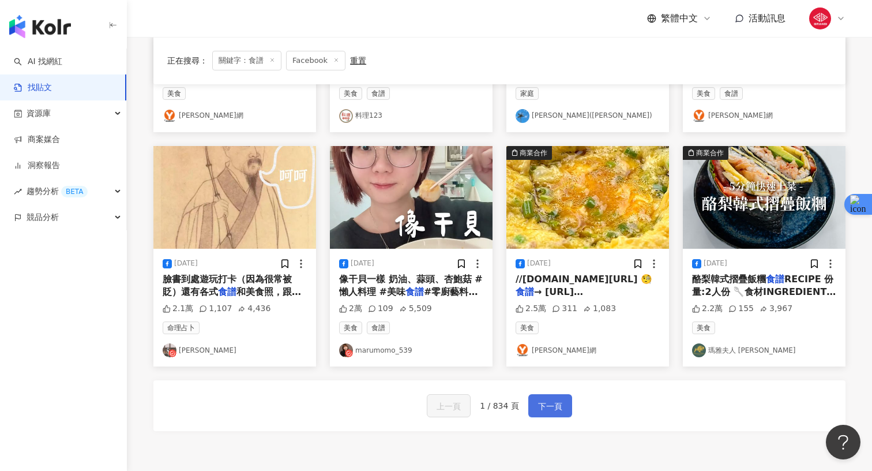
click at [544, 399] on span "下一頁" at bounding box center [550, 406] width 24 height 14
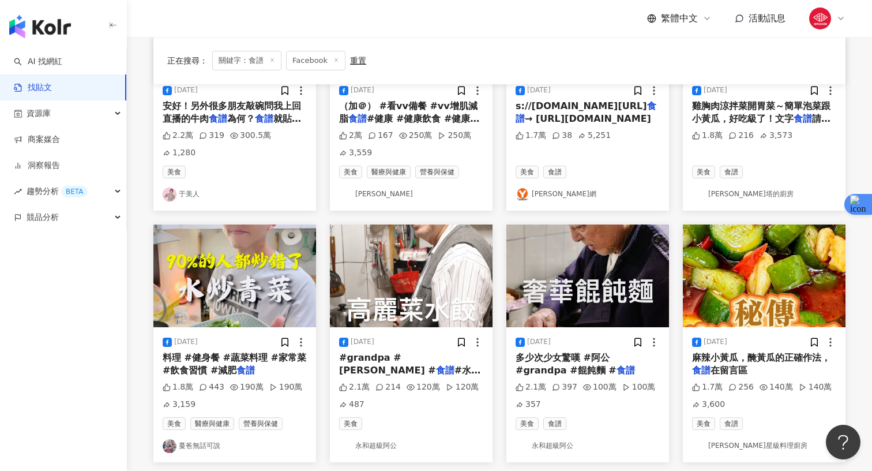
scroll to position [690, 0]
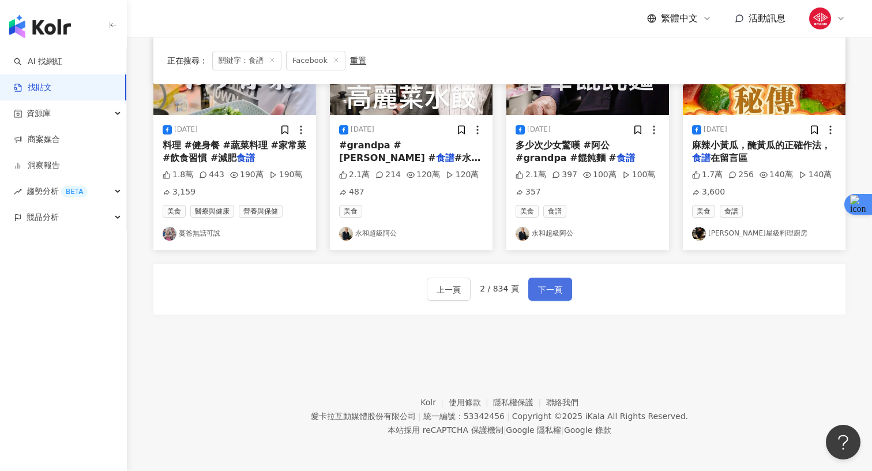
click at [538, 289] on span "下一頁" at bounding box center [550, 290] width 24 height 14
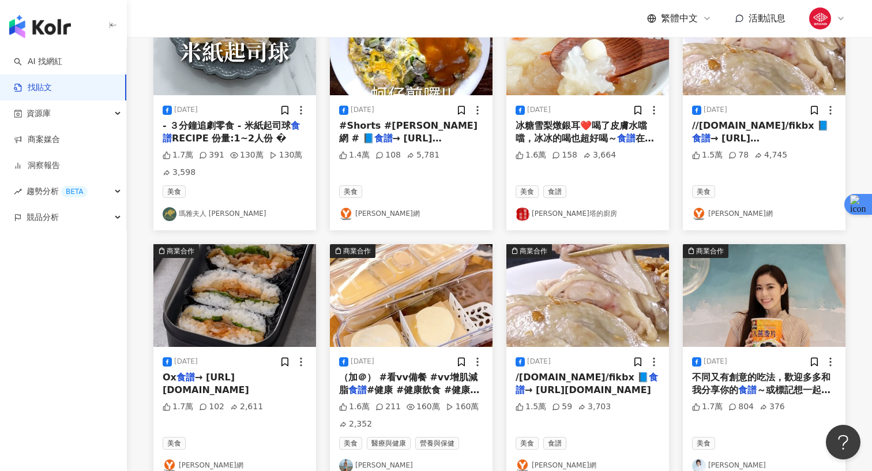
scroll to position [0, 0]
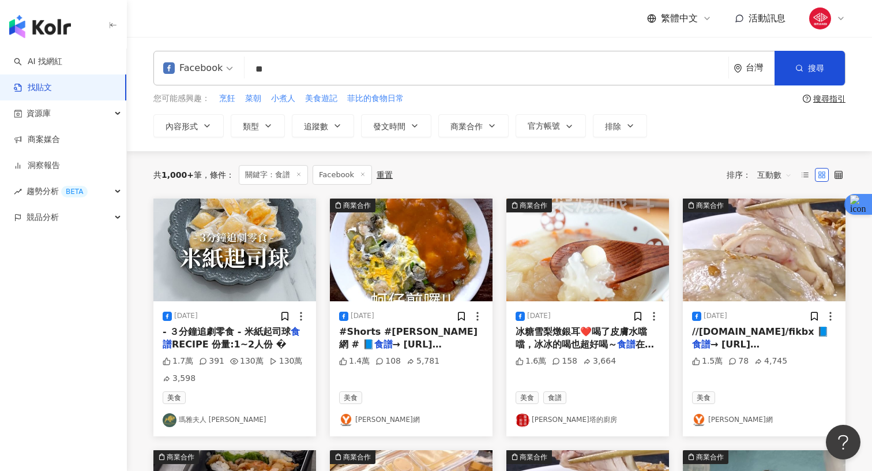
drag, startPoint x: 328, startPoint y: 78, endPoint x: 200, endPoint y: 50, distance: 131.1
click at [200, 50] on div "Facebook 食譜 ** 台灣 搜尋 searchOperator 插入語法 完全符合 "" 聯集 OR 交集 AND 排除 - 群組 {} 您可能感興趣…" at bounding box center [500, 94] width 746 height 114
type input "*"
type input "***"
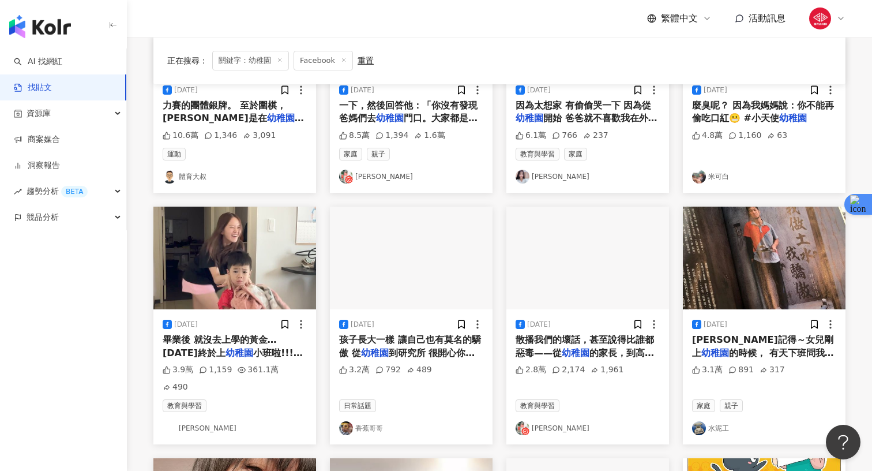
scroll to position [235, 0]
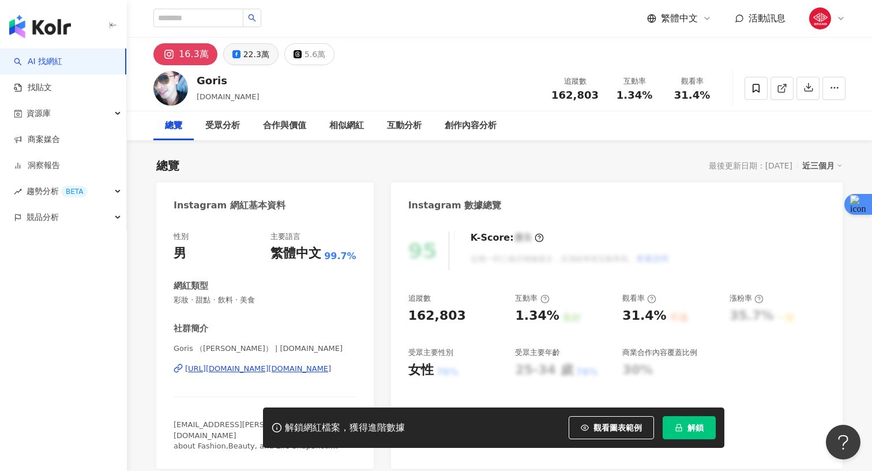
click at [267, 55] on button "22.3萬" at bounding box center [250, 54] width 55 height 22
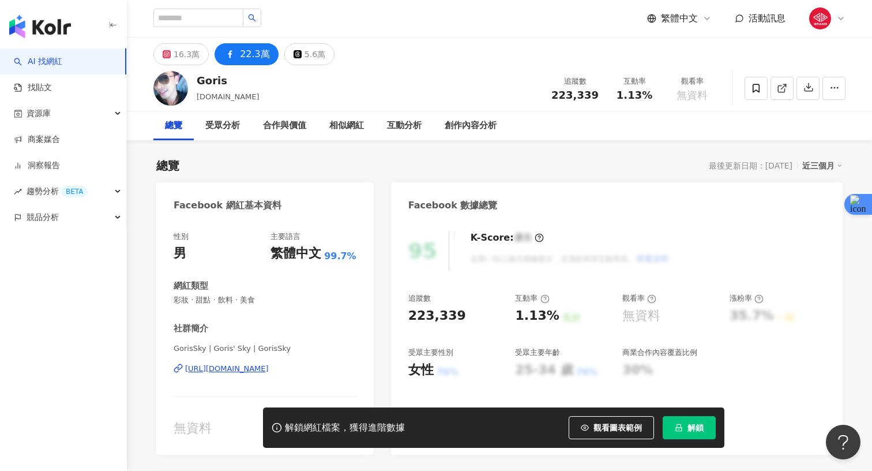
click at [269, 372] on div "https://www.facebook.com/262719413756615" at bounding box center [227, 369] width 84 height 10
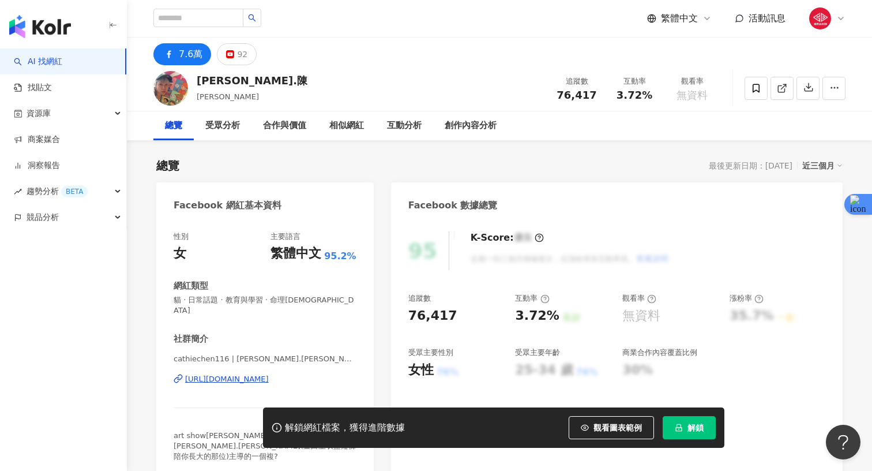
scroll to position [131, 0]
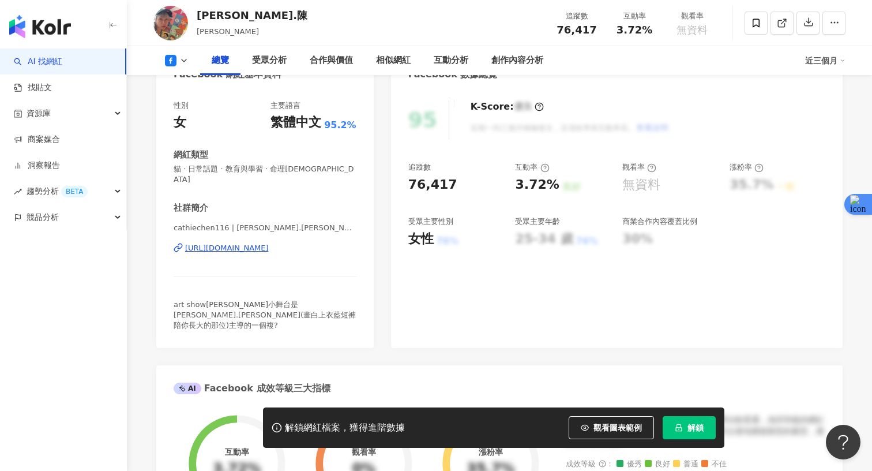
click at [257, 243] on div "https://www.facebook.com/154521025769" at bounding box center [227, 248] width 84 height 10
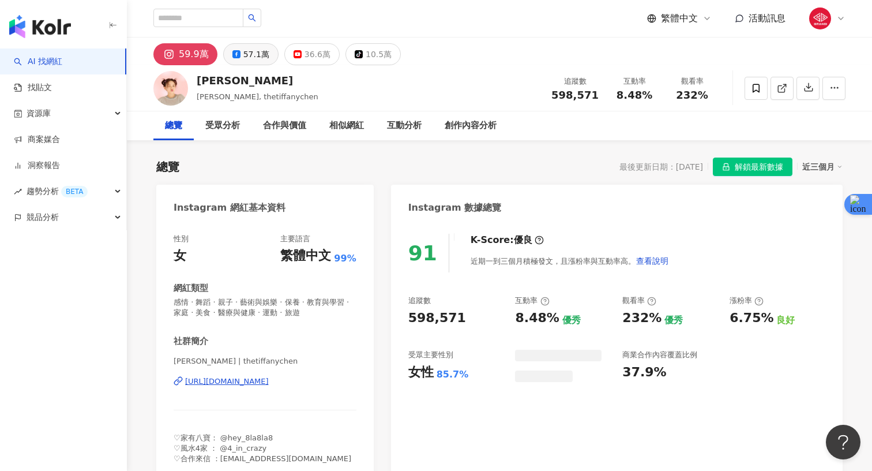
click at [246, 49] on div "57.1萬" at bounding box center [257, 54] width 26 height 16
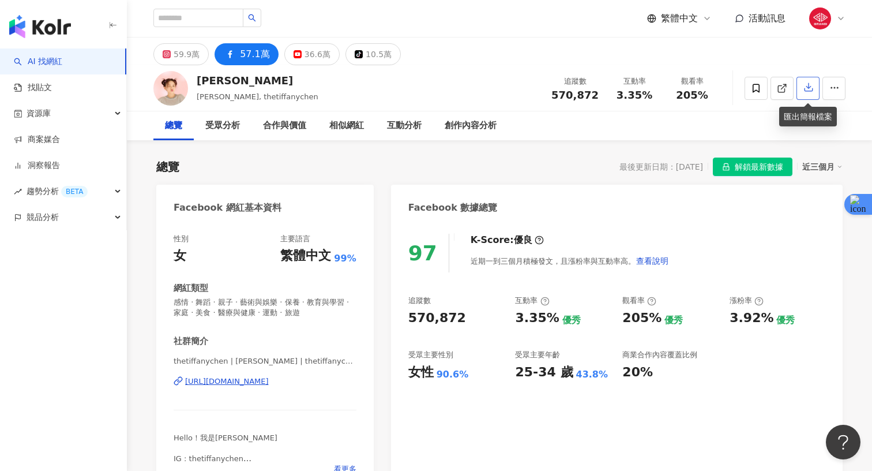
click at [811, 84] on icon "button" at bounding box center [809, 87] width 10 height 10
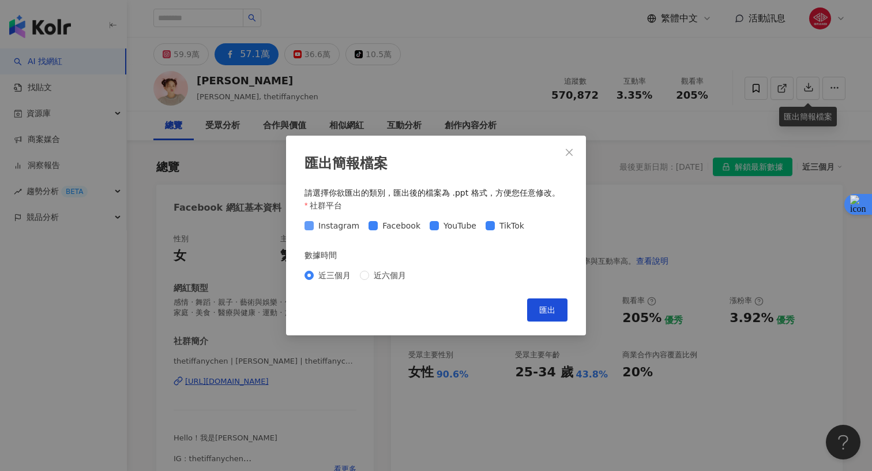
click at [334, 226] on span "Instagram" at bounding box center [339, 225] width 50 height 13
click at [369, 279] on span "近六個月" at bounding box center [390, 275] width 42 height 13
click at [449, 227] on span "YouTube" at bounding box center [460, 225] width 42 height 13
click at [503, 225] on span "TikTok" at bounding box center [512, 225] width 34 height 13
click at [550, 312] on span "匯出" at bounding box center [548, 309] width 16 height 9
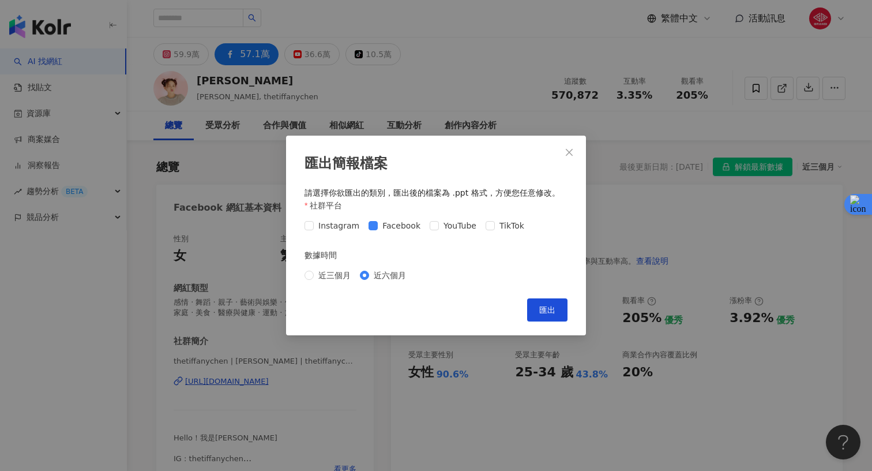
click at [559, 24] on div "匯出簡報檔案 請選擇你欲匯出的類別，匯出後的檔案為 .ppt 格式，方便您任意修改。 社群平台 Instagram Facebook YouTube TikT…" at bounding box center [436, 235] width 872 height 471
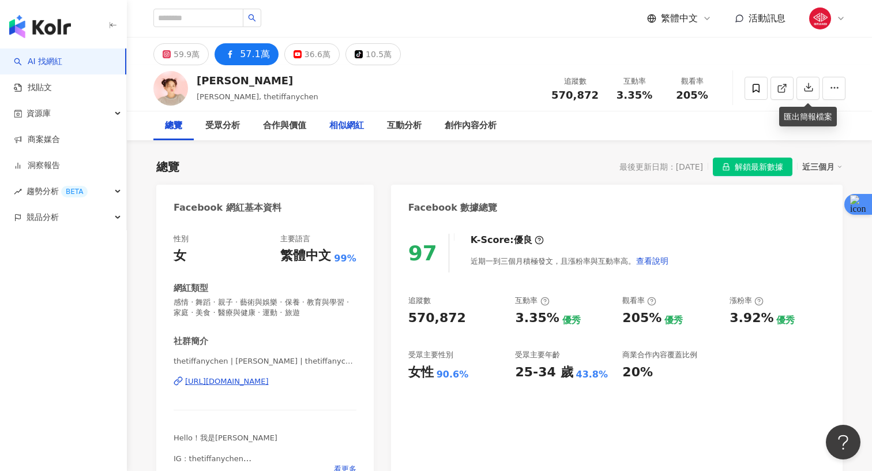
click at [343, 130] on div "相似網紅" at bounding box center [346, 126] width 35 height 14
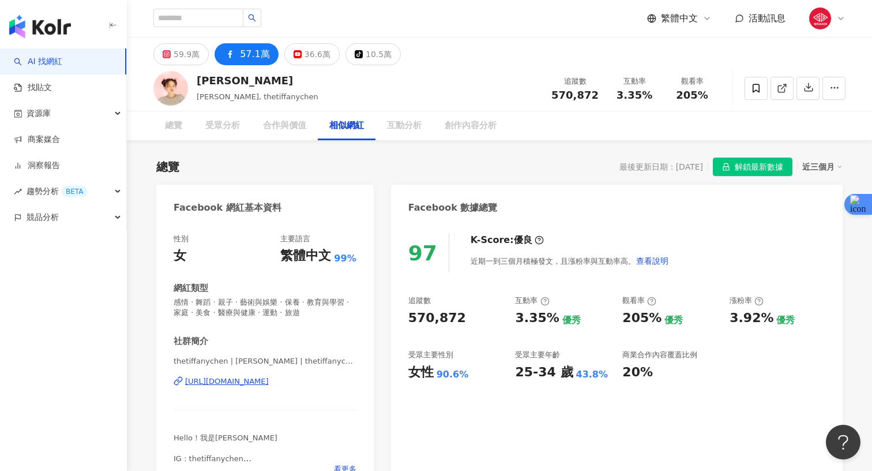
scroll to position [1674, 0]
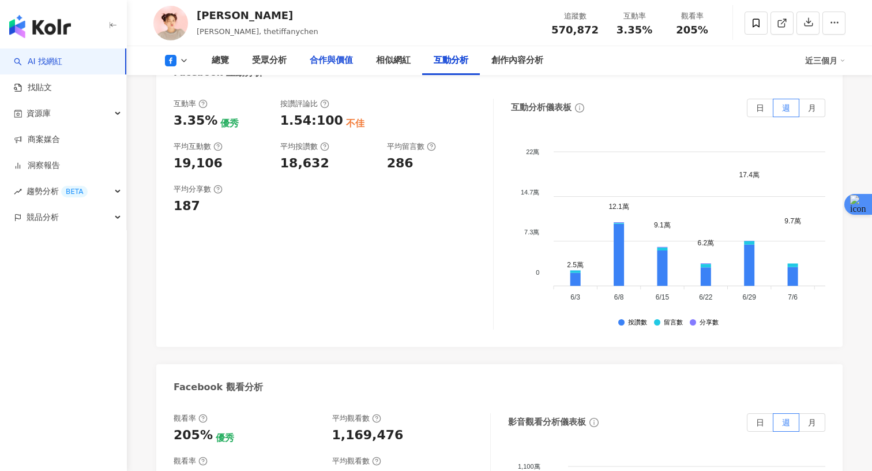
click at [314, 68] on div "合作與價值" at bounding box center [331, 60] width 66 height 29
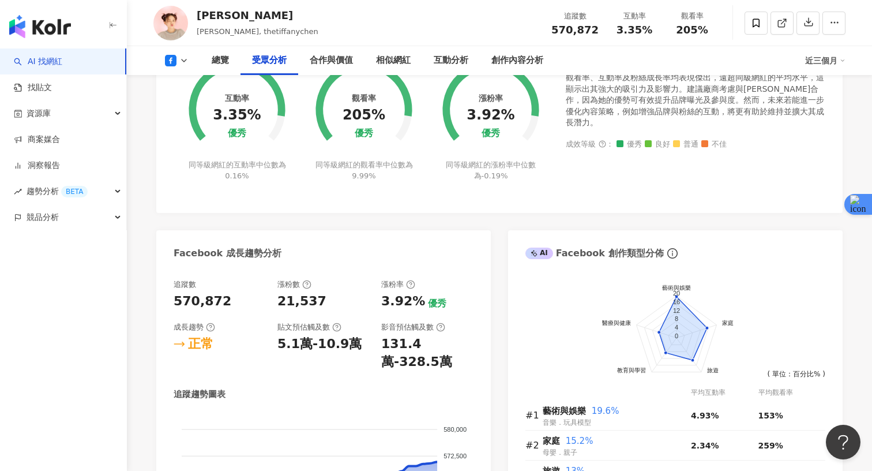
scroll to position [260, 0]
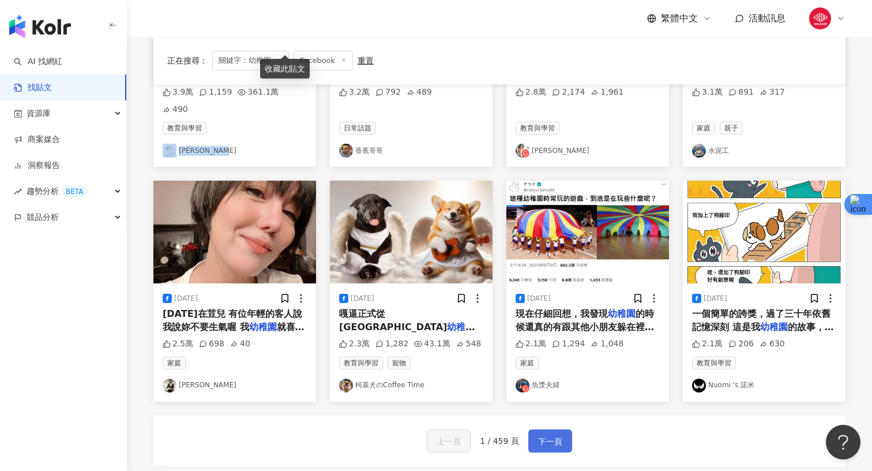
click at [549, 429] on button "下一頁" at bounding box center [551, 440] width 44 height 23
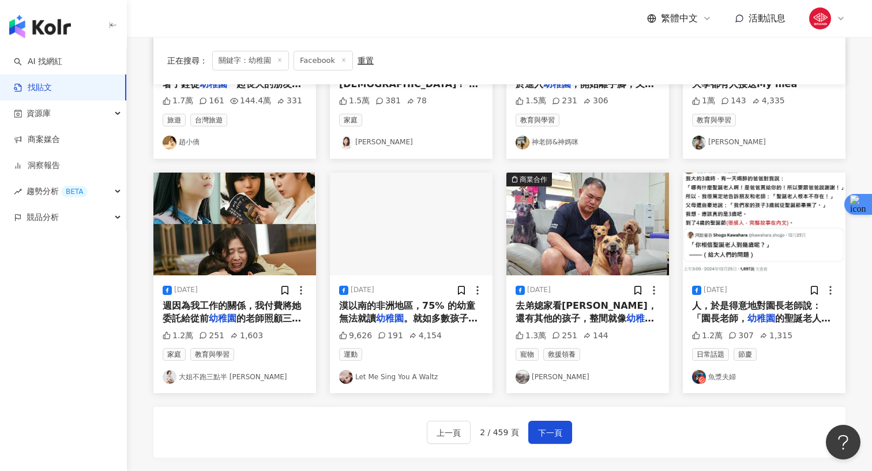
scroll to position [630, 0]
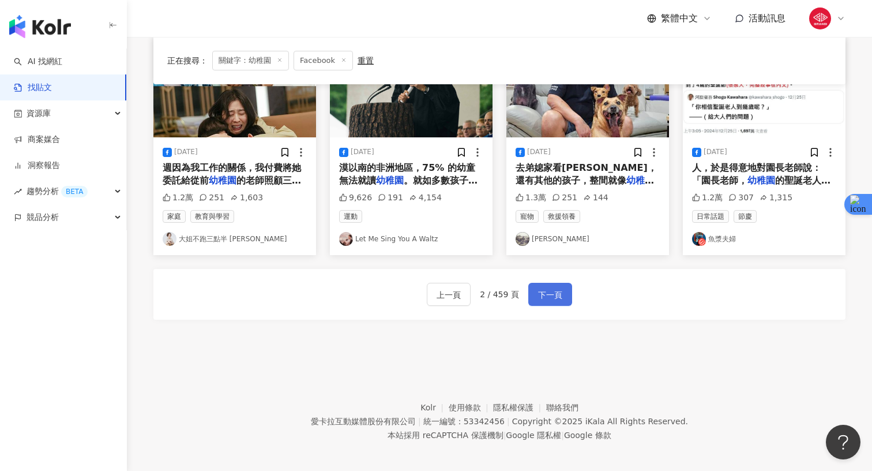
click at [548, 294] on span "下一頁" at bounding box center [550, 295] width 24 height 14
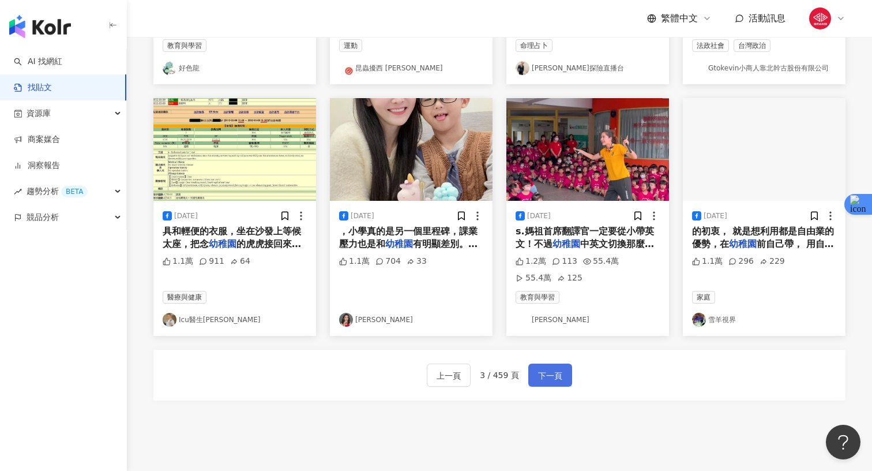
scroll to position [587, 0]
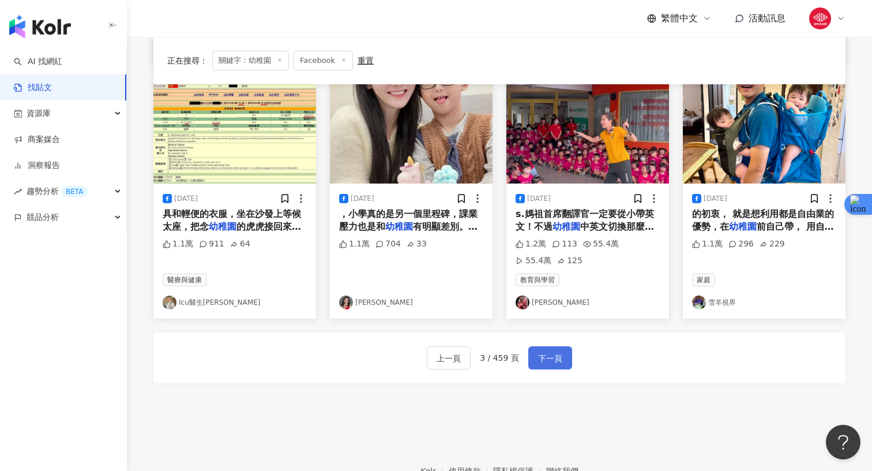
click at [552, 352] on span "下一頁" at bounding box center [550, 358] width 24 height 14
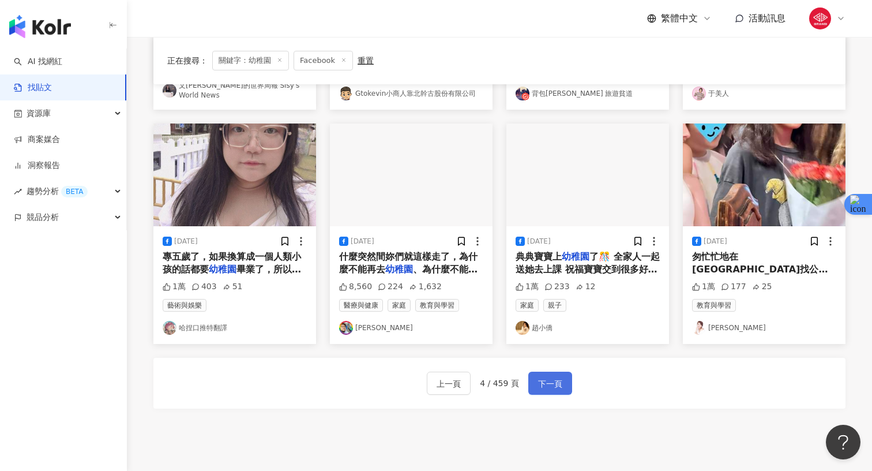
scroll to position [635, 0]
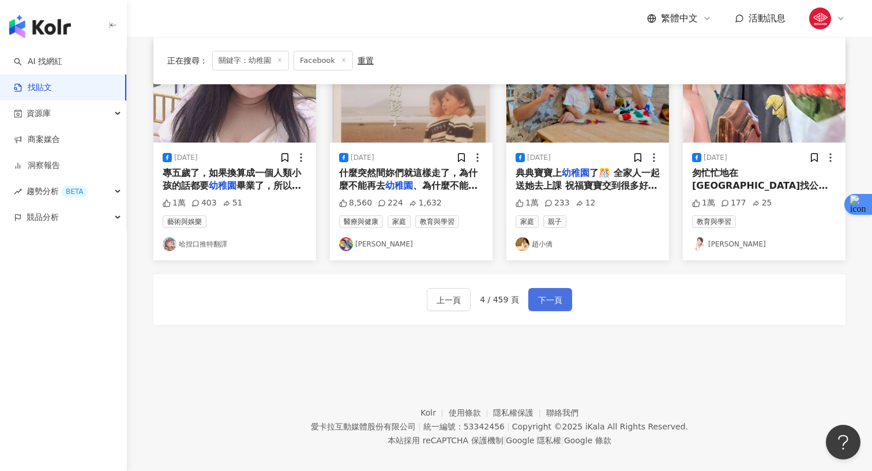
click at [541, 296] on button "下一頁" at bounding box center [551, 299] width 44 height 23
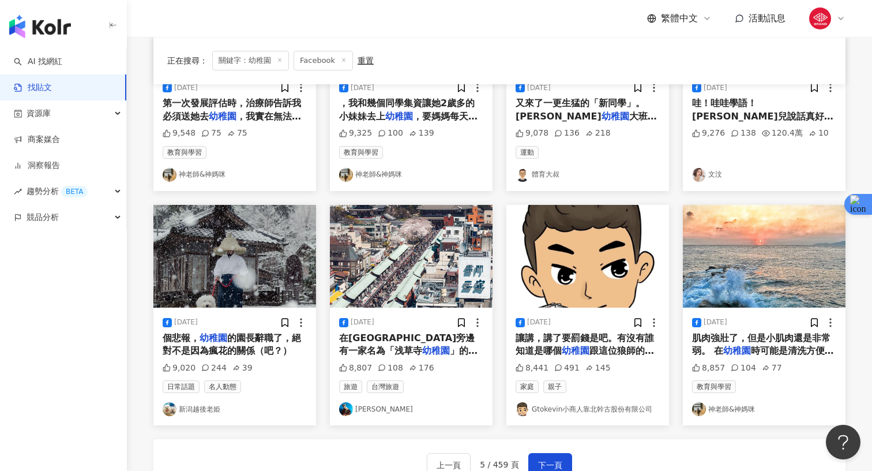
scroll to position [473, 0]
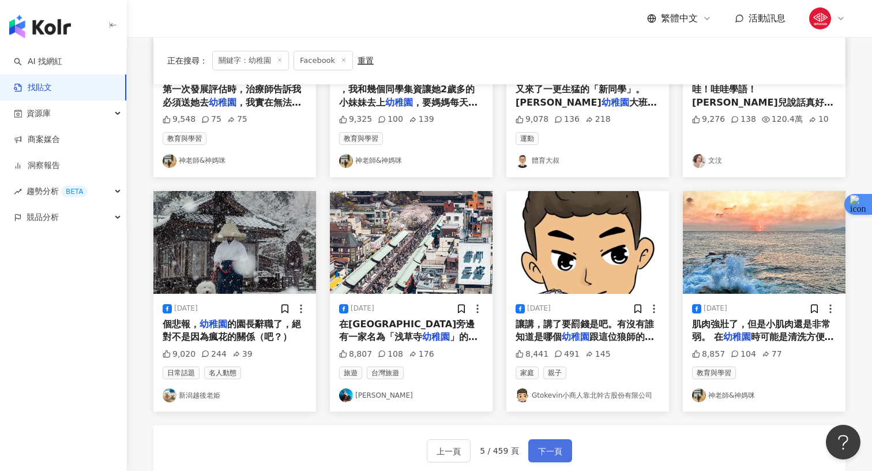
click at [545, 450] on span "下一頁" at bounding box center [550, 451] width 24 height 14
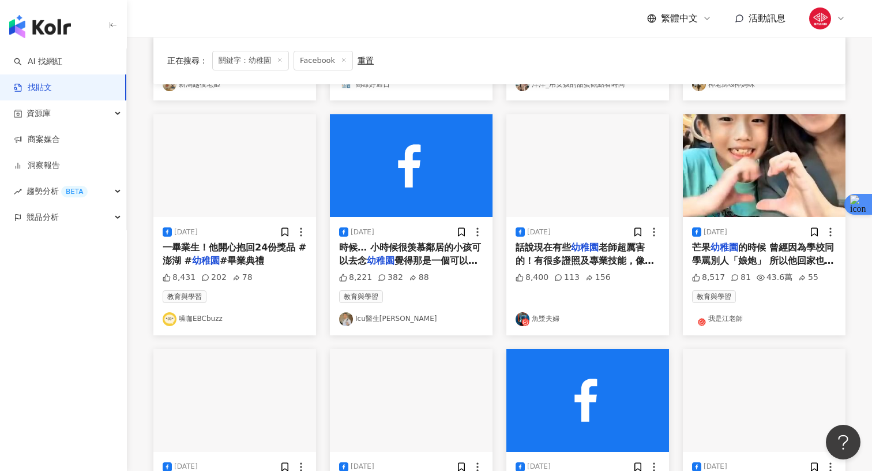
scroll to position [459, 0]
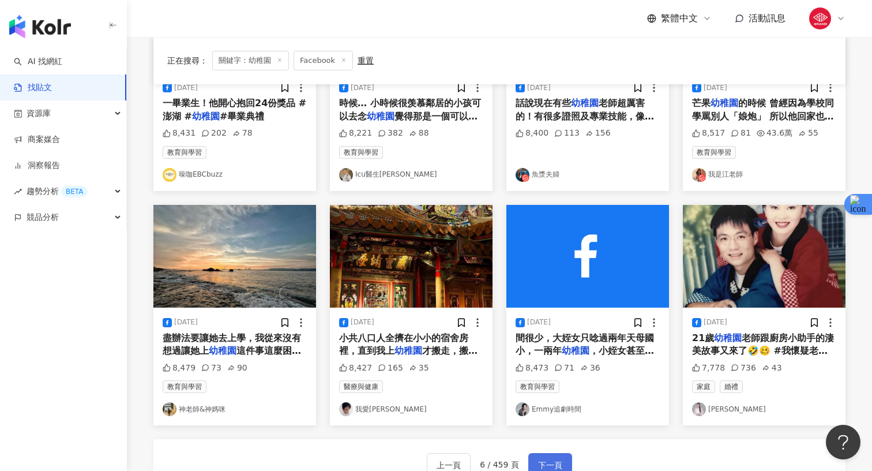
click at [544, 461] on span "下一頁" at bounding box center [550, 465] width 24 height 14
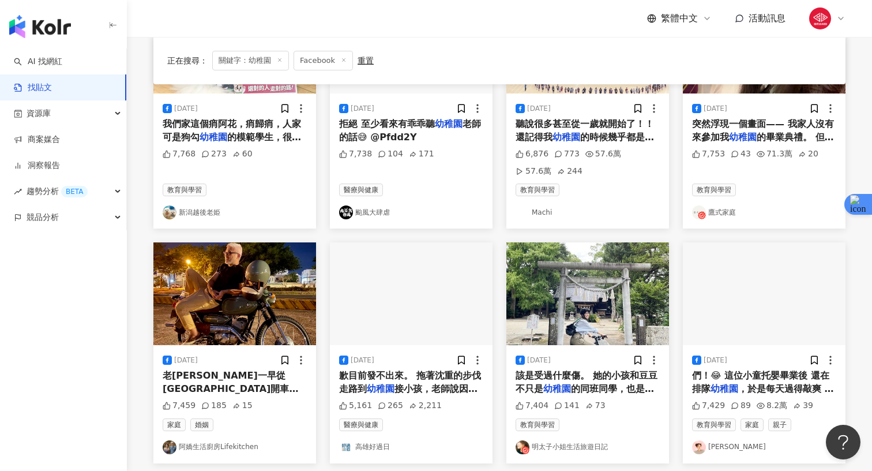
scroll to position [653, 0]
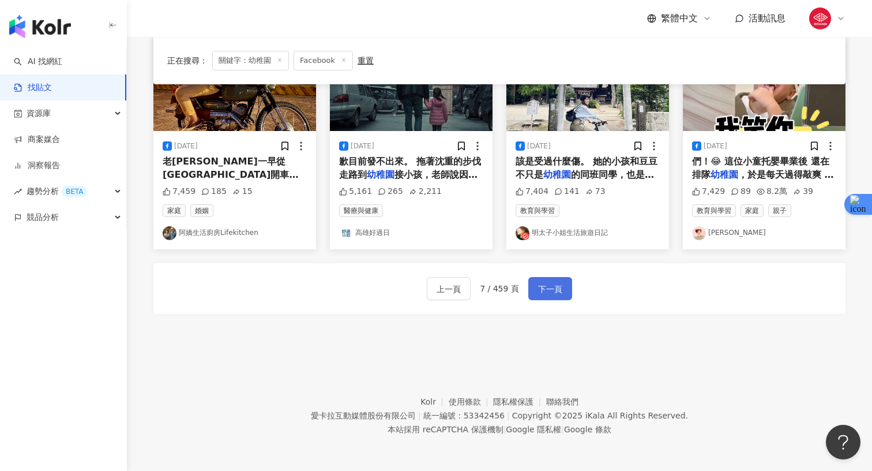
click at [536, 278] on button "下一頁" at bounding box center [551, 288] width 44 height 23
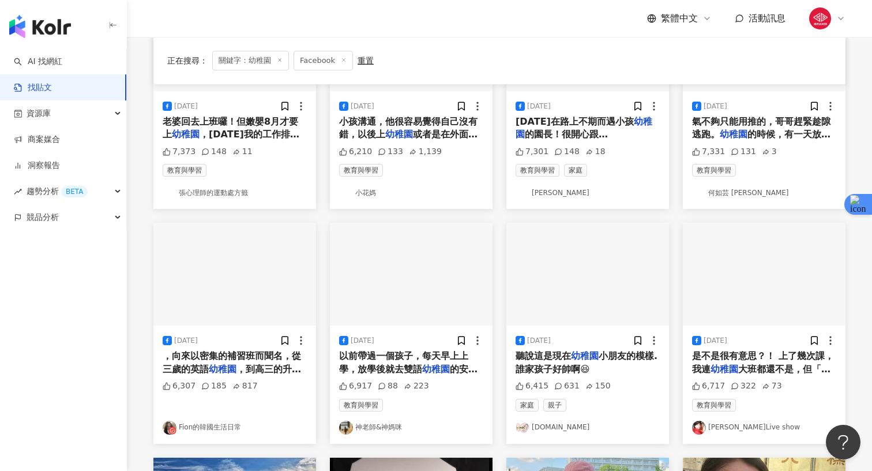
scroll to position [0, 0]
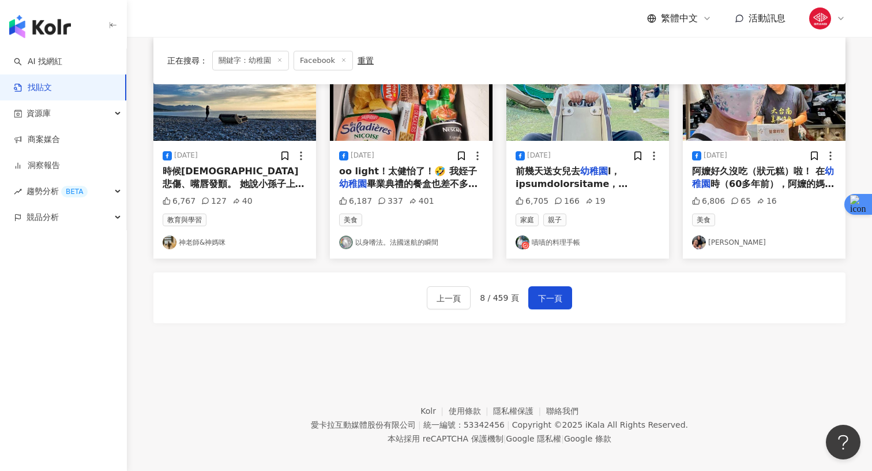
click at [542, 314] on div "上一頁 8 / 459 頁 下一頁" at bounding box center [499, 297] width 692 height 51
click at [542, 302] on span "下一頁" at bounding box center [550, 298] width 24 height 14
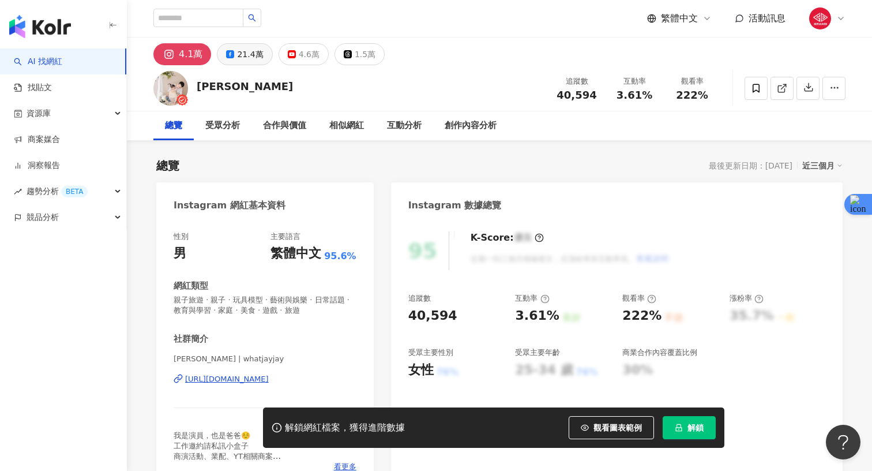
click at [238, 48] on div "21.4萬" at bounding box center [250, 54] width 26 height 16
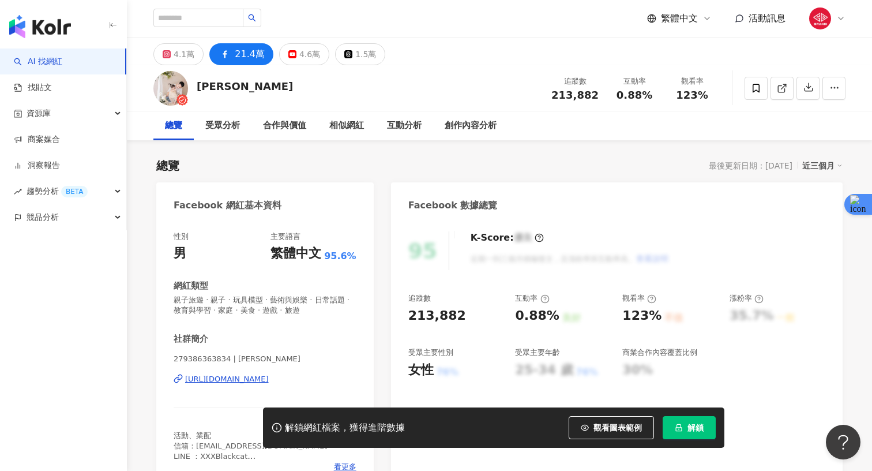
click at [244, 372] on div "279386363834 | 張捷 https://www.facebook.com/279386363834" at bounding box center [265, 388] width 183 height 68
click at [229, 383] on div "https://www.facebook.com/279386363834" at bounding box center [227, 379] width 84 height 10
click at [689, 436] on button "解鎖" at bounding box center [689, 427] width 53 height 23
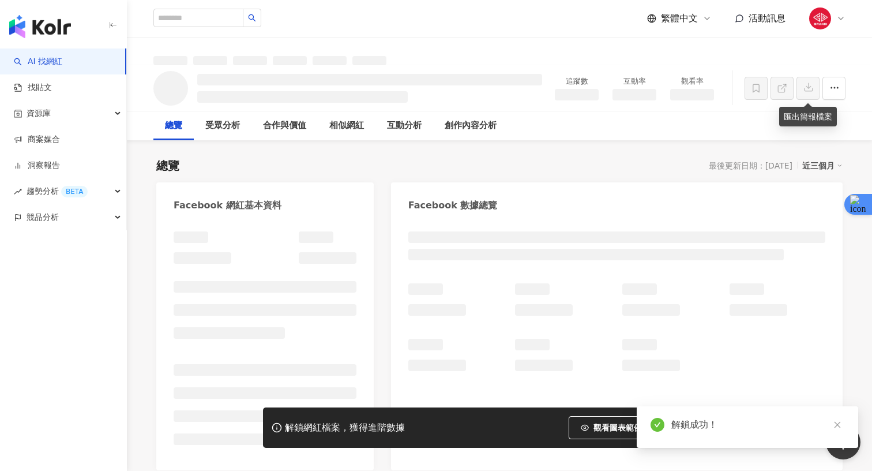
click at [804, 88] on icon "button" at bounding box center [809, 87] width 10 height 10
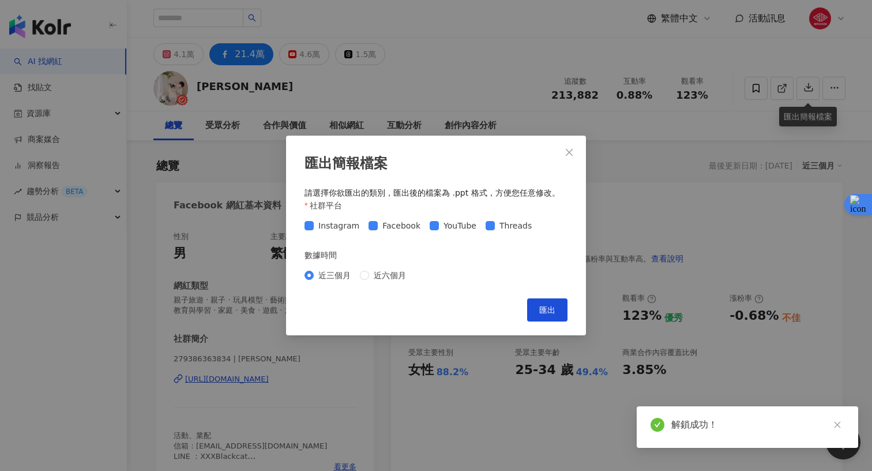
click at [316, 233] on div "Instagram Facebook YouTube Threads" at bounding box center [436, 225] width 263 height 18
click at [314, 226] on span "Instagram" at bounding box center [339, 225] width 50 height 13
click at [382, 272] on span "近六個月" at bounding box center [390, 275] width 42 height 13
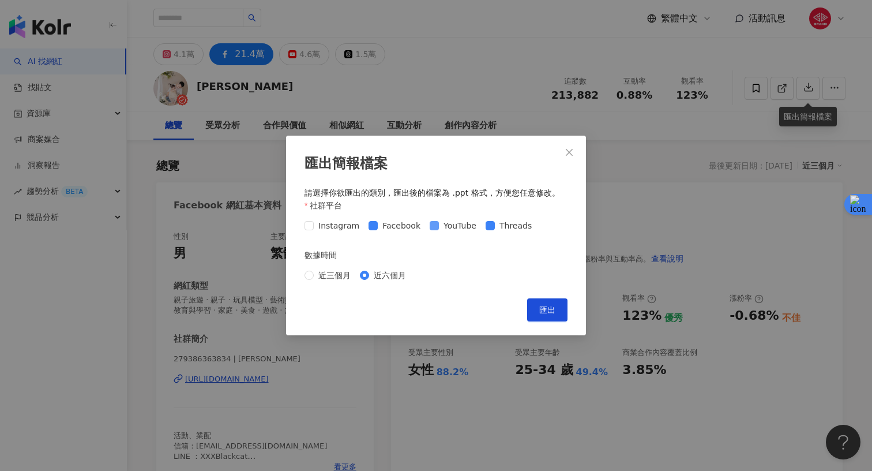
click at [463, 224] on span "YouTube" at bounding box center [460, 225] width 42 height 13
click at [500, 225] on span "Threads" at bounding box center [516, 225] width 42 height 13
click at [547, 312] on span "匯出" at bounding box center [548, 309] width 16 height 9
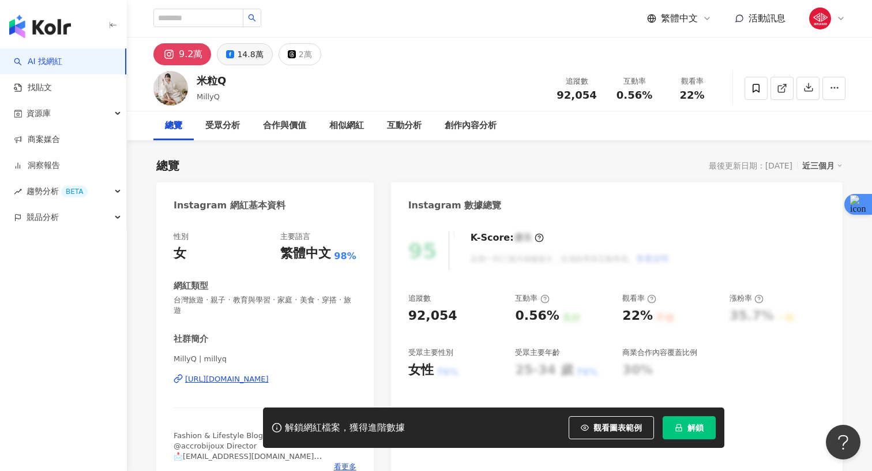
click at [237, 57] on div "14.8萬" at bounding box center [250, 54] width 26 height 16
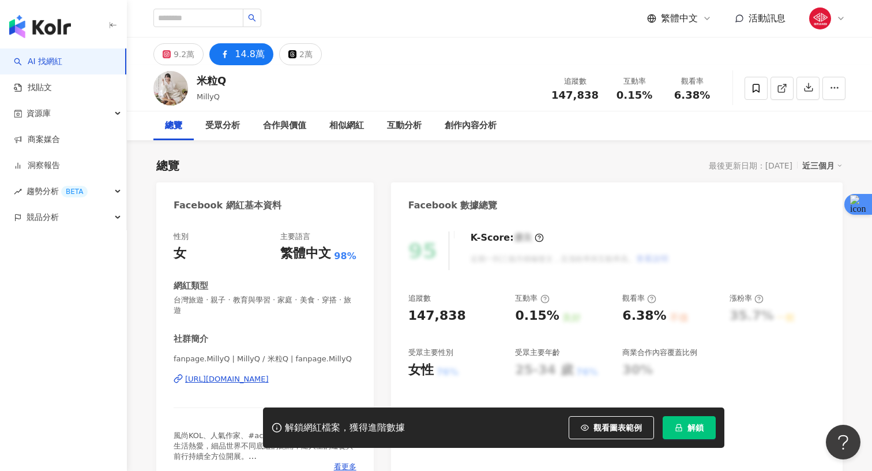
click at [257, 381] on div "[URL][DOMAIN_NAME]" at bounding box center [227, 379] width 84 height 10
click at [679, 421] on button "解鎖" at bounding box center [689, 427] width 53 height 23
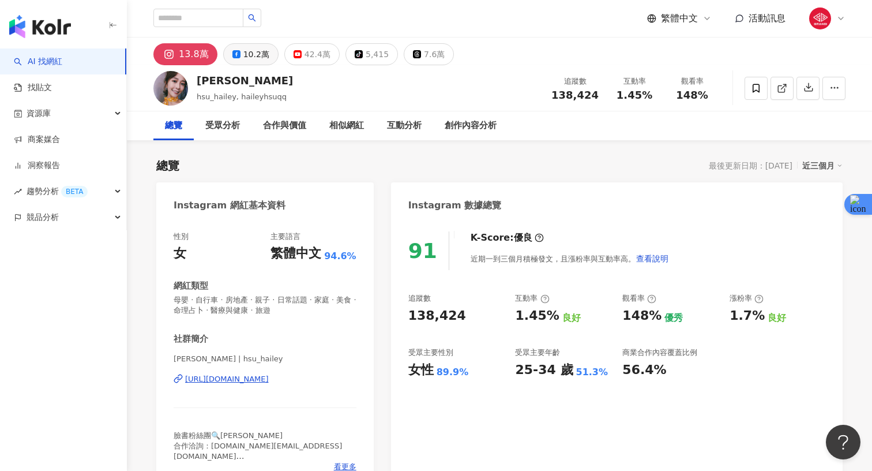
click at [253, 51] on div "10.2萬" at bounding box center [257, 54] width 26 height 16
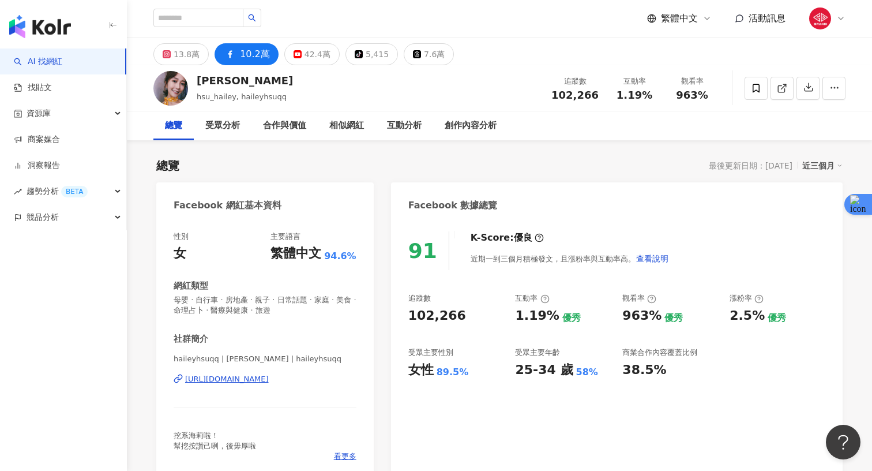
click at [269, 382] on div "[URL][DOMAIN_NAME]" at bounding box center [227, 379] width 84 height 10
click at [807, 92] on icon "button" at bounding box center [809, 88] width 8 height 8
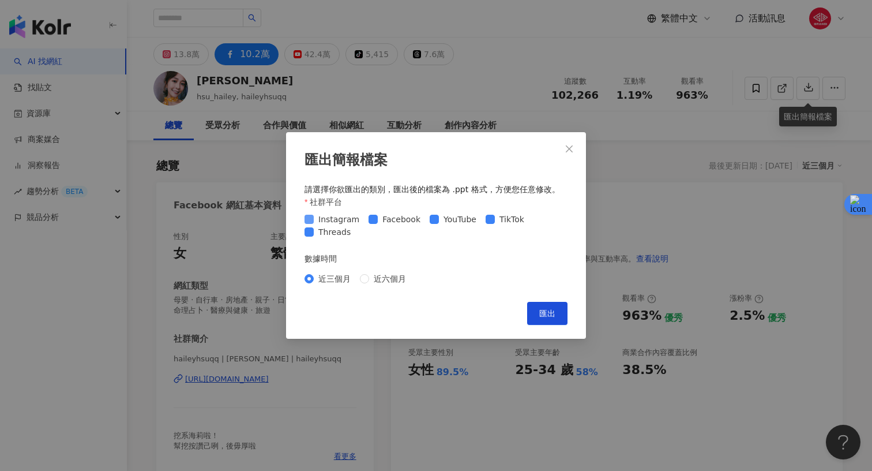
click at [320, 220] on span "Instagram" at bounding box center [339, 219] width 50 height 13
click at [319, 234] on span "Threads" at bounding box center [335, 232] width 42 height 13
click at [383, 276] on span "近六個月" at bounding box center [390, 278] width 42 height 13
click at [439, 210] on div "社群平台" at bounding box center [436, 204] width 263 height 17
click at [439, 218] on span "YouTube" at bounding box center [460, 219] width 42 height 13
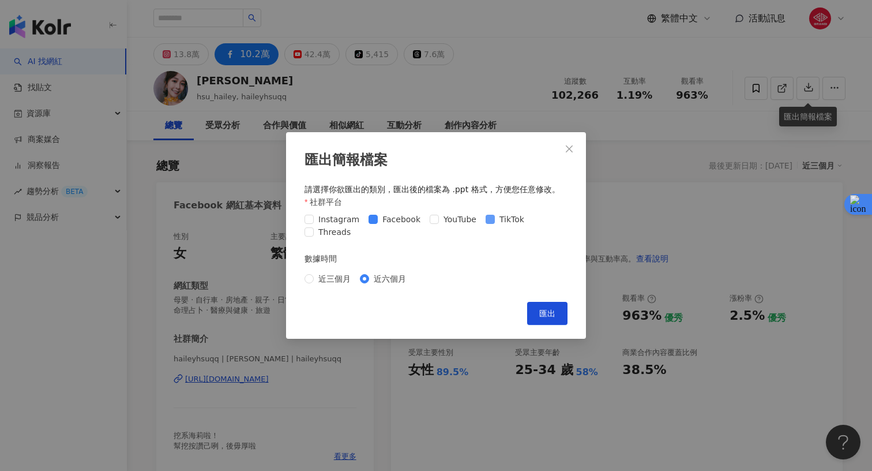
click at [495, 220] on span "TikTok" at bounding box center [512, 219] width 34 height 13
click at [552, 309] on span "匯出" at bounding box center [548, 313] width 16 height 9
